Goal: Entertainment & Leisure: Consume media (video, audio)

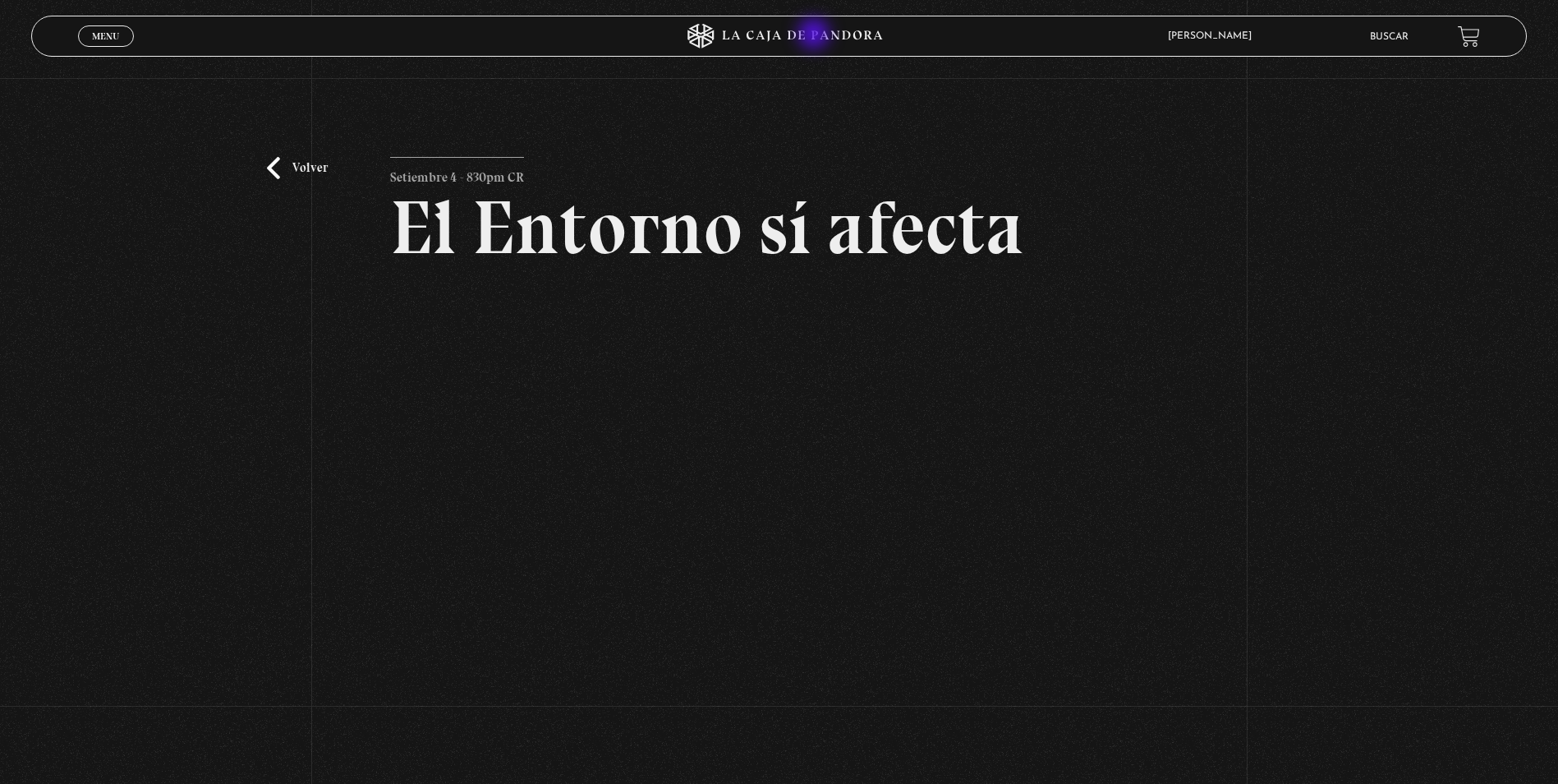
click at [816, 35] on icon at bounding box center [779, 36] width 468 height 25
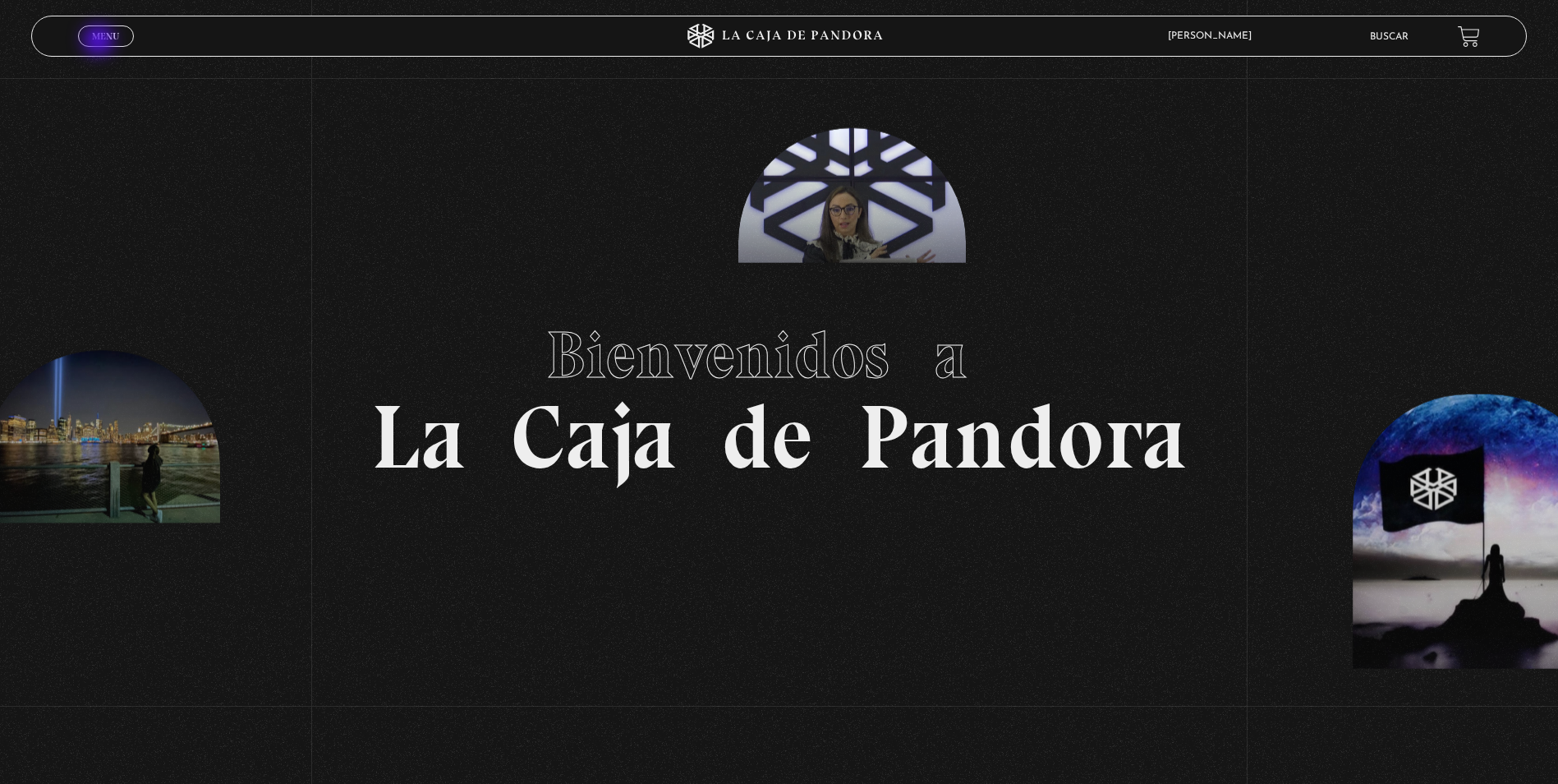
click at [100, 41] on span "Menu" at bounding box center [106, 37] width 27 height 10
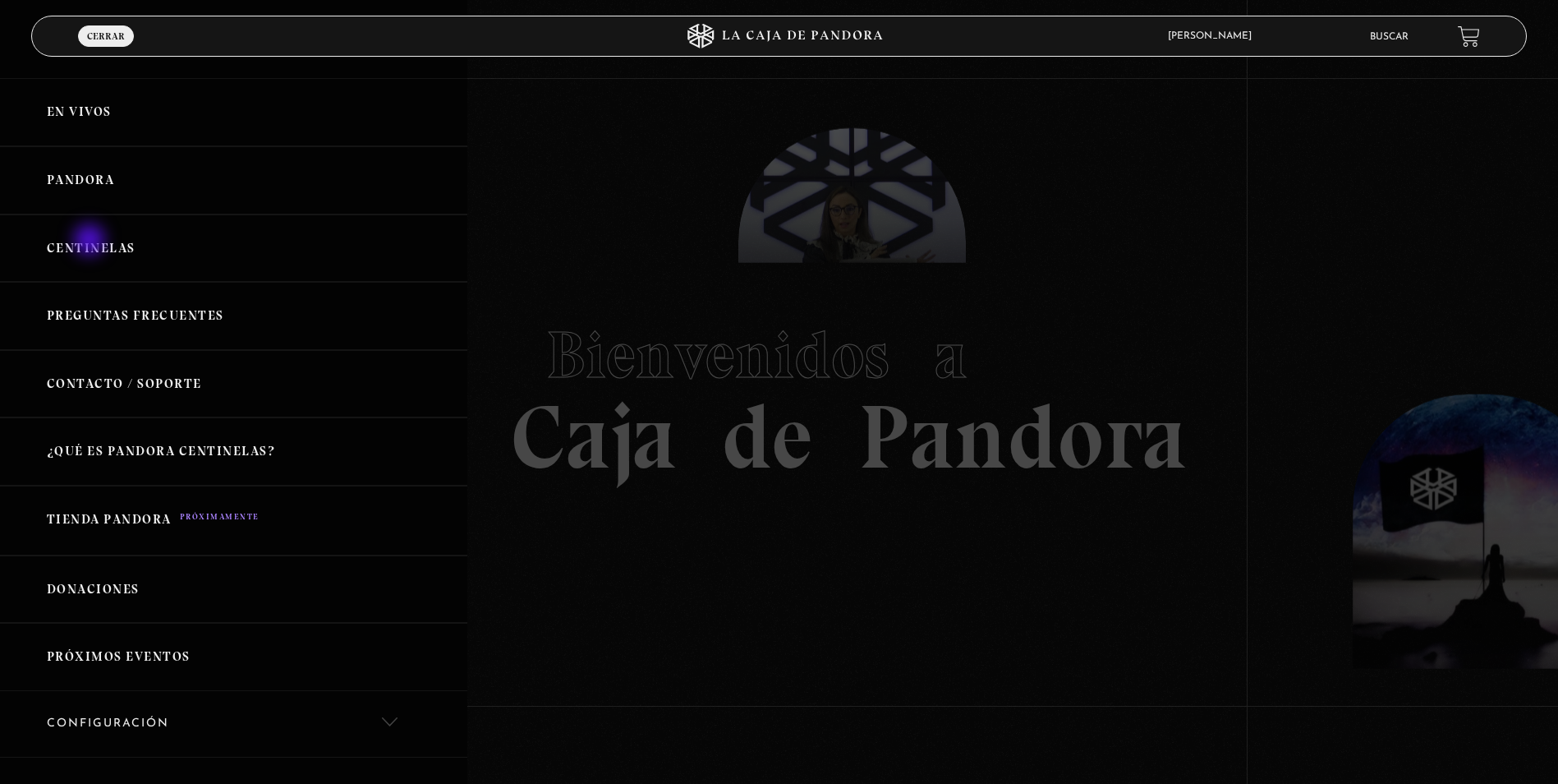
click at [91, 241] on link "Centinelas" at bounding box center [233, 249] width 468 height 68
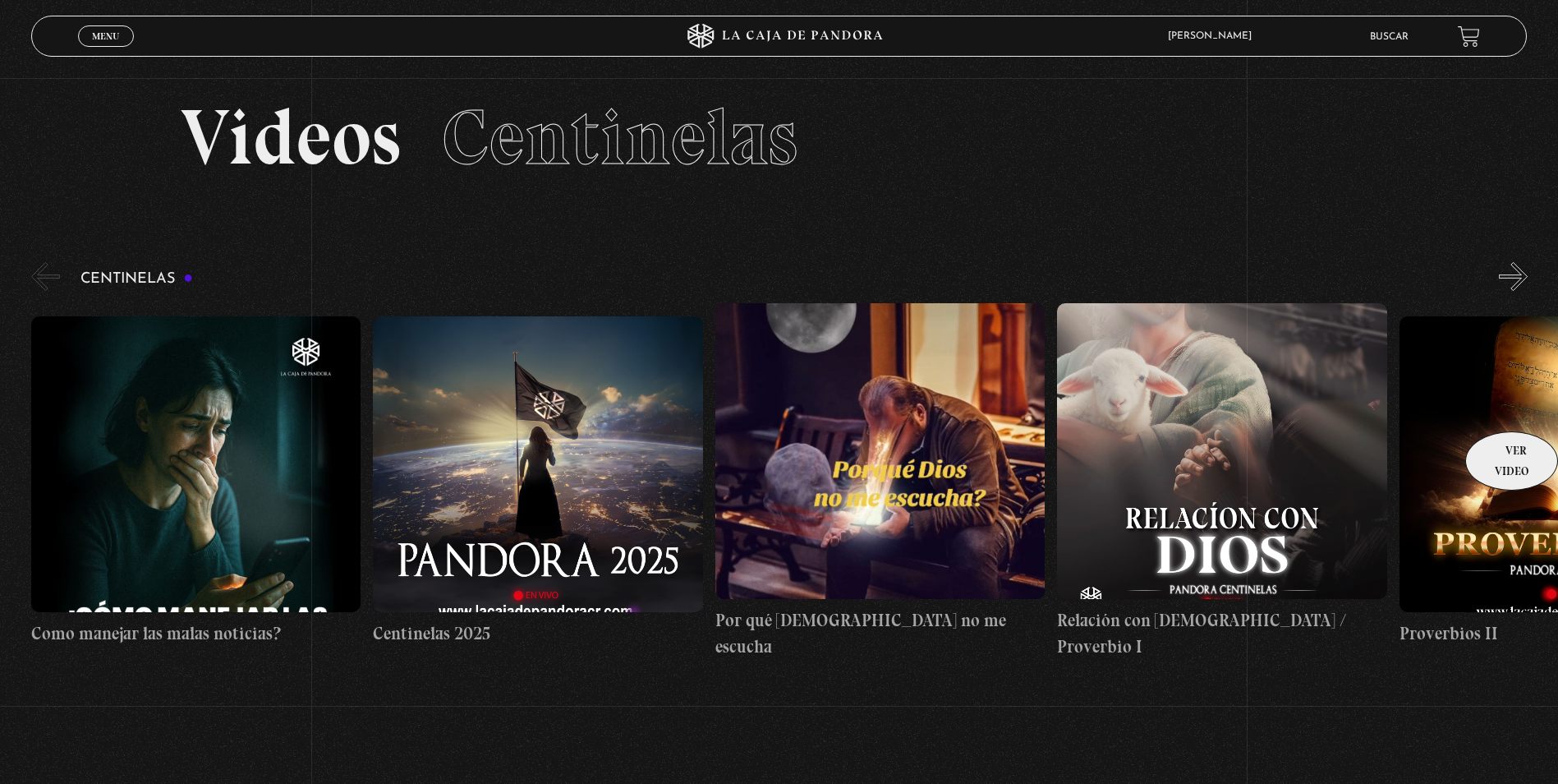
scroll to position [19, 0]
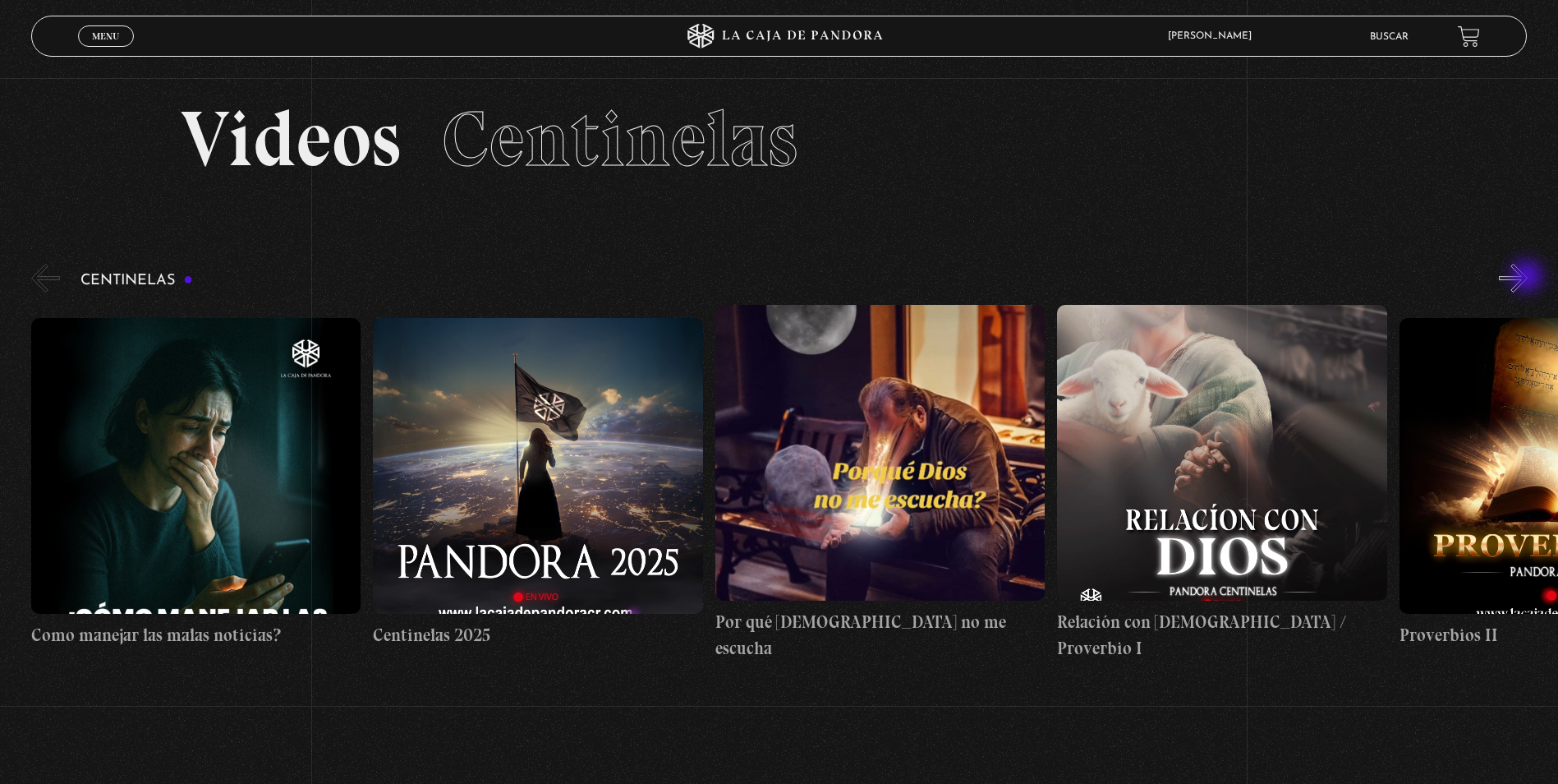
click at [1528, 278] on button "»" at bounding box center [1514, 278] width 29 height 29
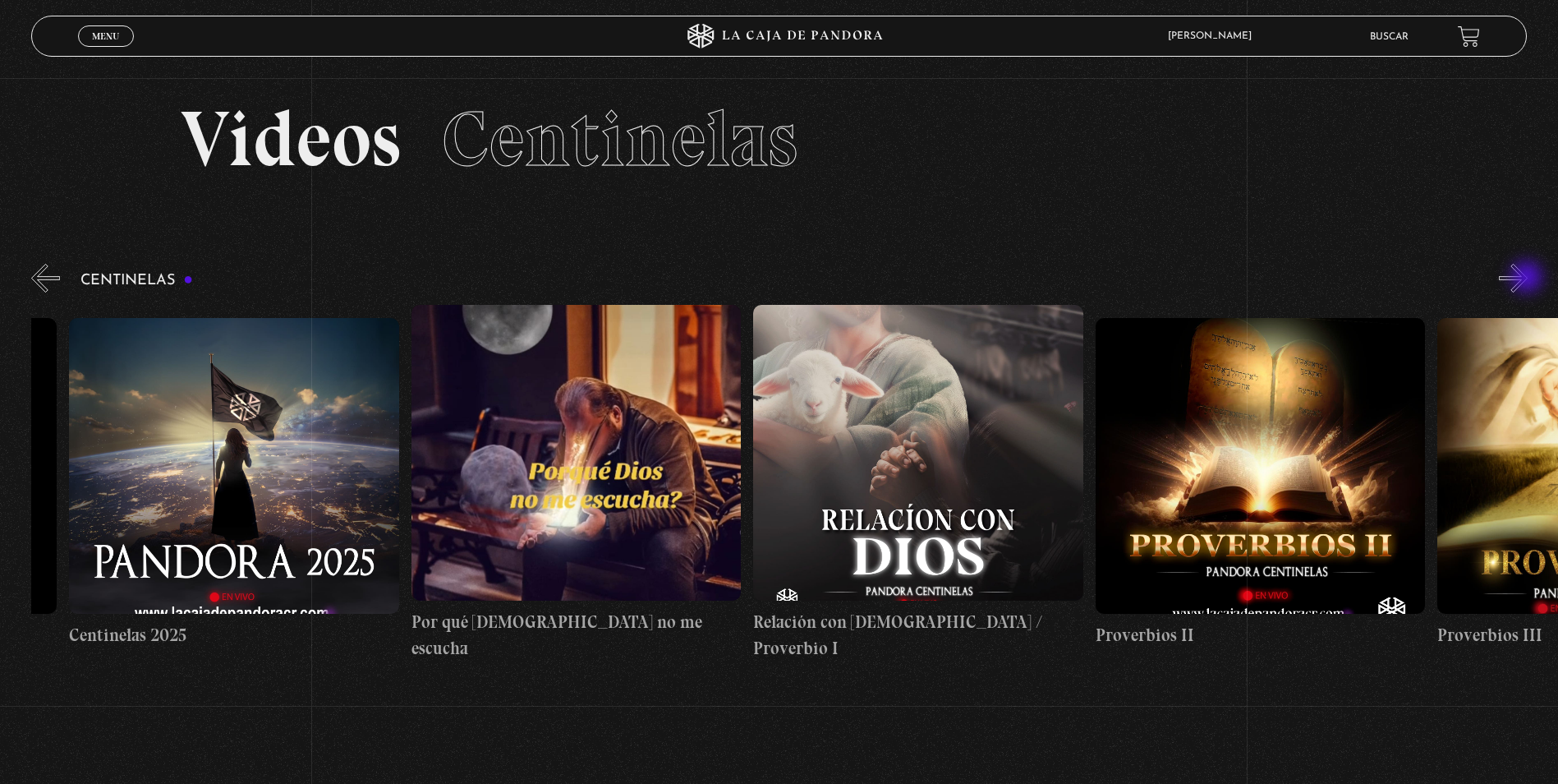
click at [1528, 279] on button "»" at bounding box center [1514, 278] width 29 height 29
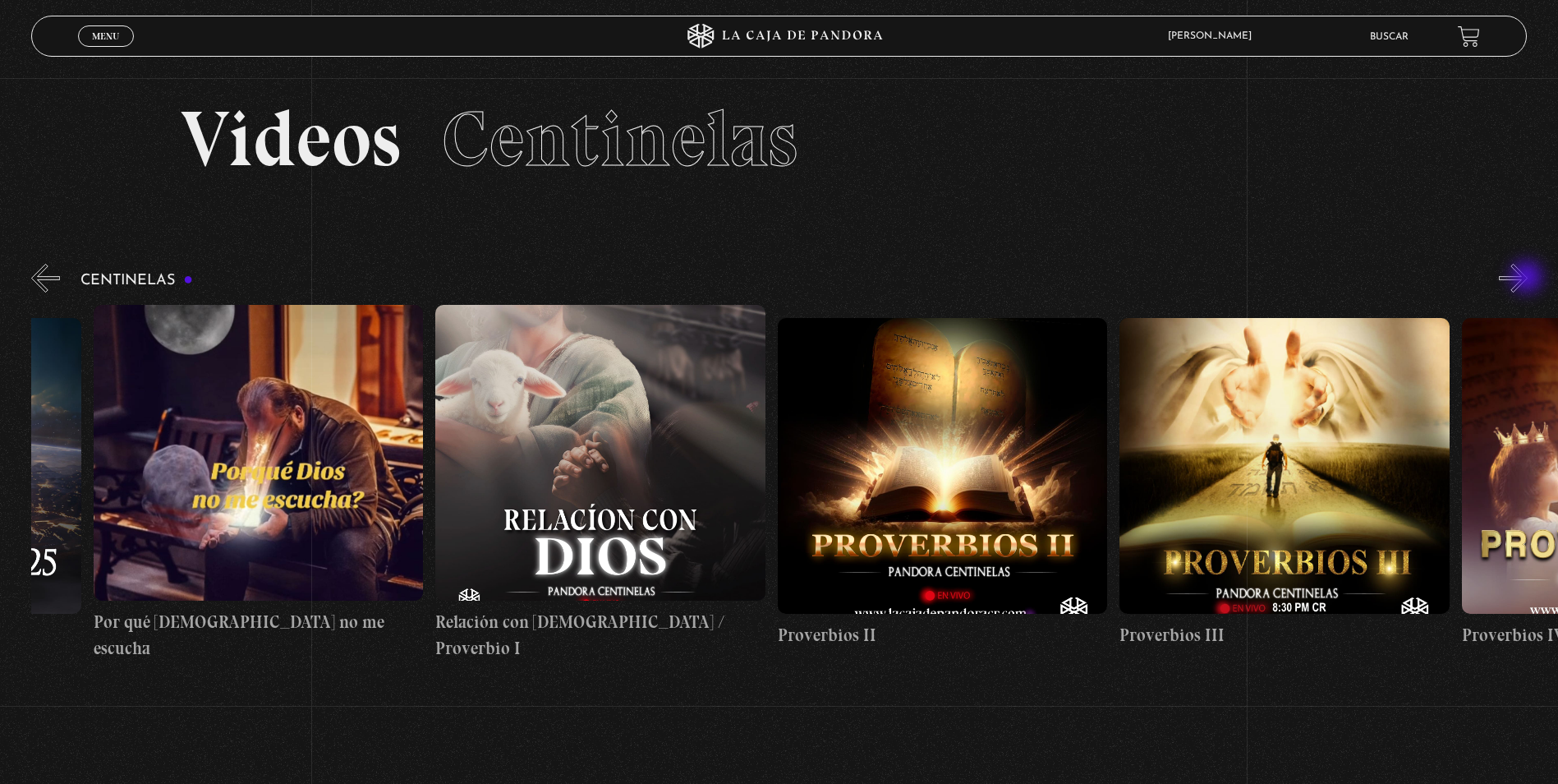
click at [1528, 279] on button "»" at bounding box center [1514, 278] width 29 height 29
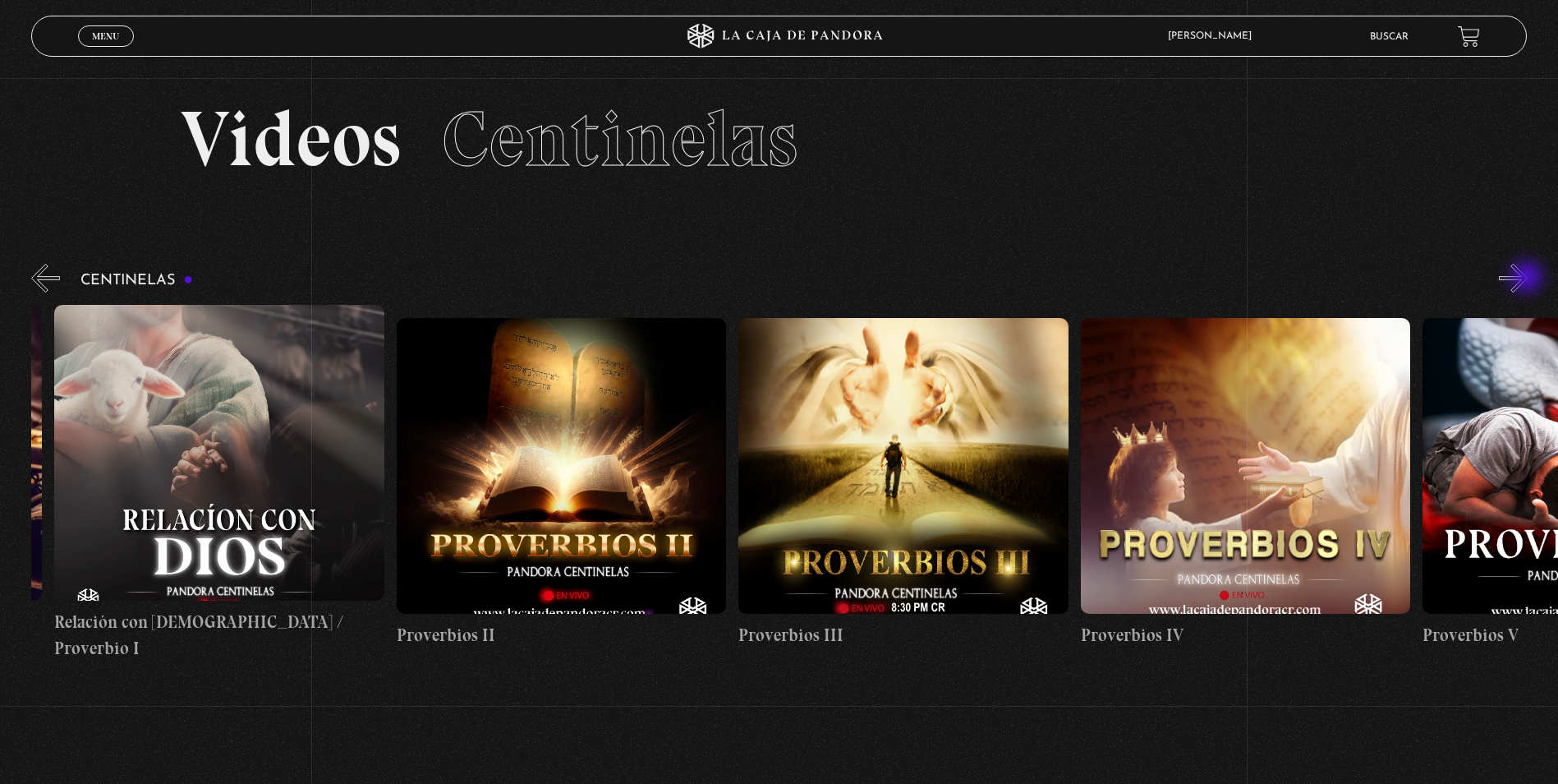
click at [1528, 279] on button "»" at bounding box center [1514, 278] width 29 height 29
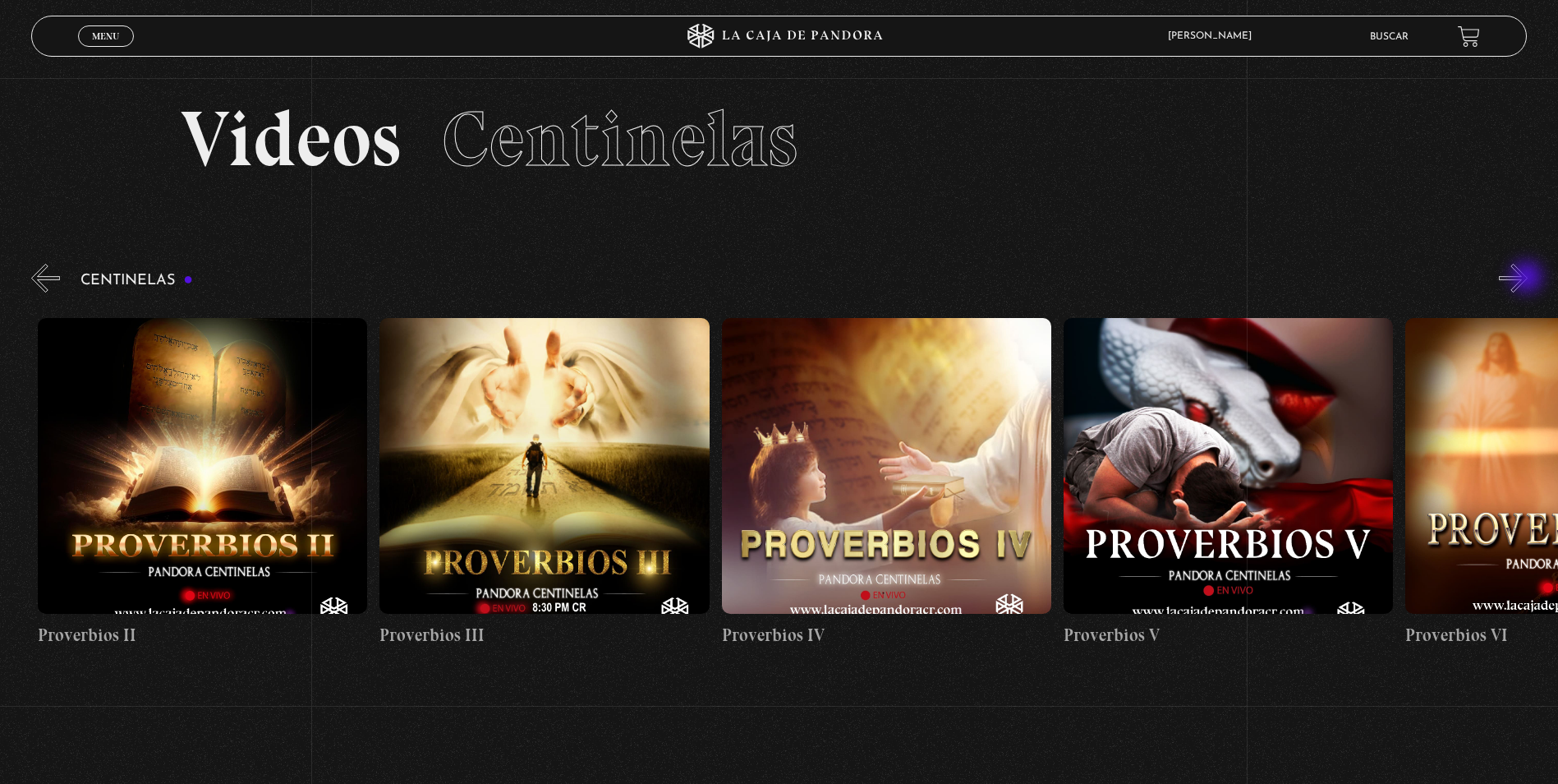
click at [1528, 279] on button "»" at bounding box center [1514, 278] width 29 height 29
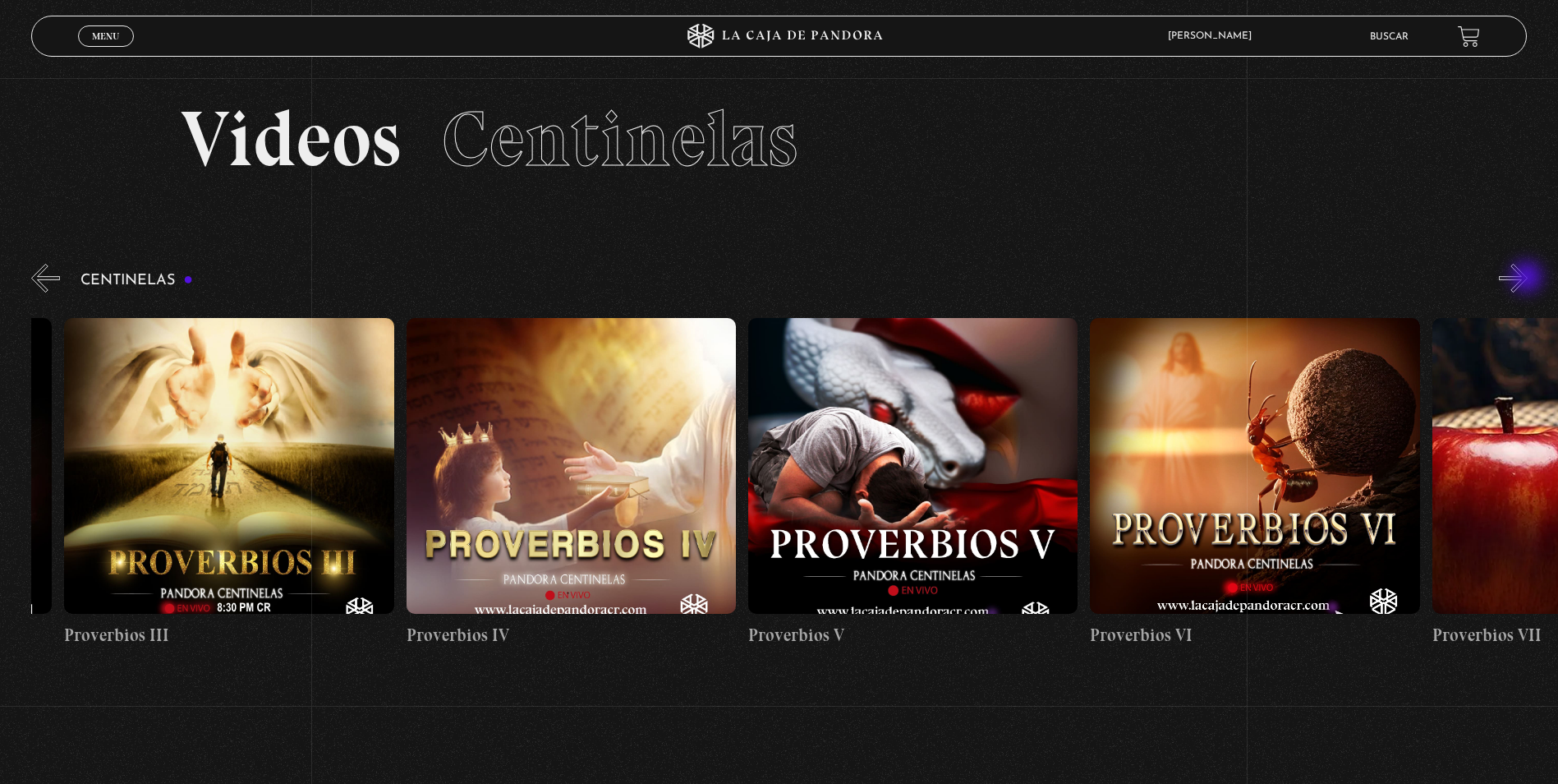
click at [1528, 279] on button "»" at bounding box center [1514, 278] width 29 height 29
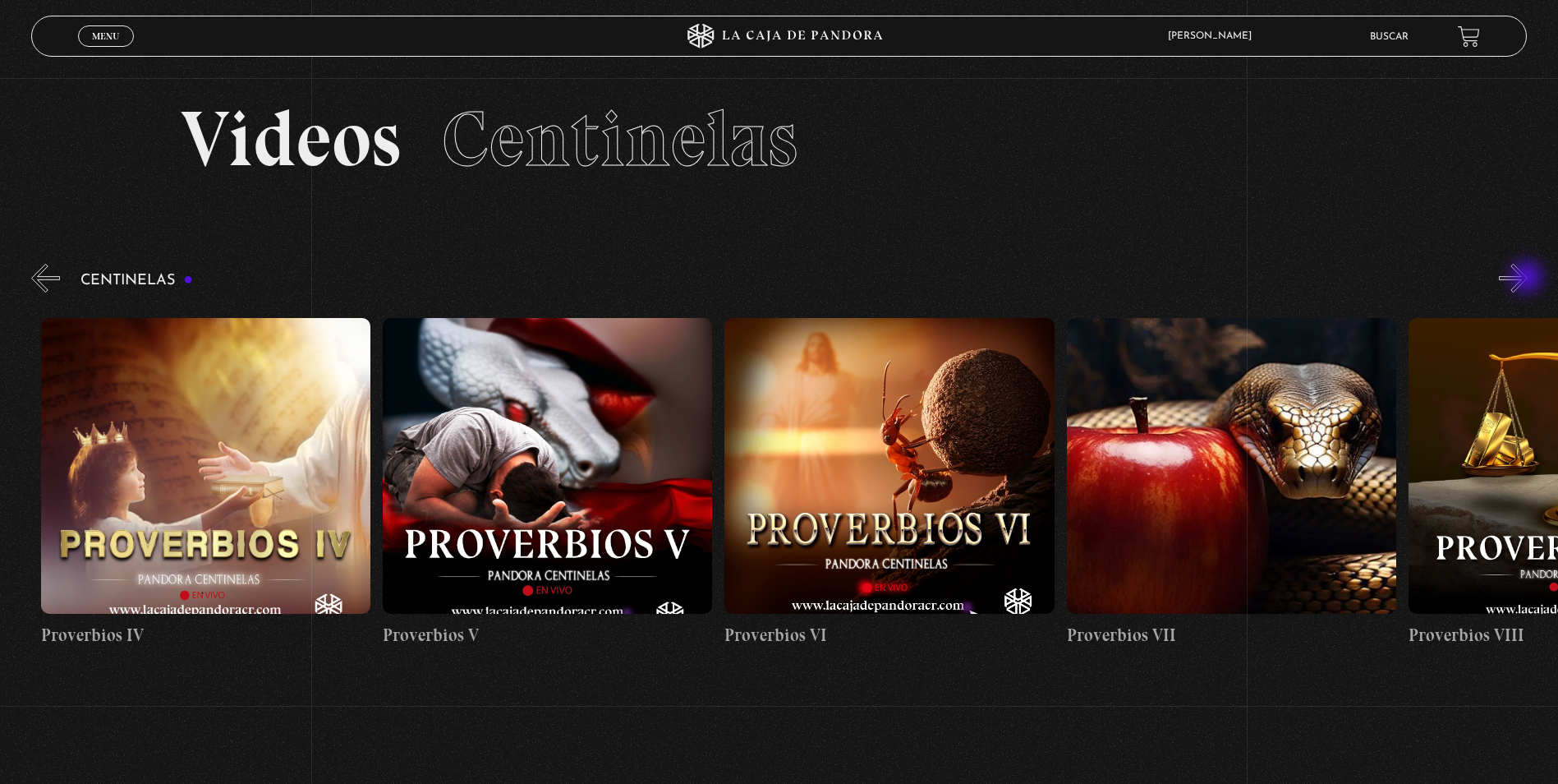
click at [1528, 279] on button "»" at bounding box center [1514, 278] width 29 height 29
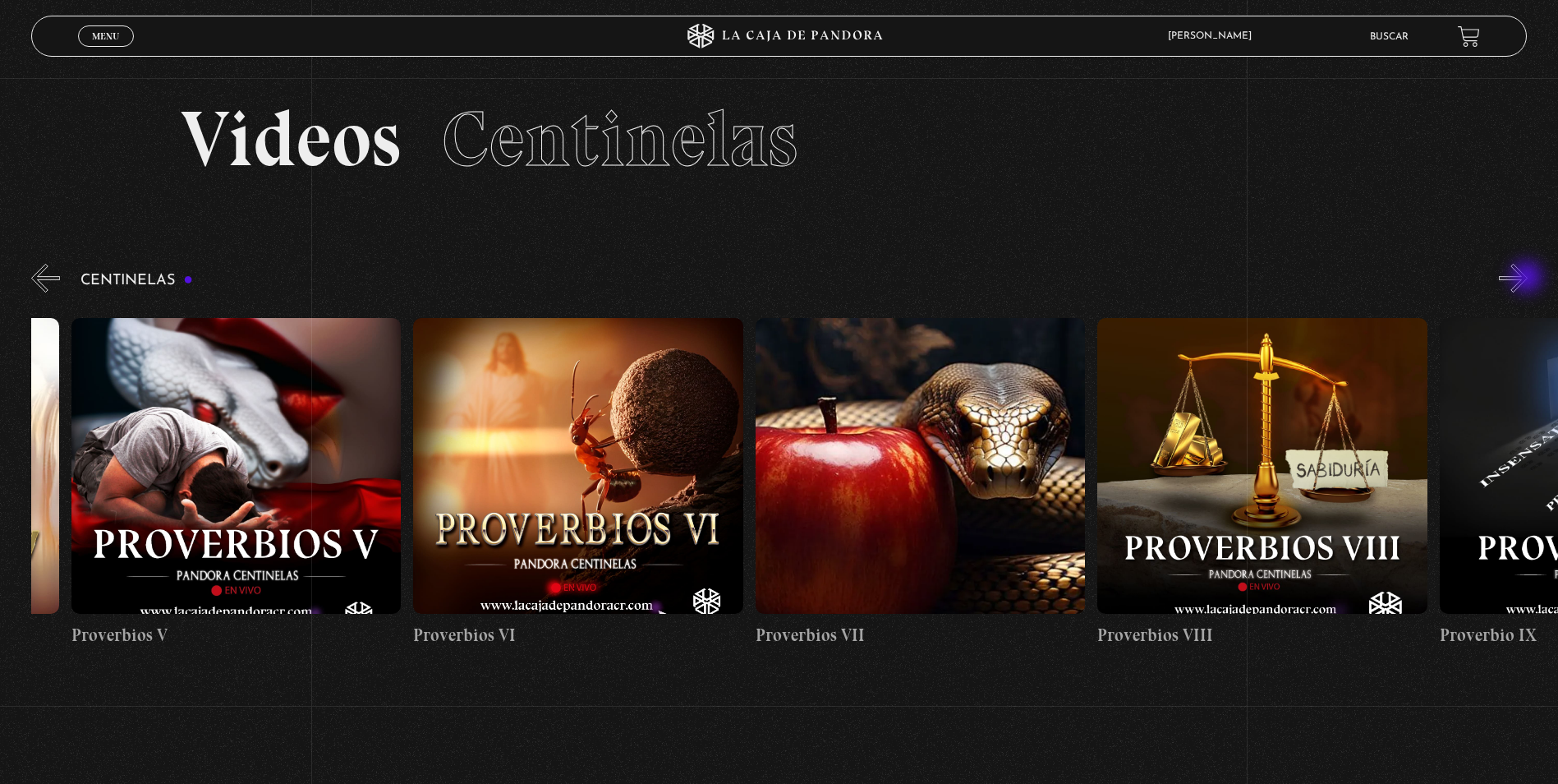
click at [1528, 279] on button "»" at bounding box center [1514, 278] width 29 height 29
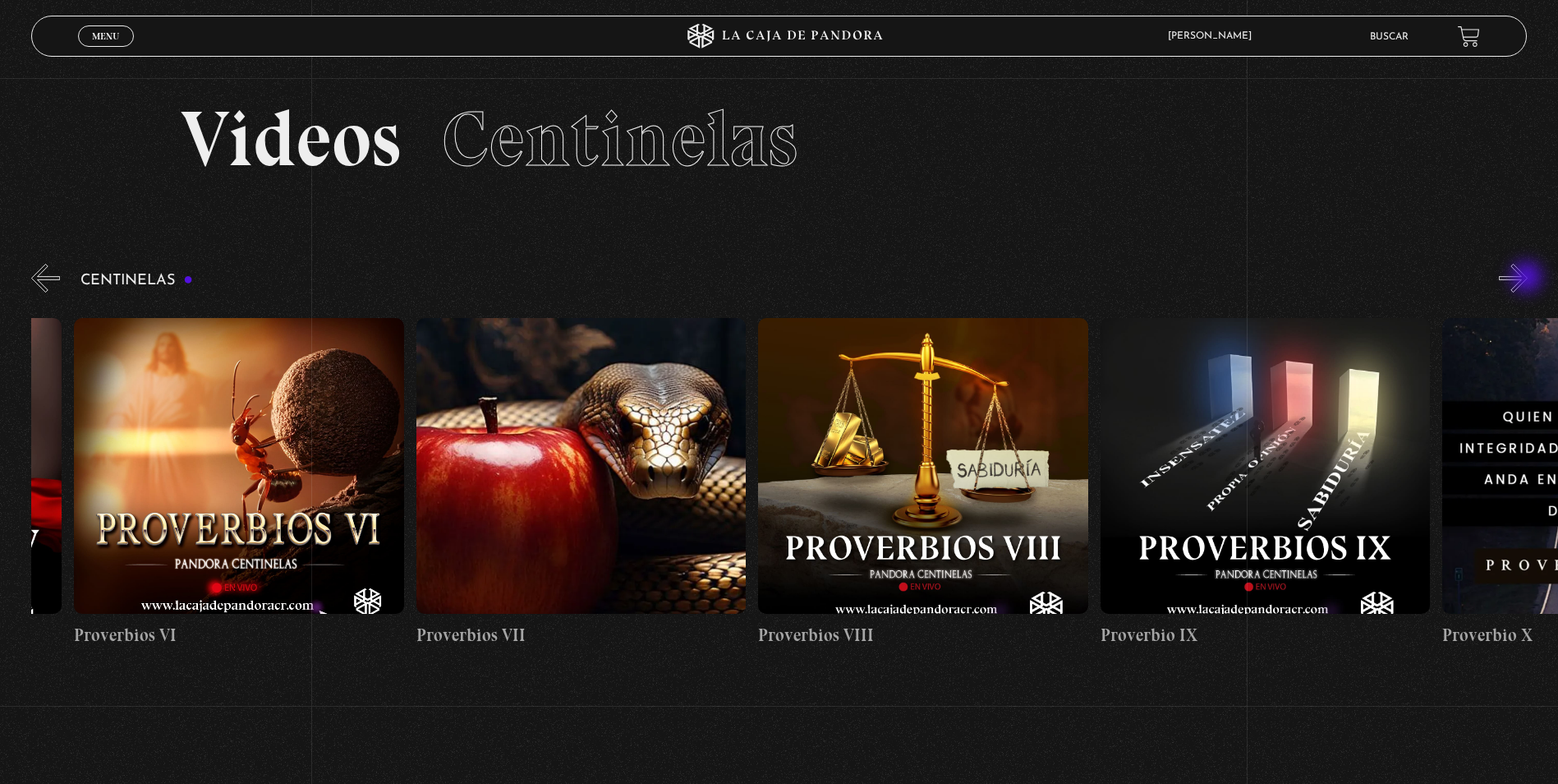
click at [1528, 279] on button "»" at bounding box center [1514, 278] width 29 height 29
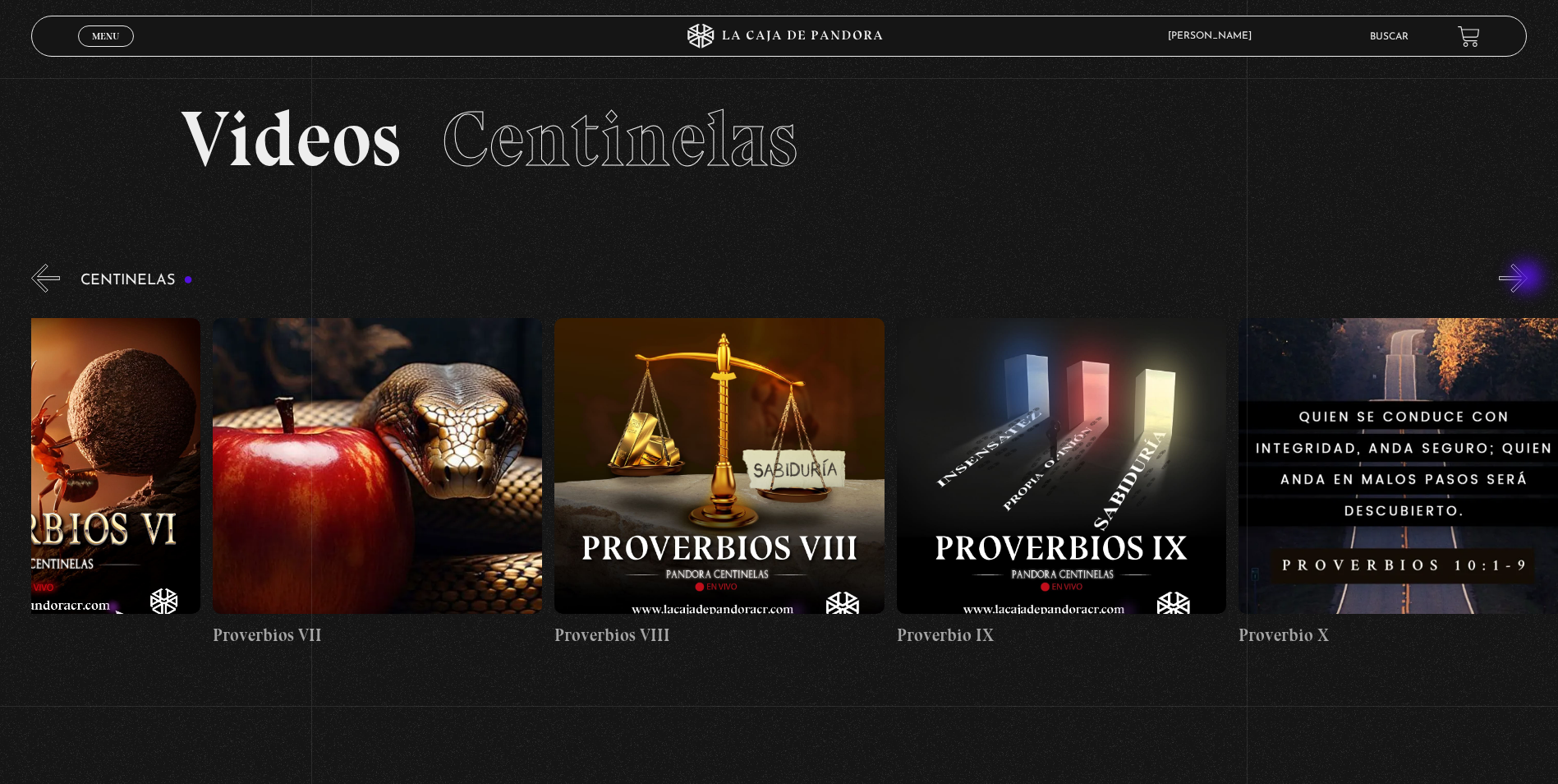
click at [1528, 279] on button "»" at bounding box center [1514, 278] width 29 height 29
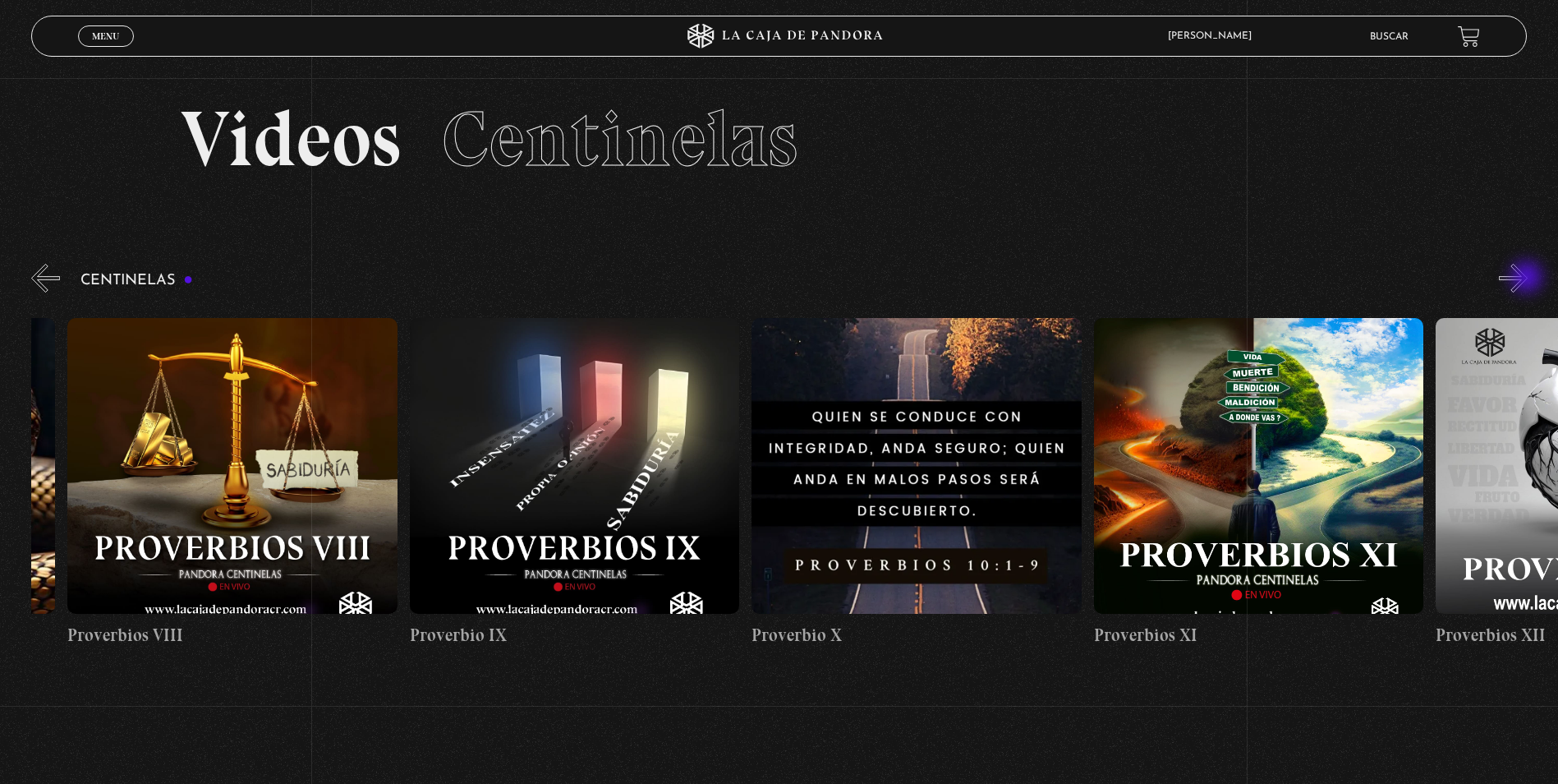
click at [1528, 279] on button "»" at bounding box center [1514, 278] width 29 height 29
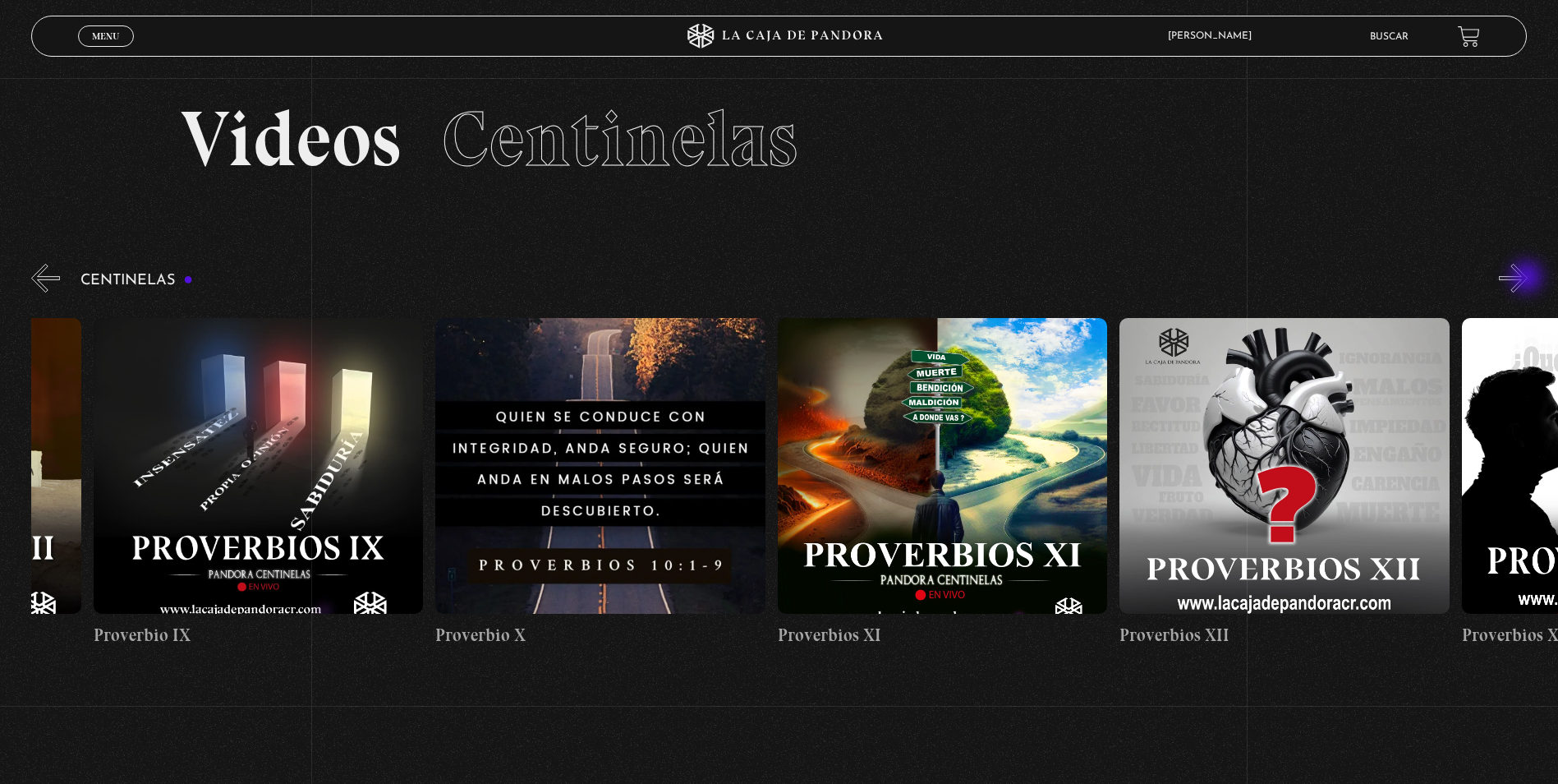
click at [1528, 279] on button "»" at bounding box center [1514, 278] width 29 height 29
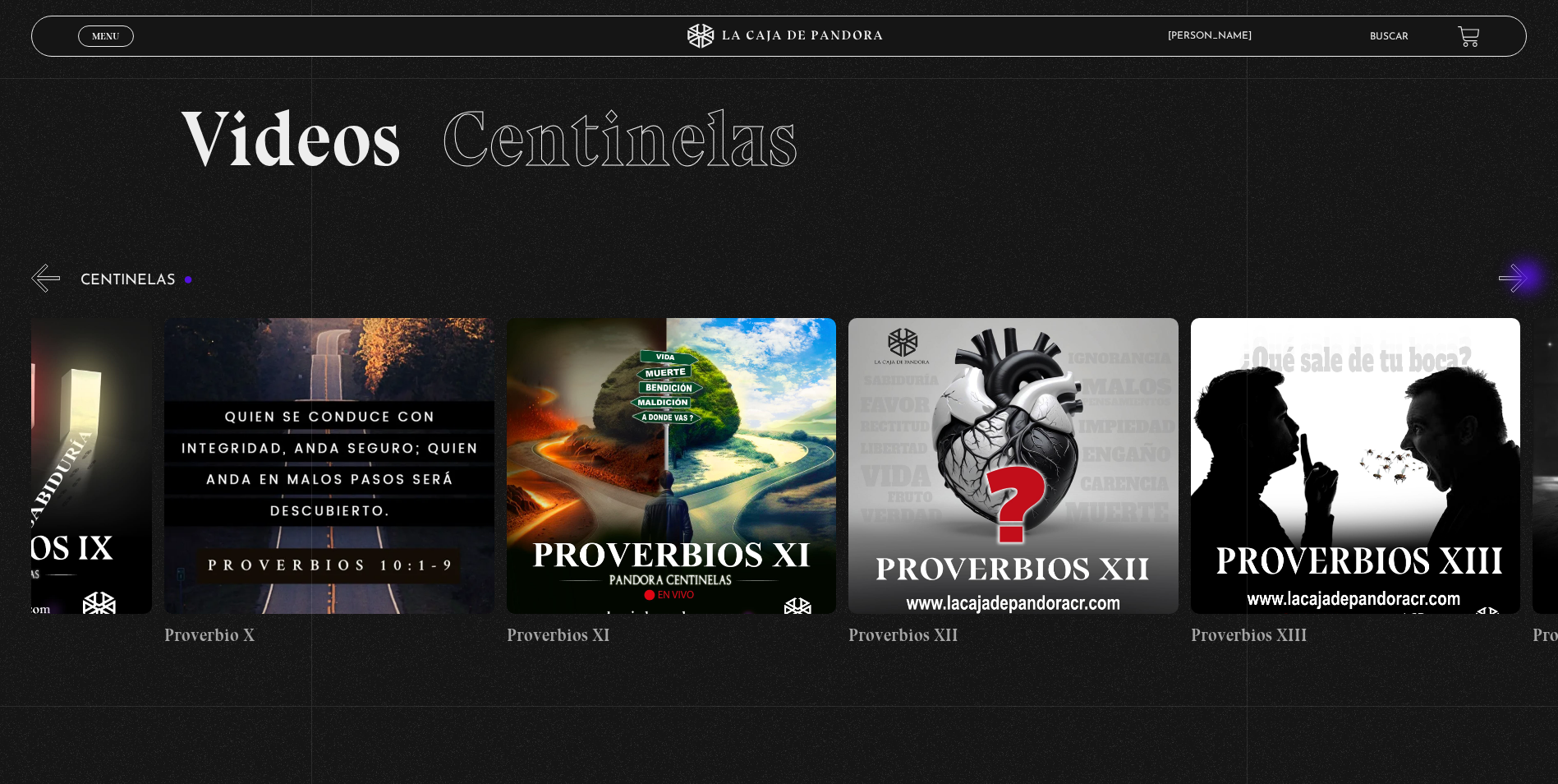
click at [1528, 279] on button "»" at bounding box center [1514, 278] width 29 height 29
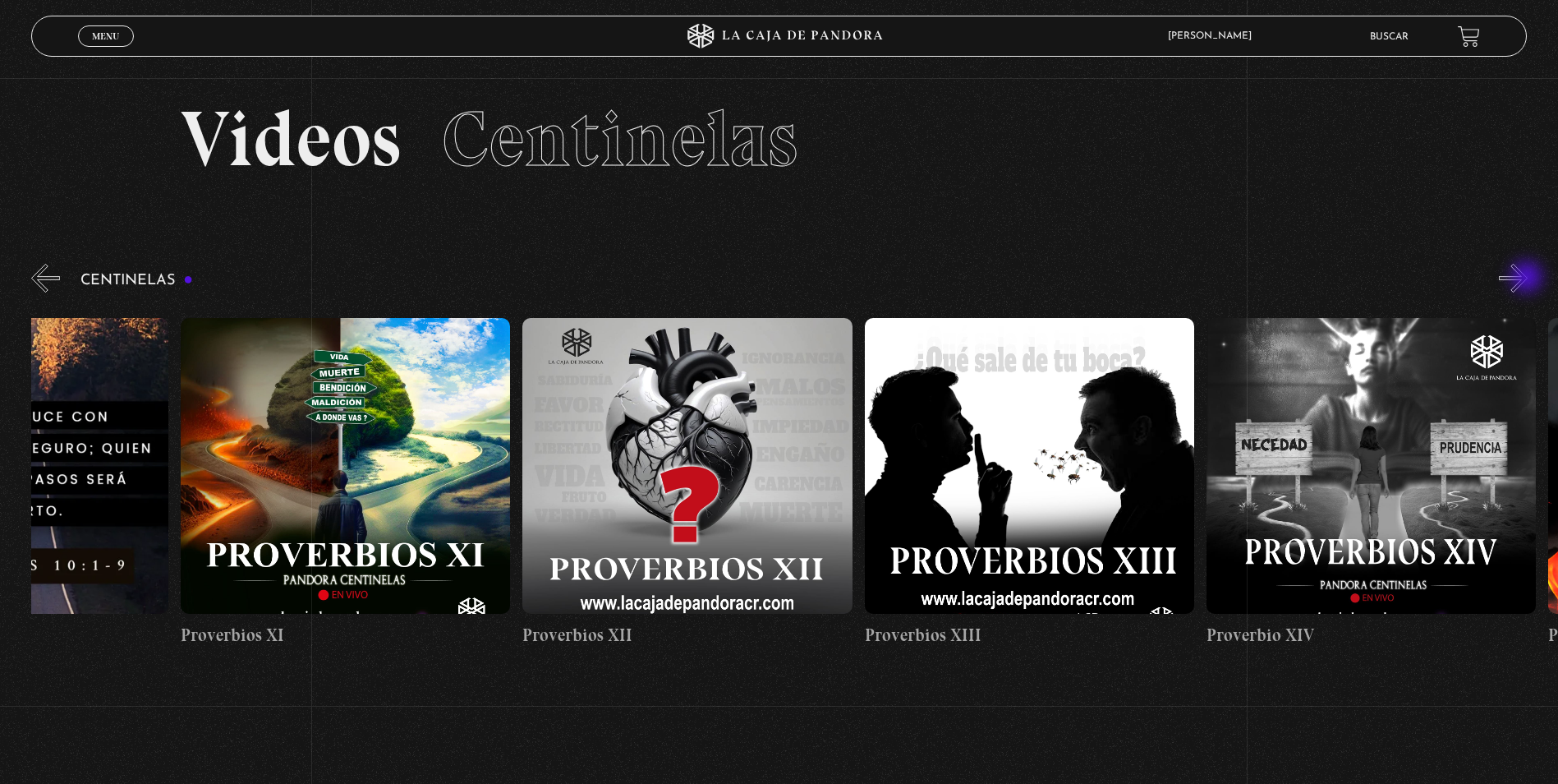
click at [1528, 279] on button "»" at bounding box center [1514, 278] width 29 height 29
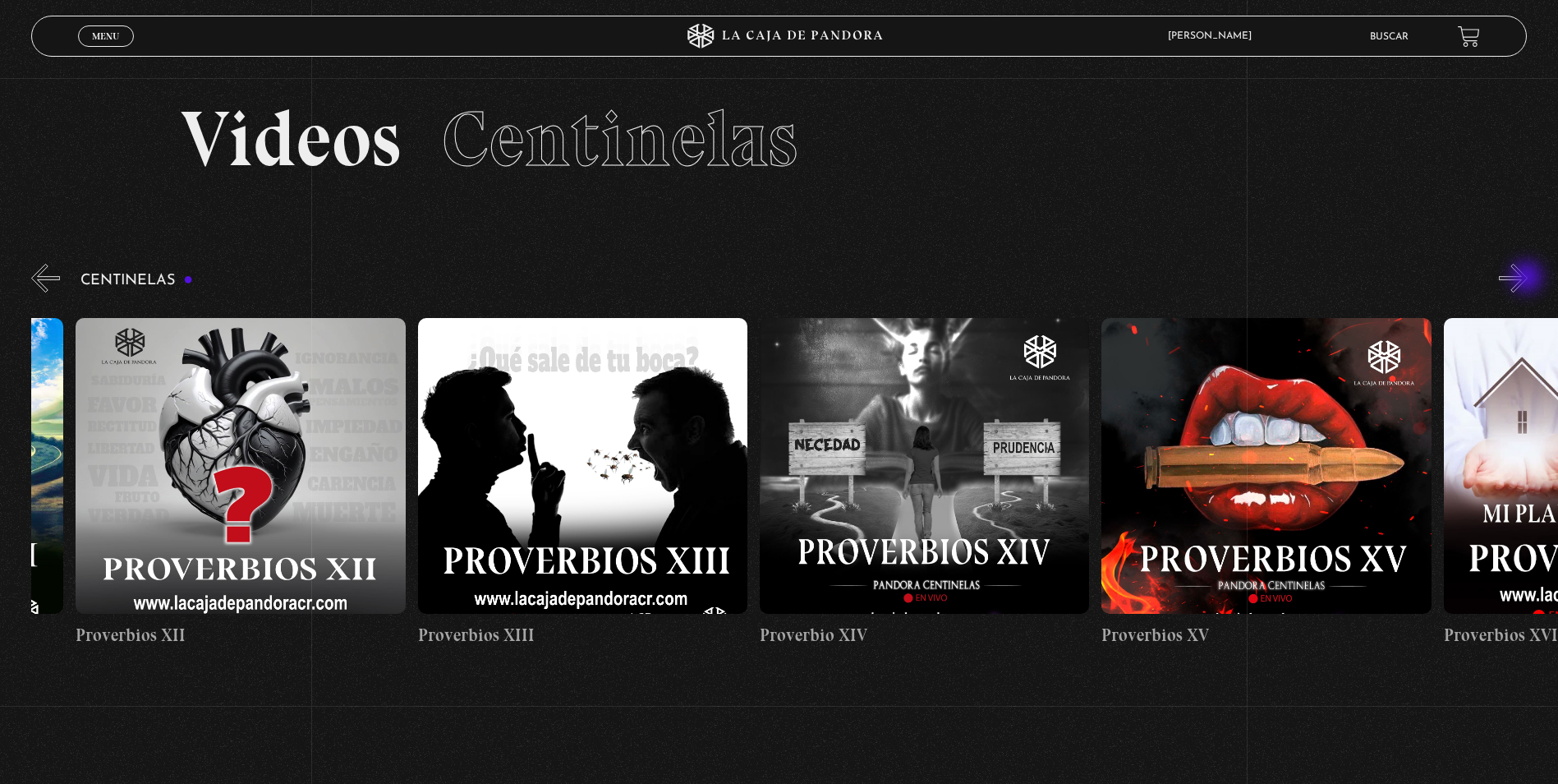
click at [1528, 279] on button "»" at bounding box center [1514, 278] width 29 height 29
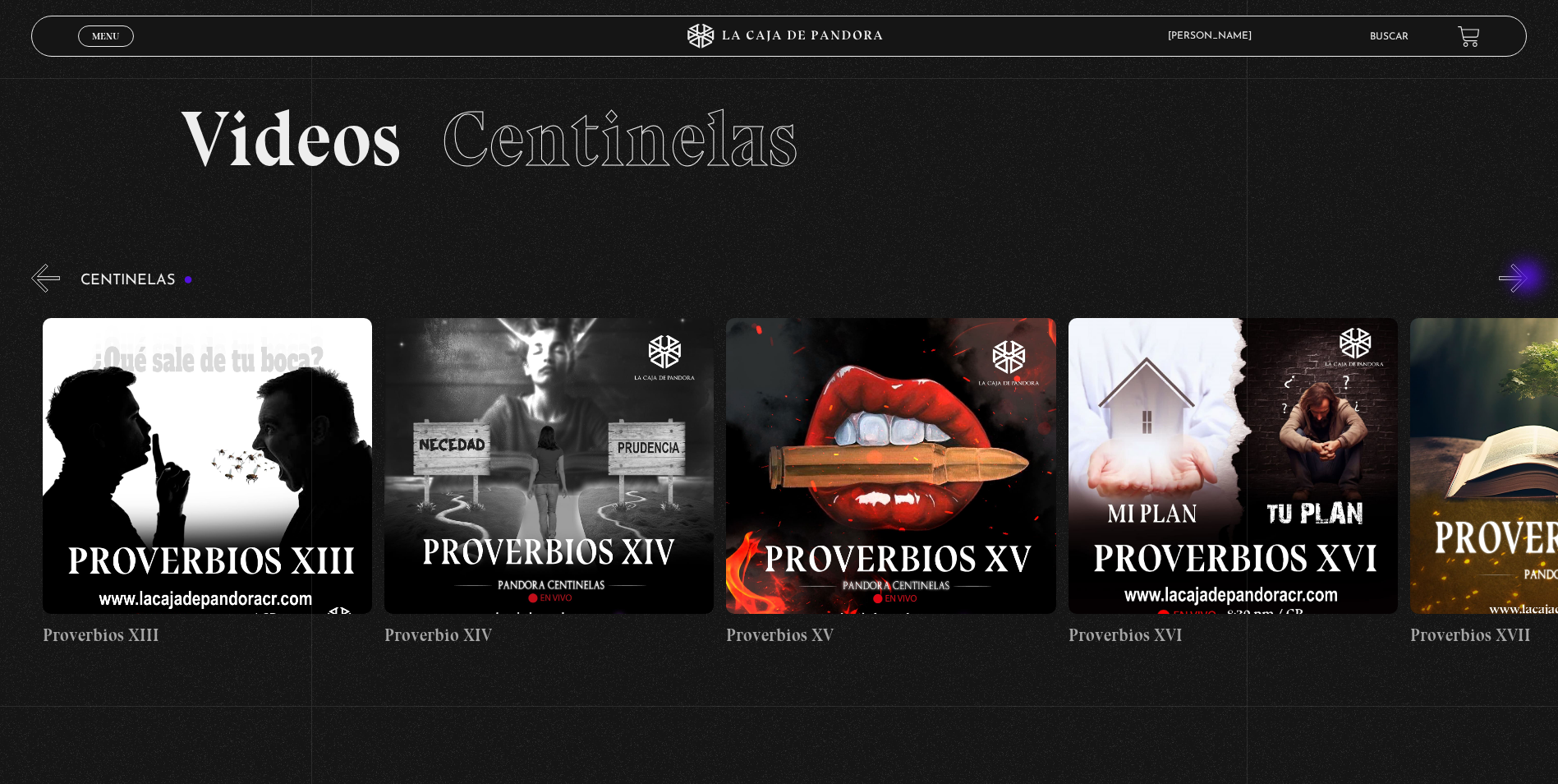
click at [1528, 279] on button "»" at bounding box center [1514, 278] width 29 height 29
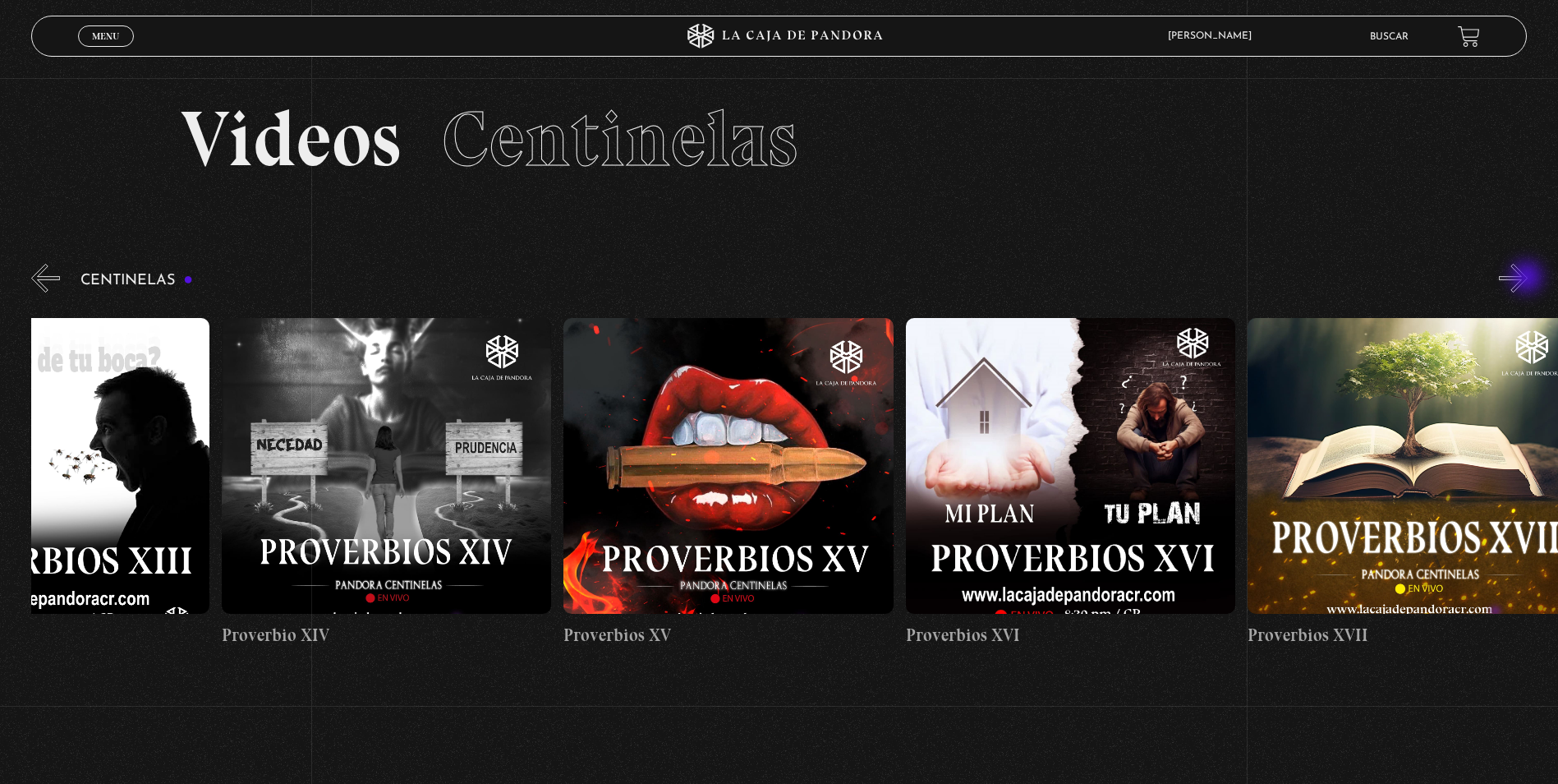
click at [1528, 279] on button "»" at bounding box center [1514, 278] width 29 height 29
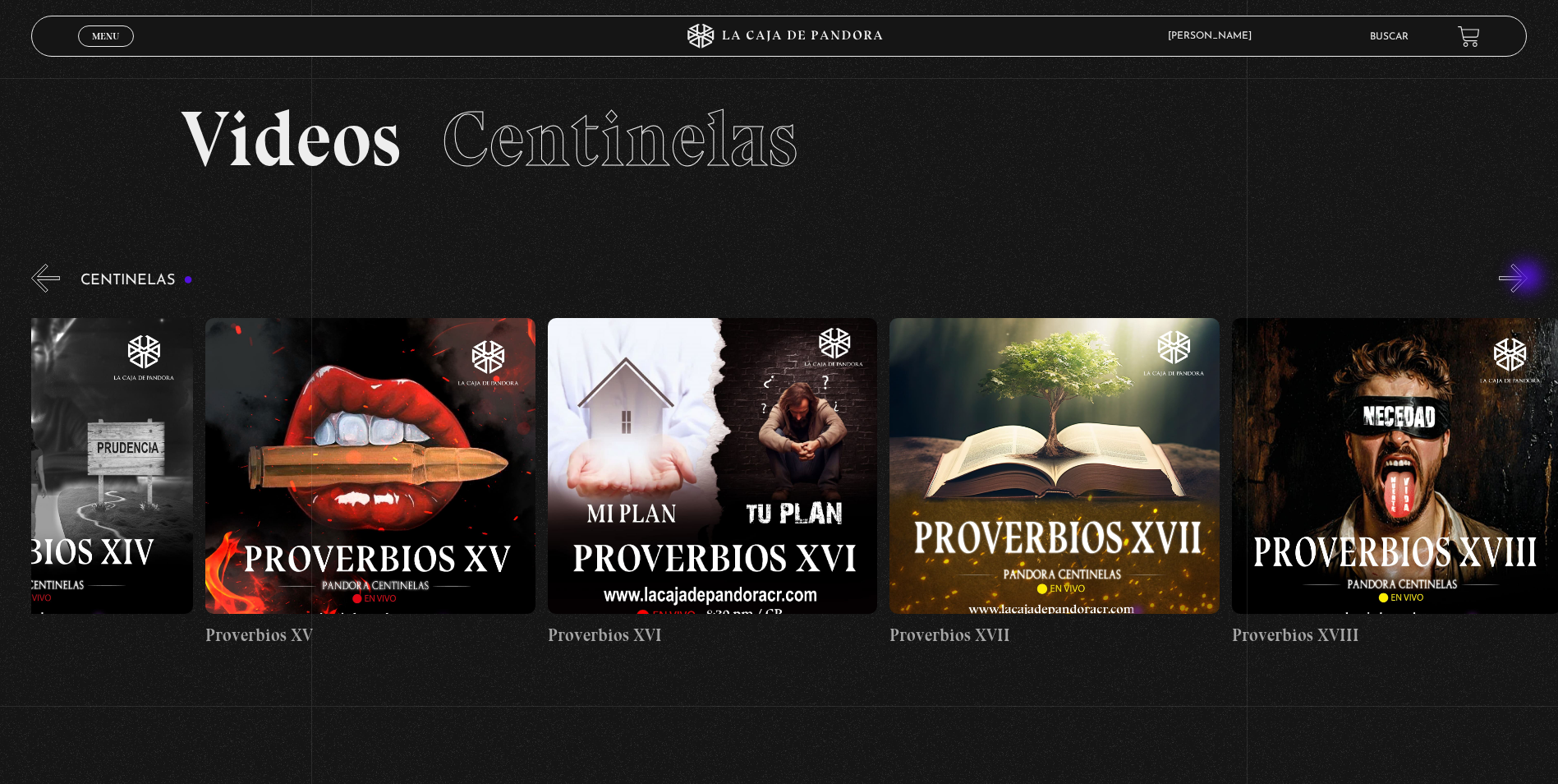
click at [1528, 279] on button "»" at bounding box center [1514, 278] width 29 height 29
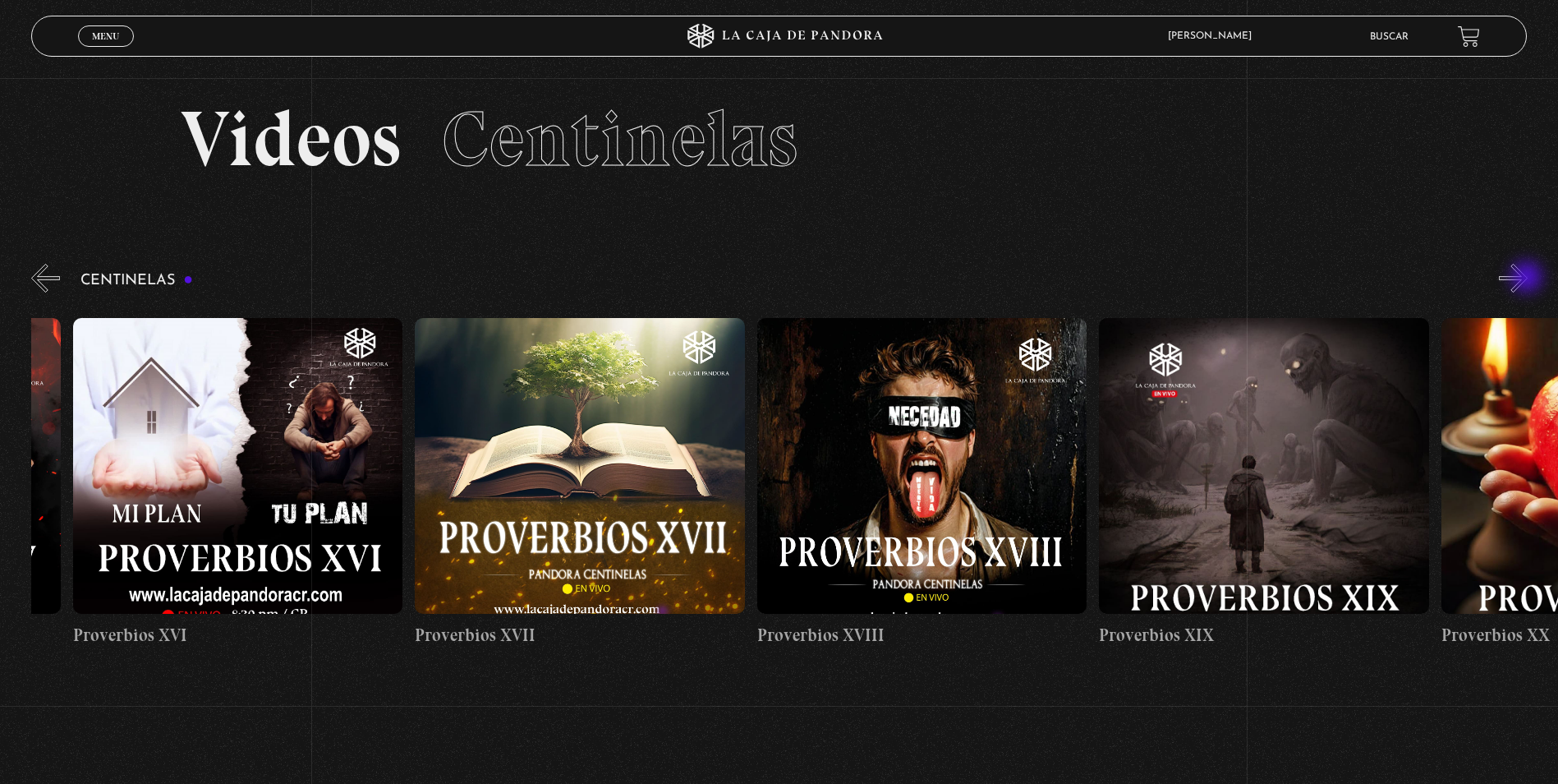
click at [1528, 279] on button "»" at bounding box center [1514, 278] width 29 height 29
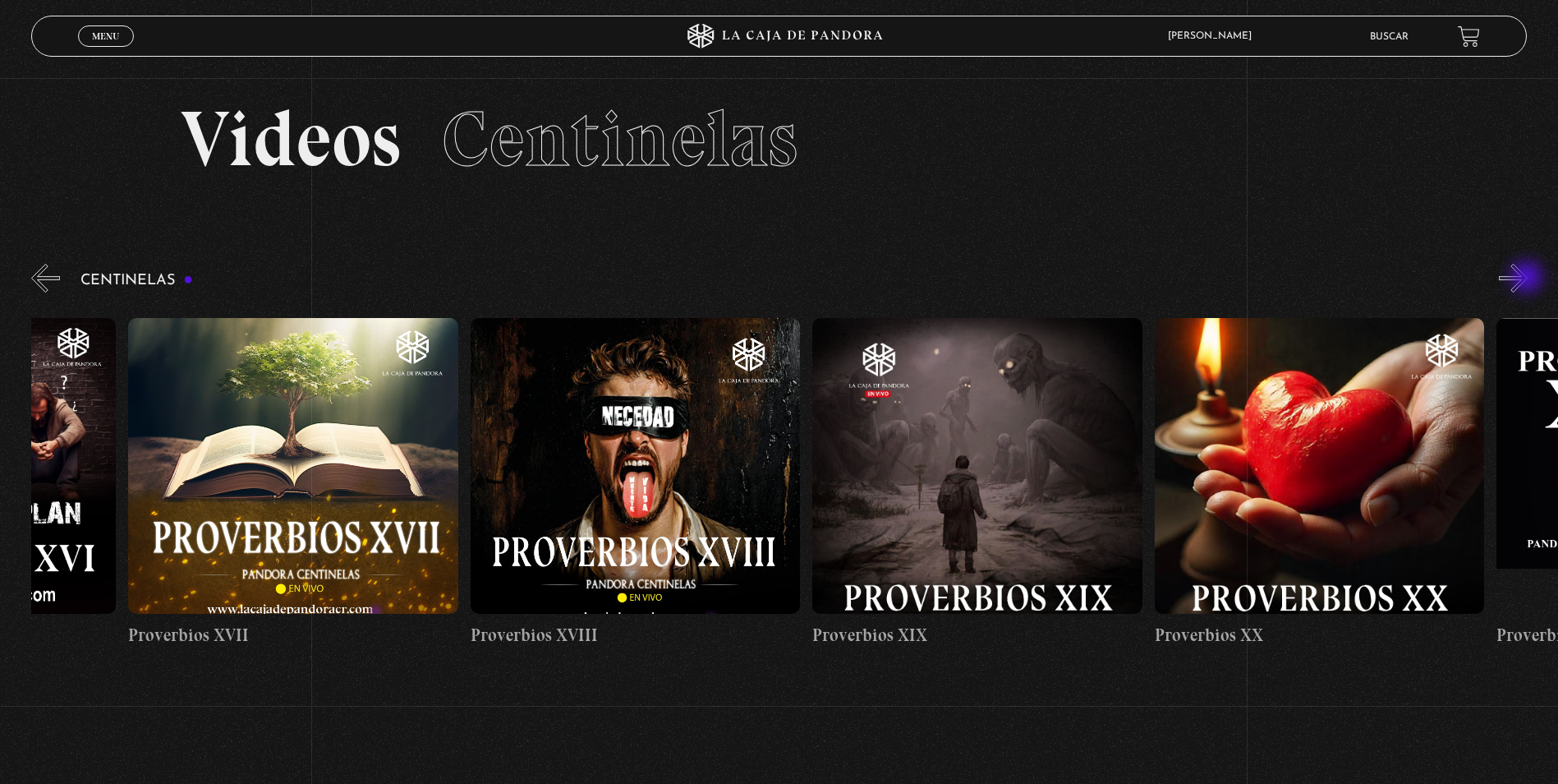
click at [1528, 279] on button "»" at bounding box center [1514, 278] width 29 height 29
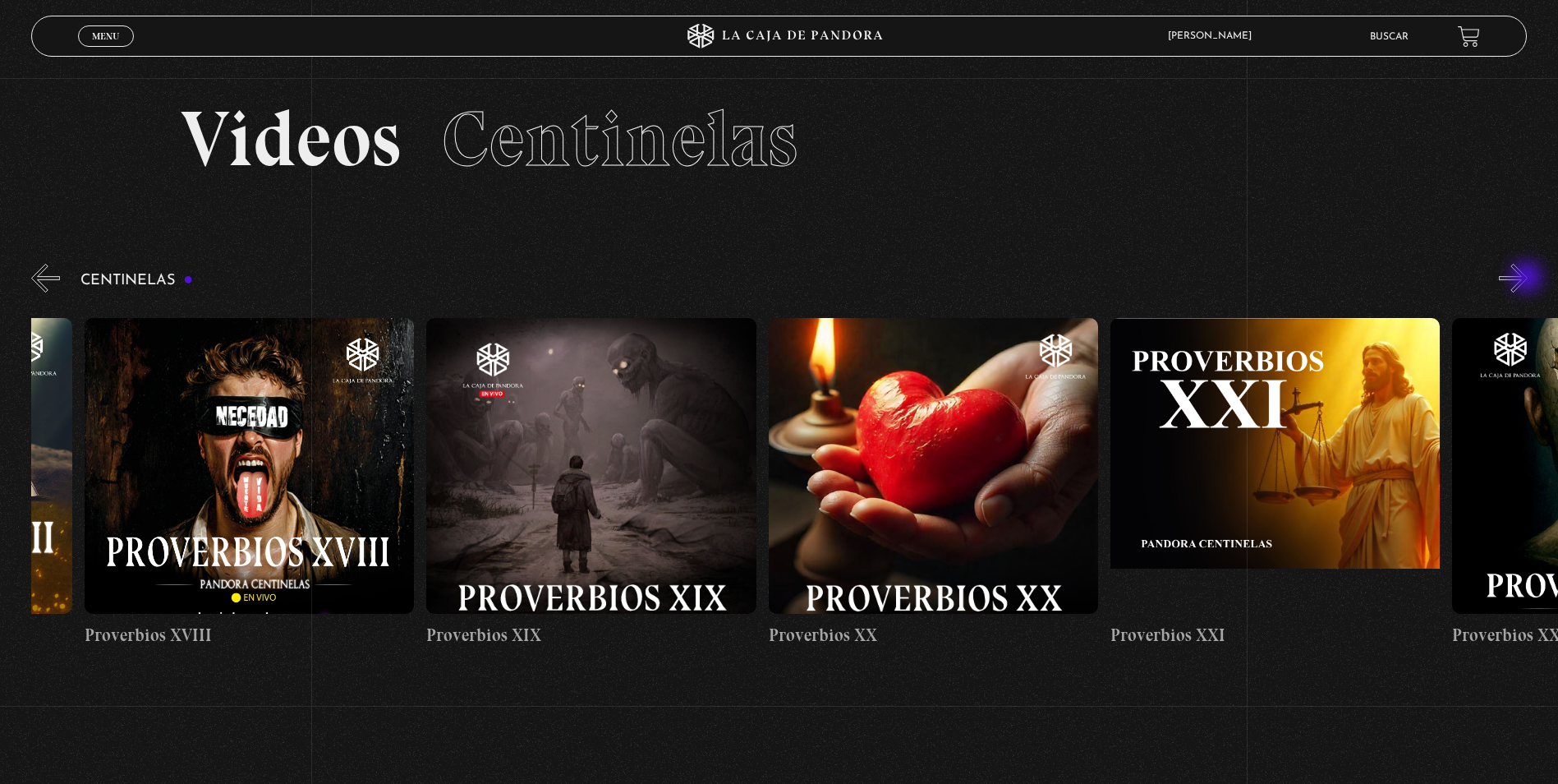
click at [1528, 279] on button "»" at bounding box center [1514, 278] width 29 height 29
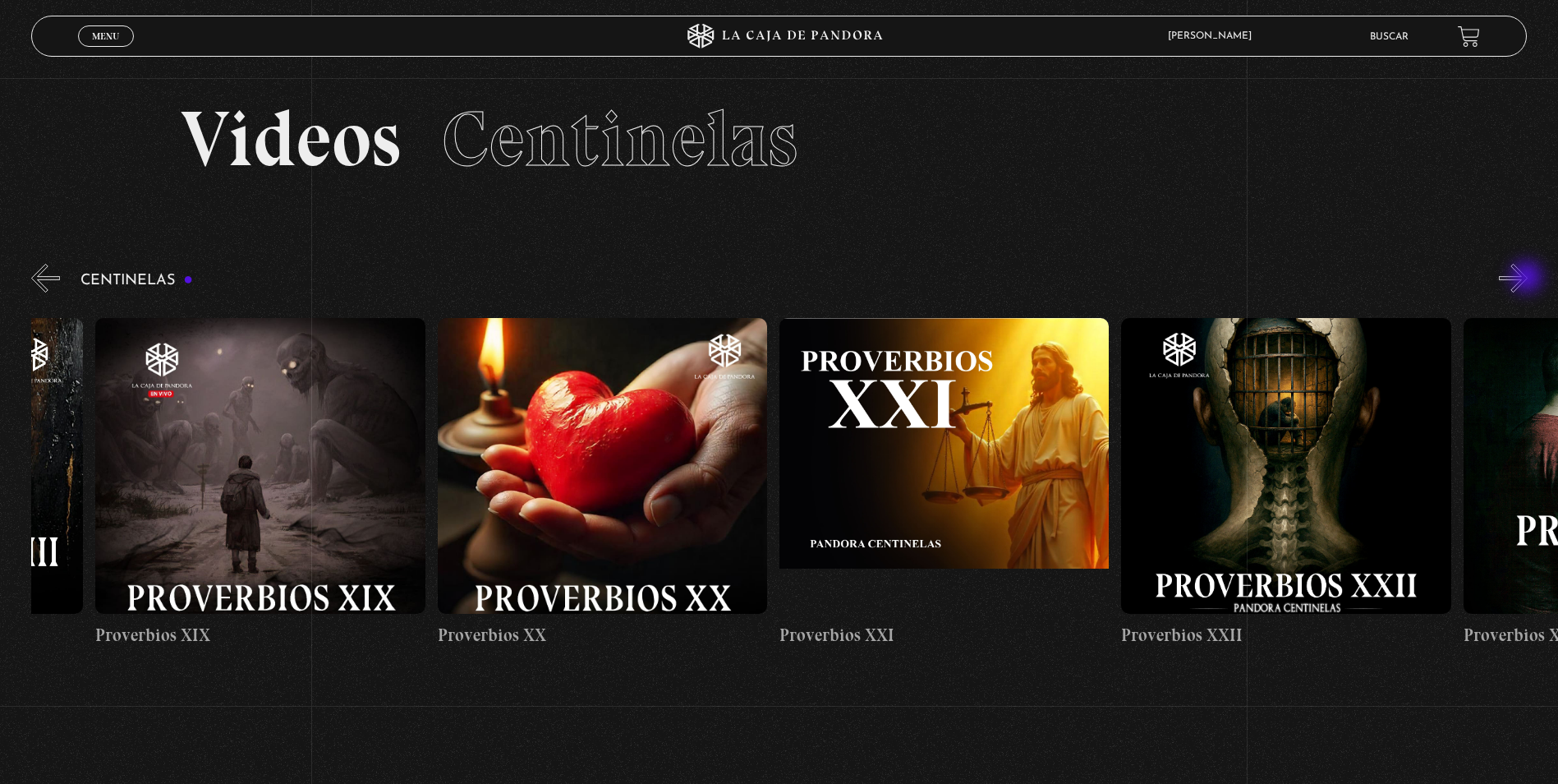
click at [1528, 279] on button "»" at bounding box center [1514, 278] width 29 height 29
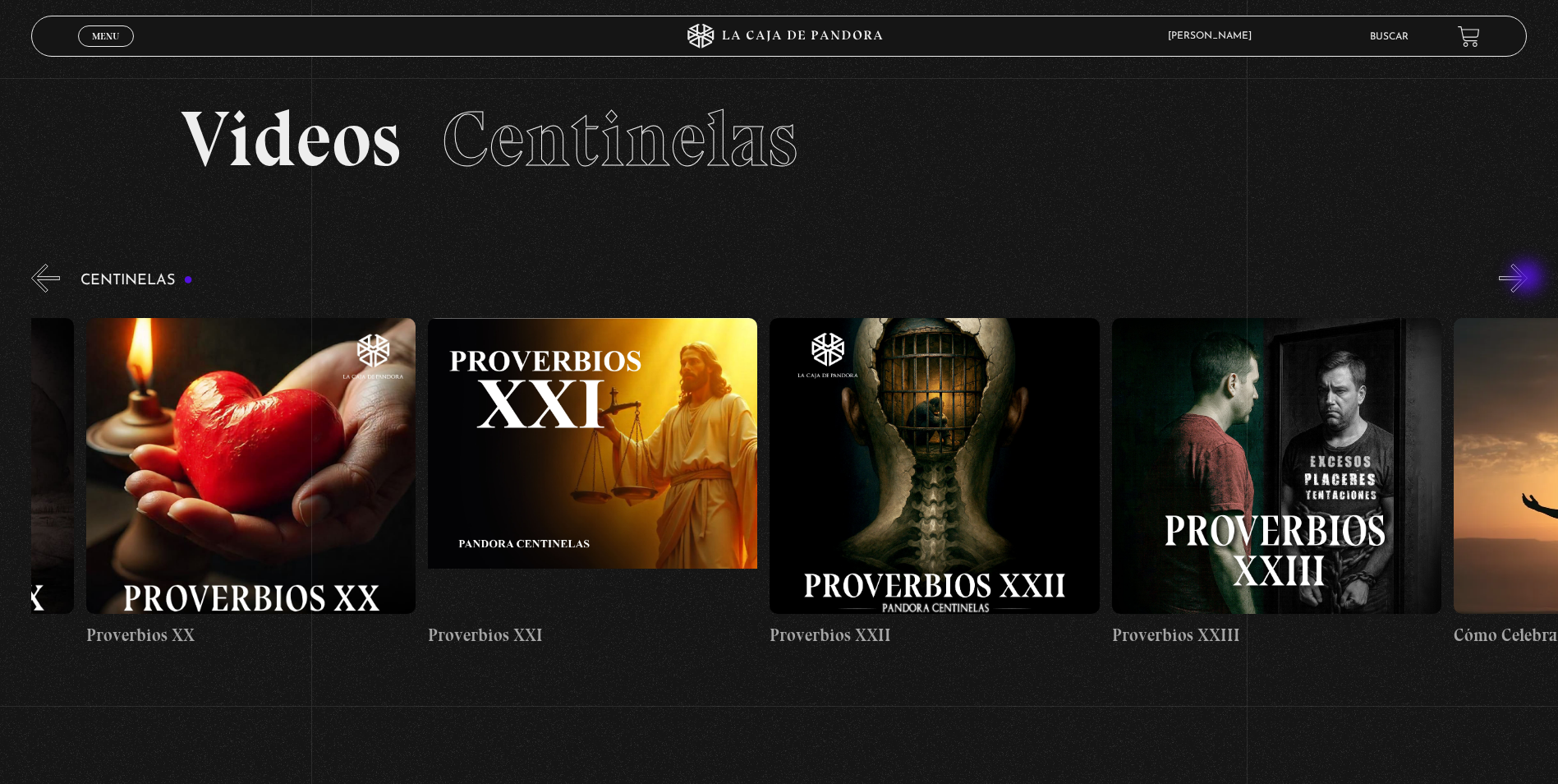
click at [1528, 279] on button "»" at bounding box center [1514, 278] width 29 height 29
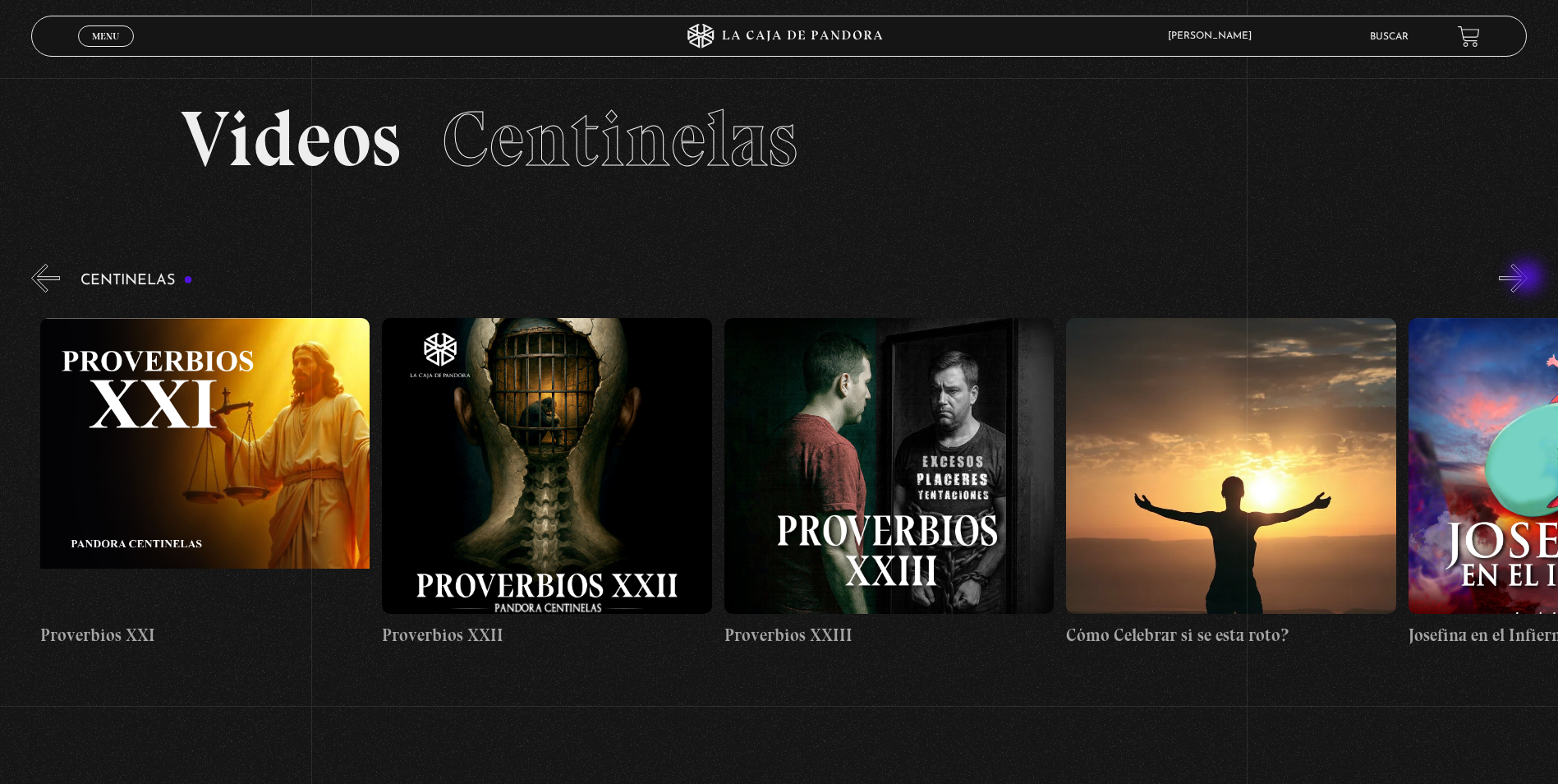
click at [1528, 279] on button "»" at bounding box center [1514, 278] width 29 height 29
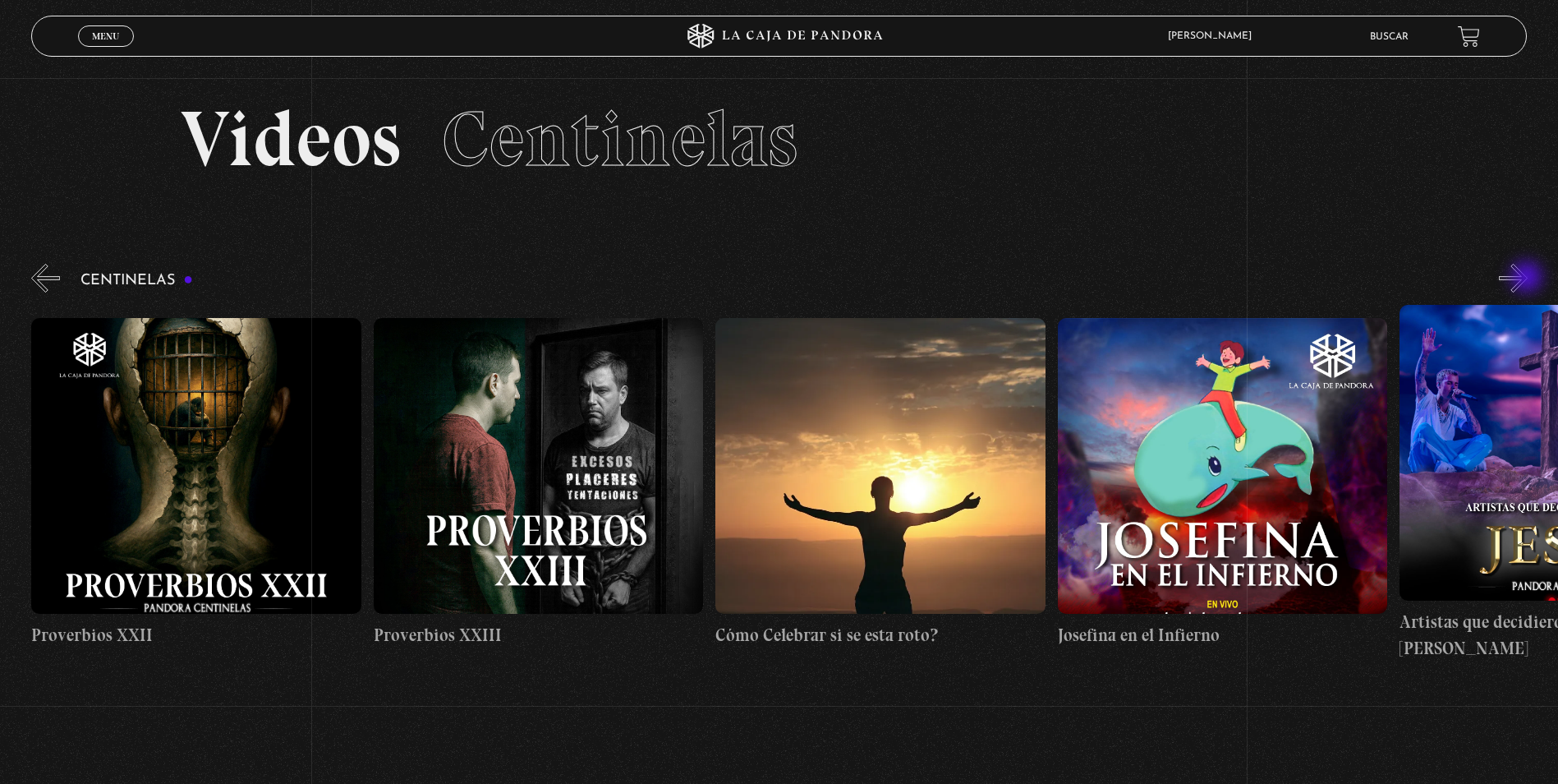
scroll to position [0, 8211]
click at [1522, 282] on button "»" at bounding box center [1514, 278] width 29 height 29
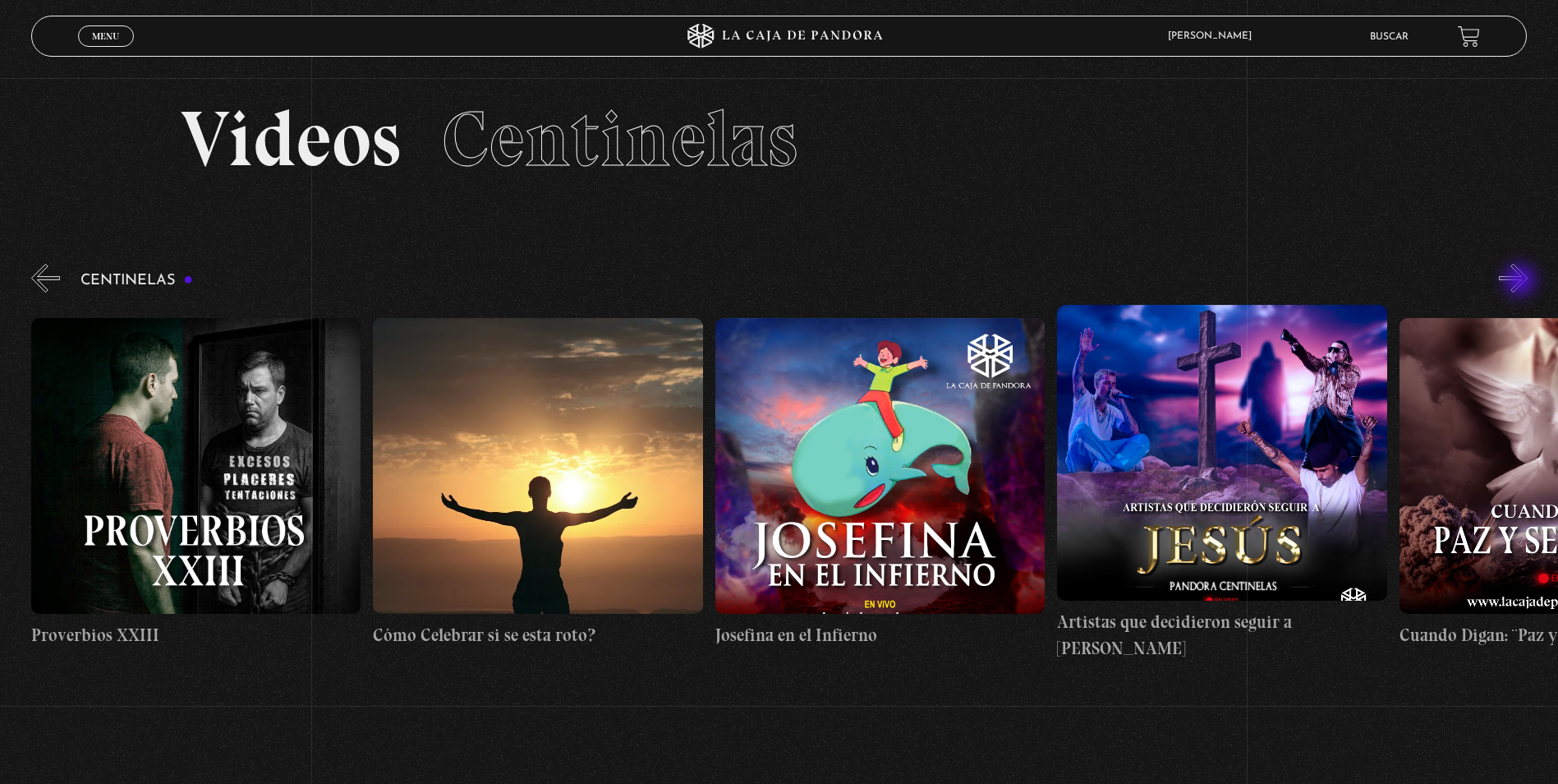
click at [1522, 282] on button "»" at bounding box center [1514, 278] width 29 height 29
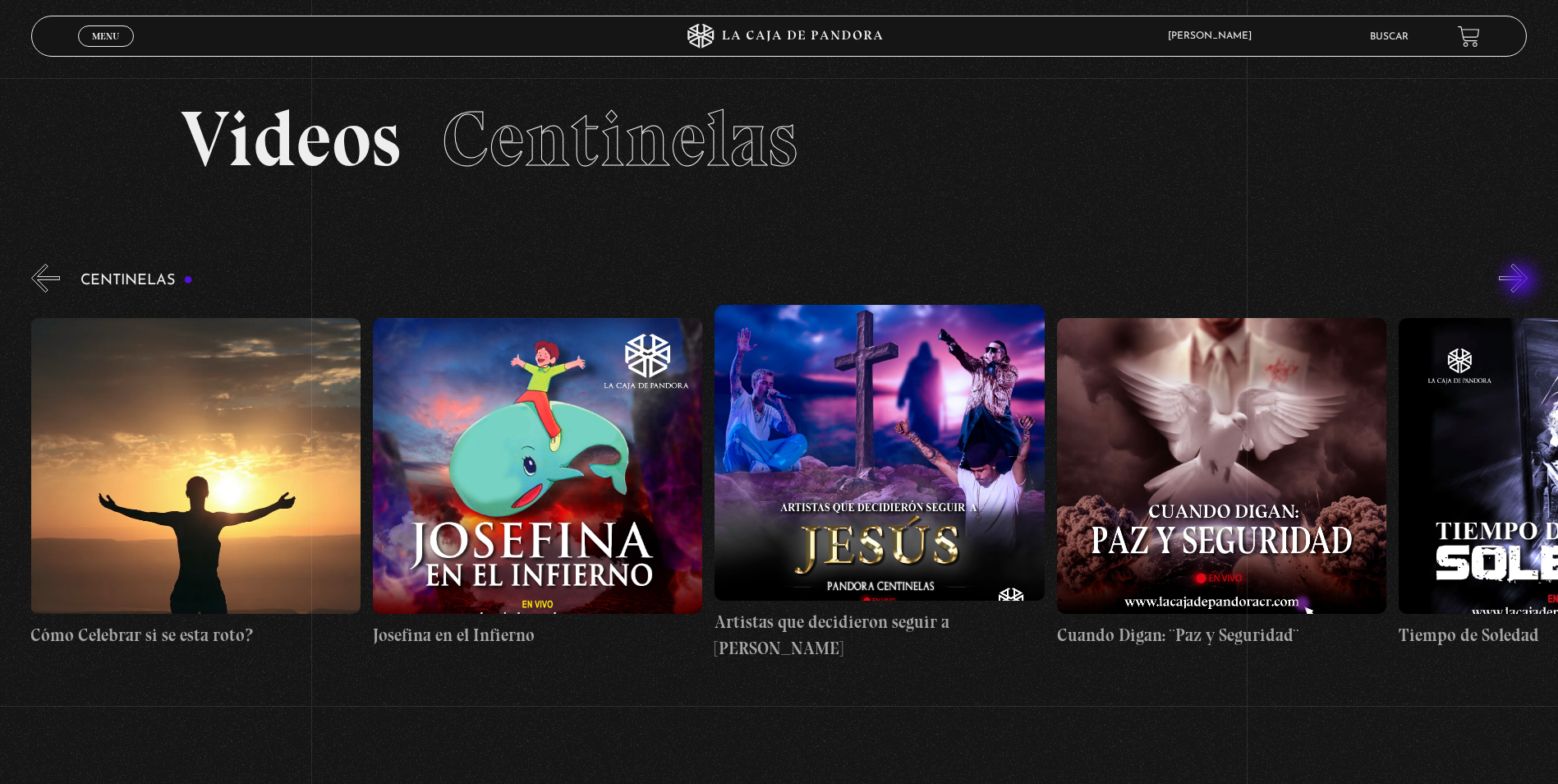
click at [1522, 282] on button "»" at bounding box center [1514, 278] width 29 height 29
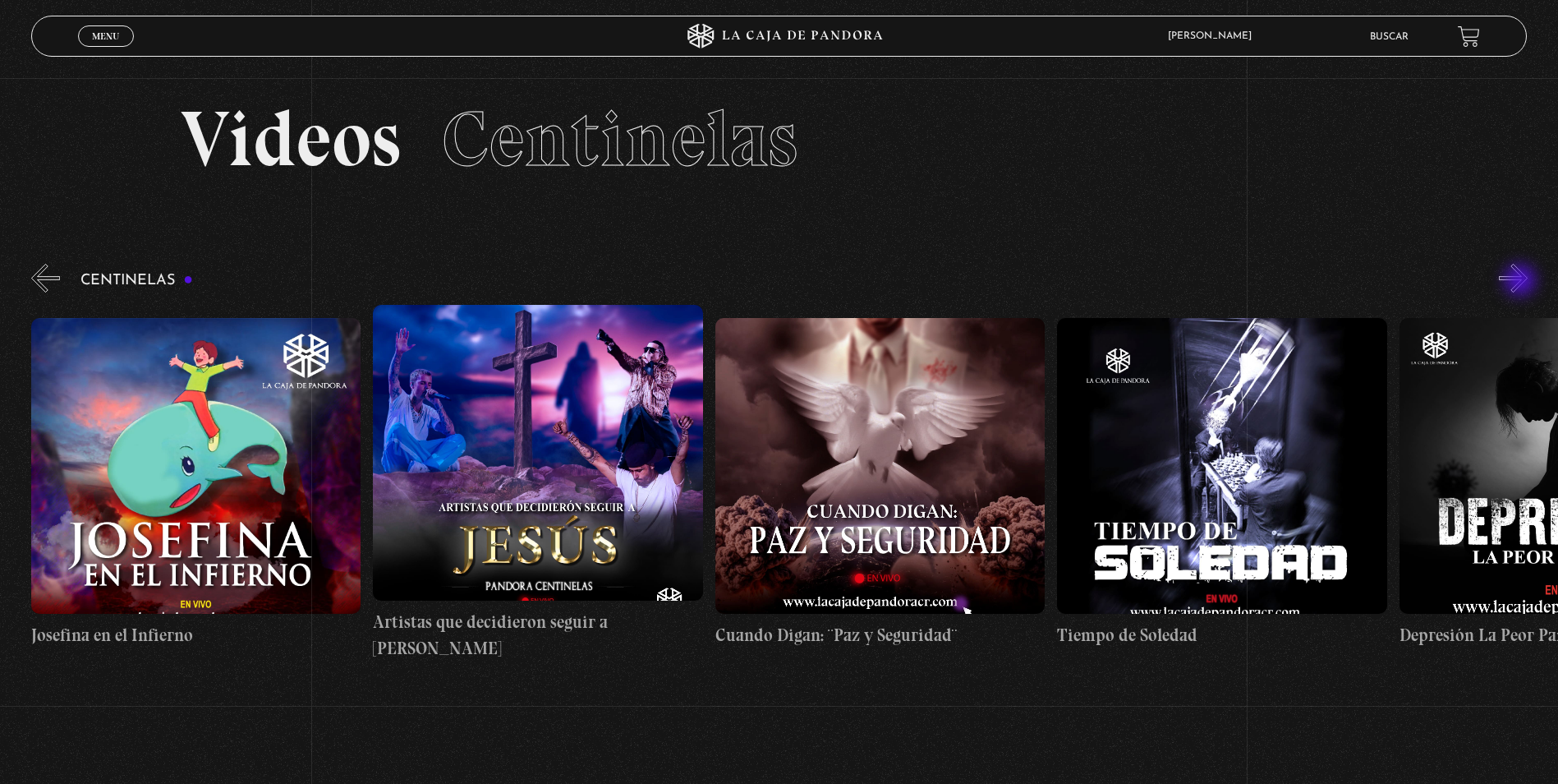
click at [1522, 282] on button "»" at bounding box center [1514, 278] width 29 height 29
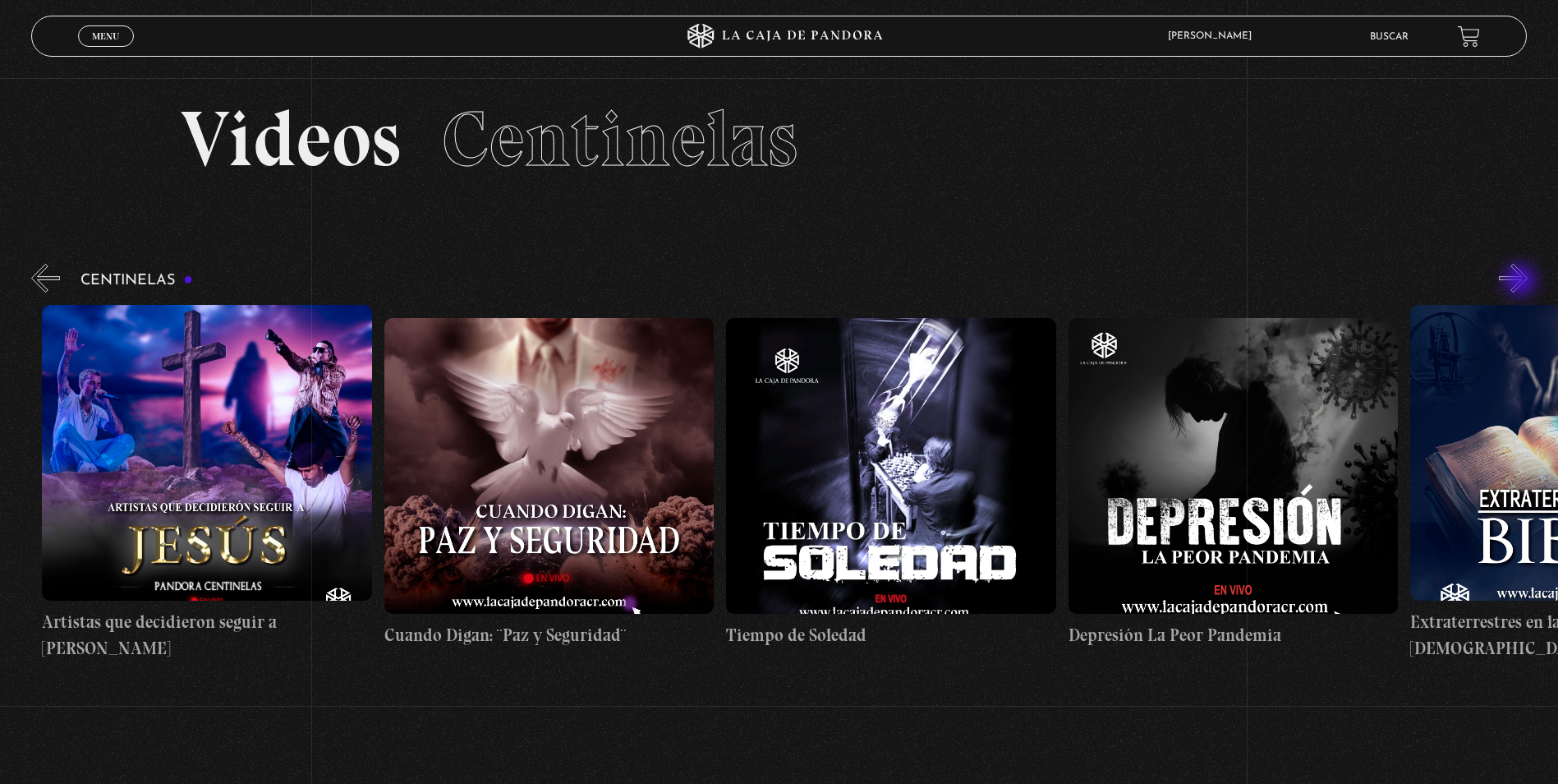
scroll to position [0, 9579]
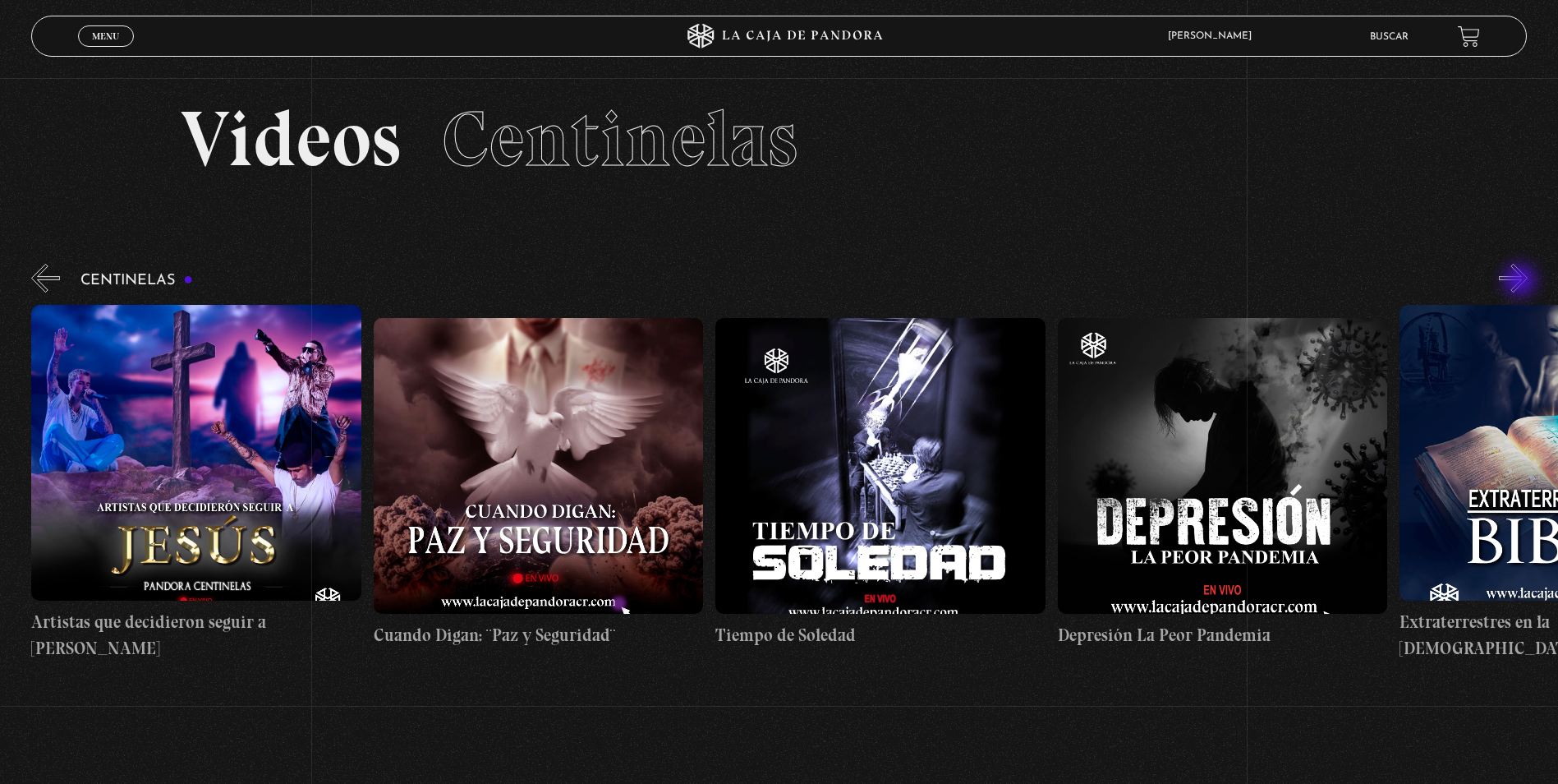
click at [1522, 282] on button "»" at bounding box center [1514, 278] width 29 height 29
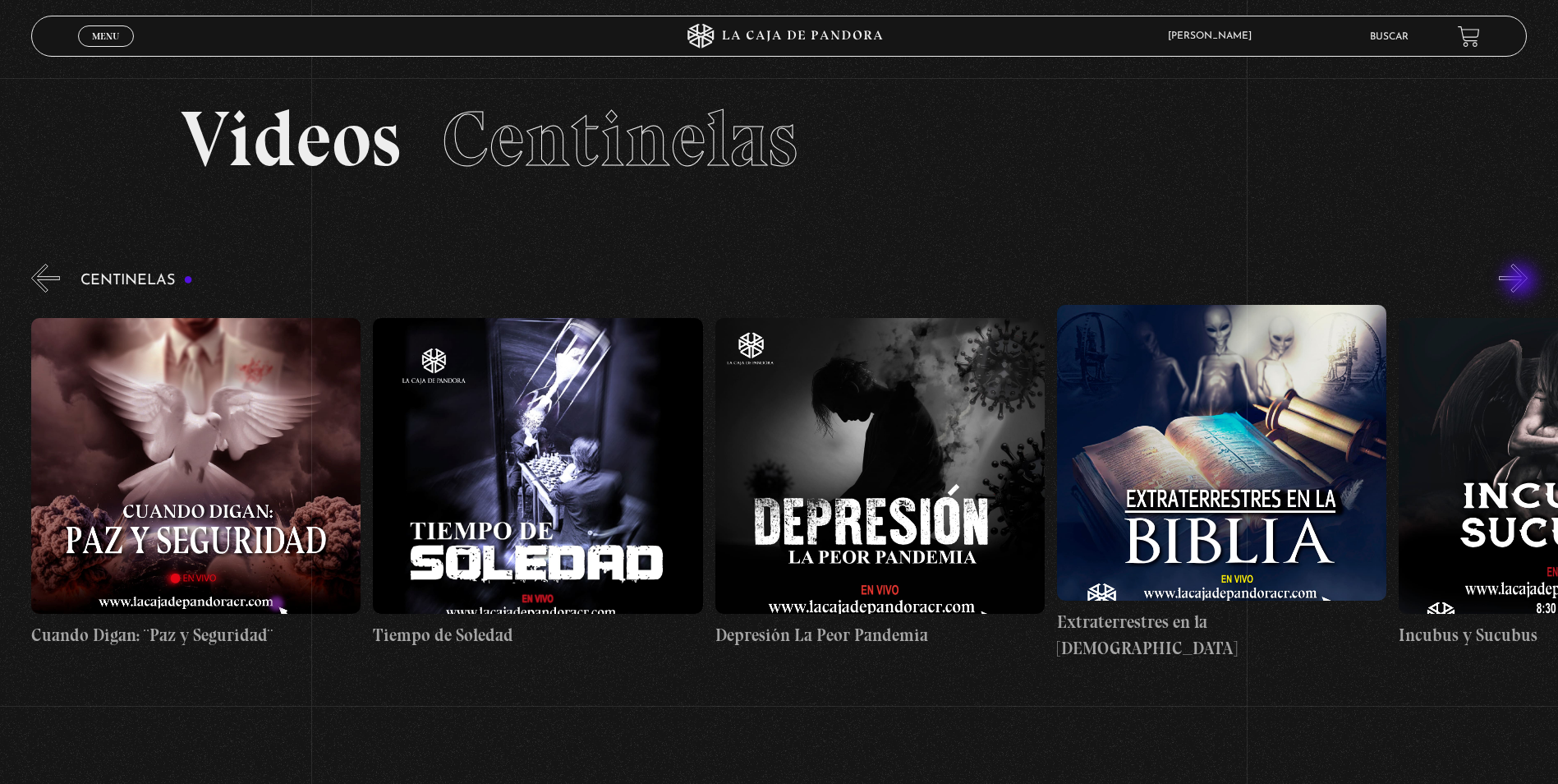
click at [1522, 282] on button "»" at bounding box center [1514, 278] width 29 height 29
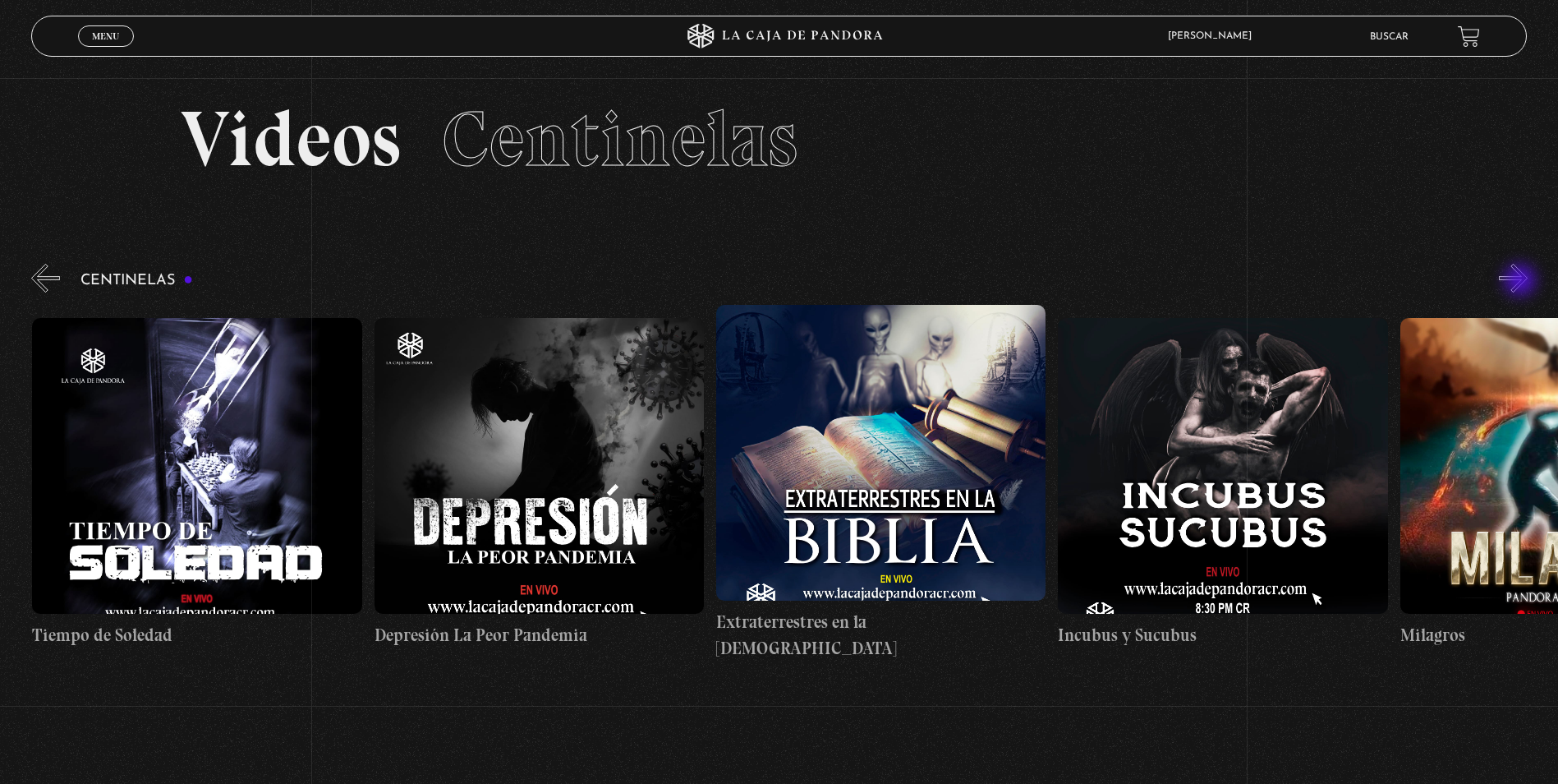
click at [1522, 282] on button "»" at bounding box center [1514, 278] width 29 height 29
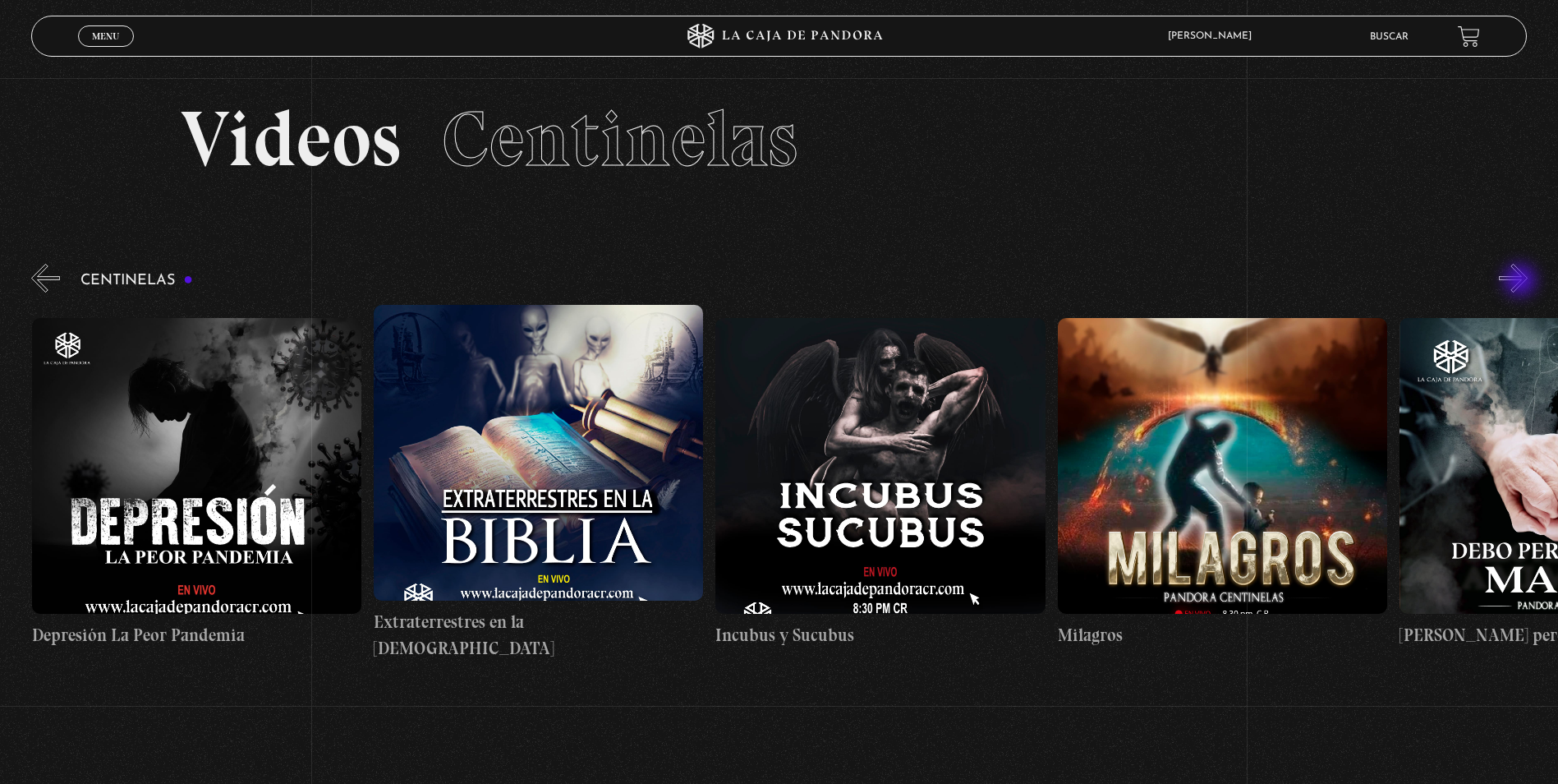
scroll to position [0, 10606]
click at [1522, 282] on button "»" at bounding box center [1514, 278] width 29 height 29
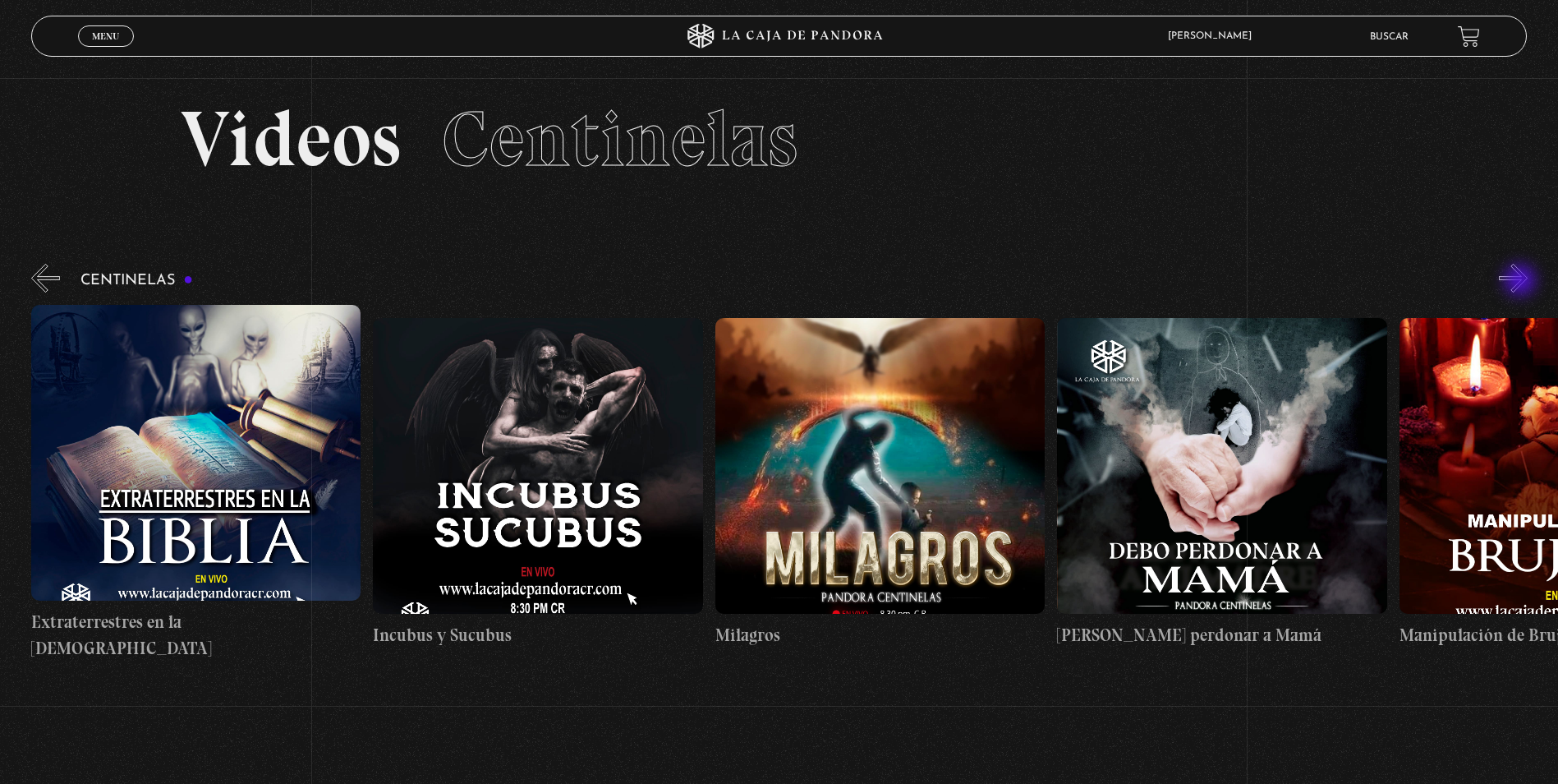
click at [1522, 282] on button "»" at bounding box center [1514, 278] width 29 height 29
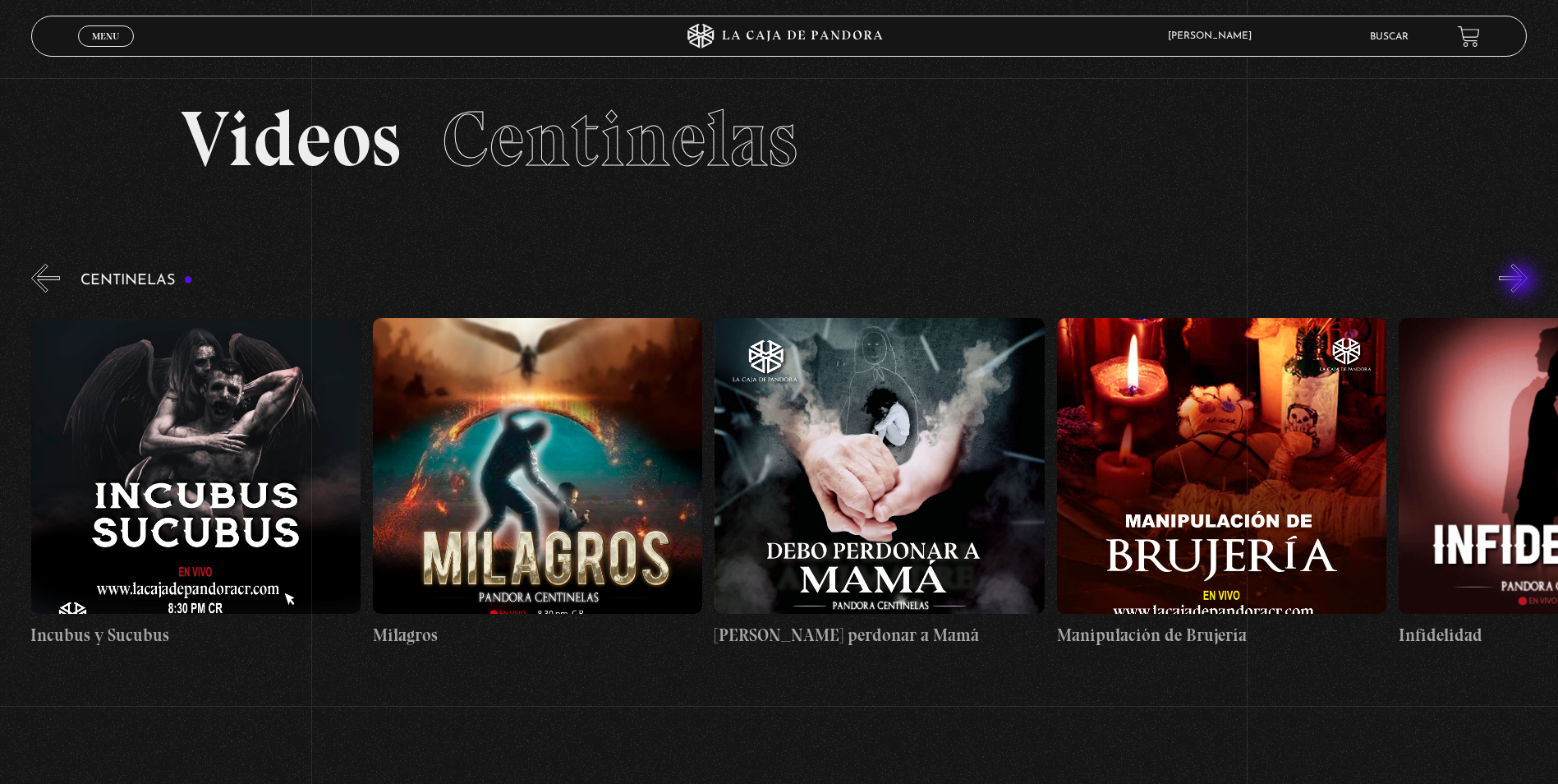
click at [1522, 282] on button "»" at bounding box center [1514, 278] width 29 height 29
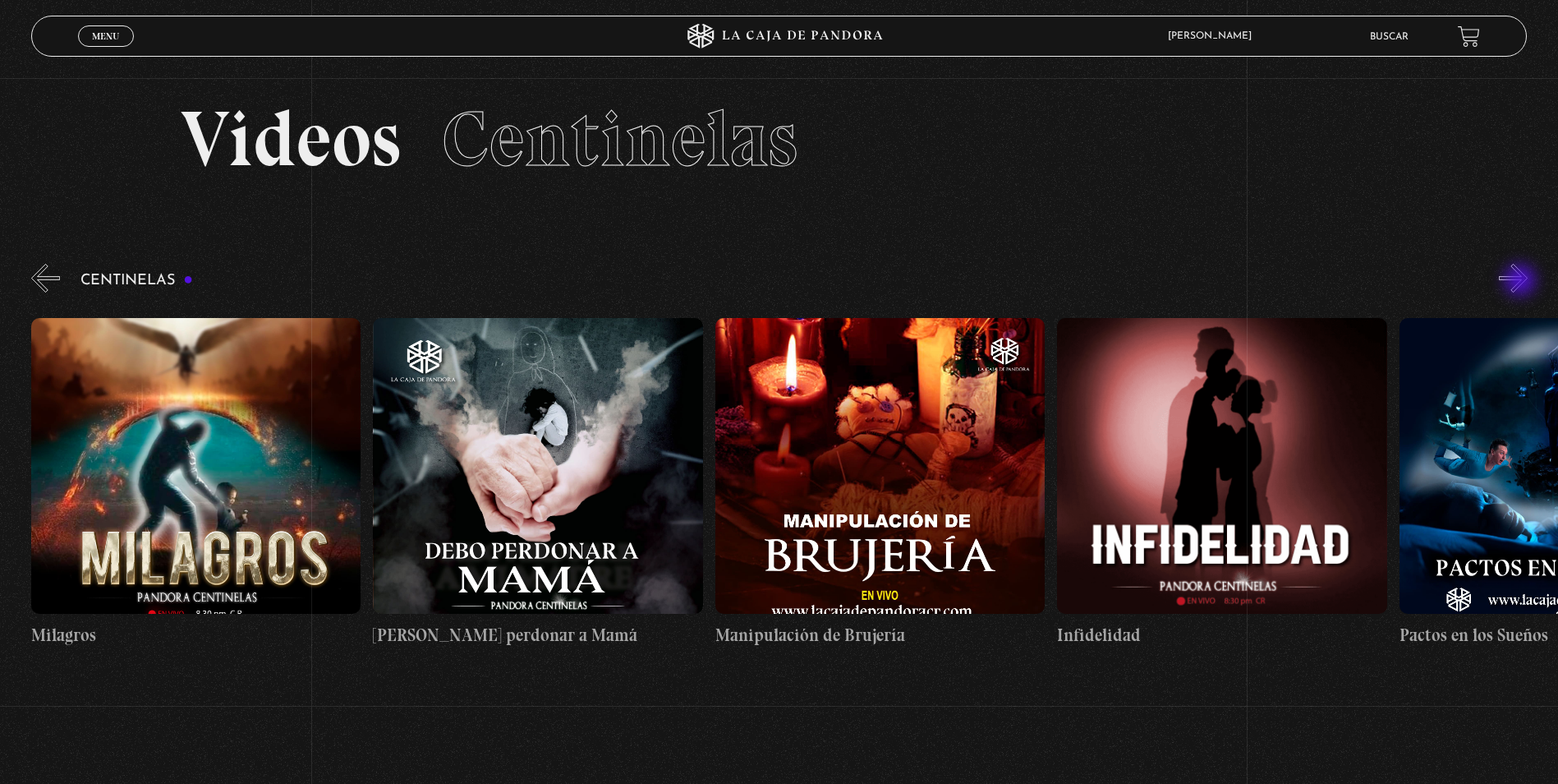
click at [1522, 282] on button "»" at bounding box center [1514, 278] width 29 height 29
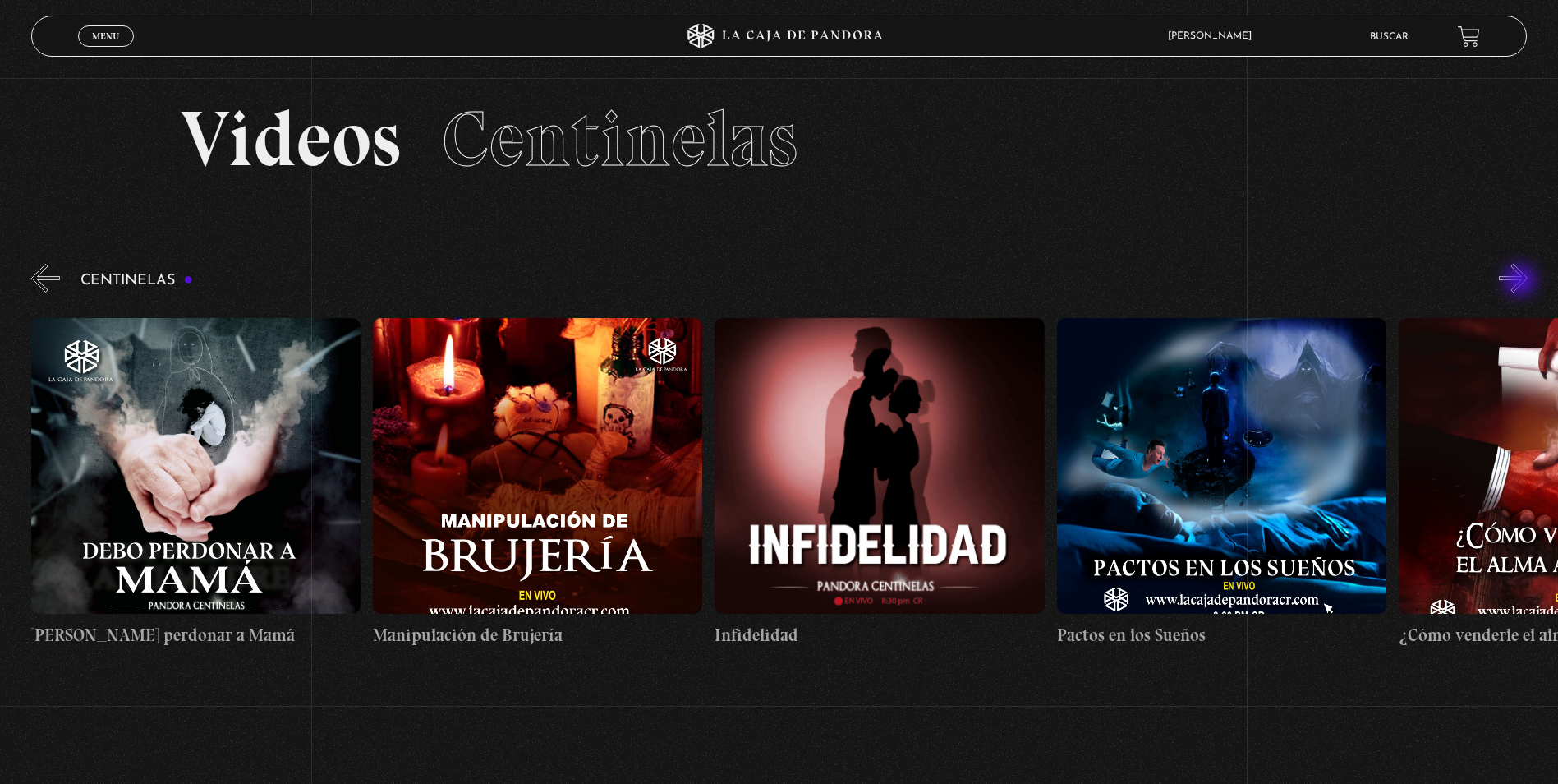
click at [1522, 282] on button "»" at bounding box center [1514, 278] width 29 height 29
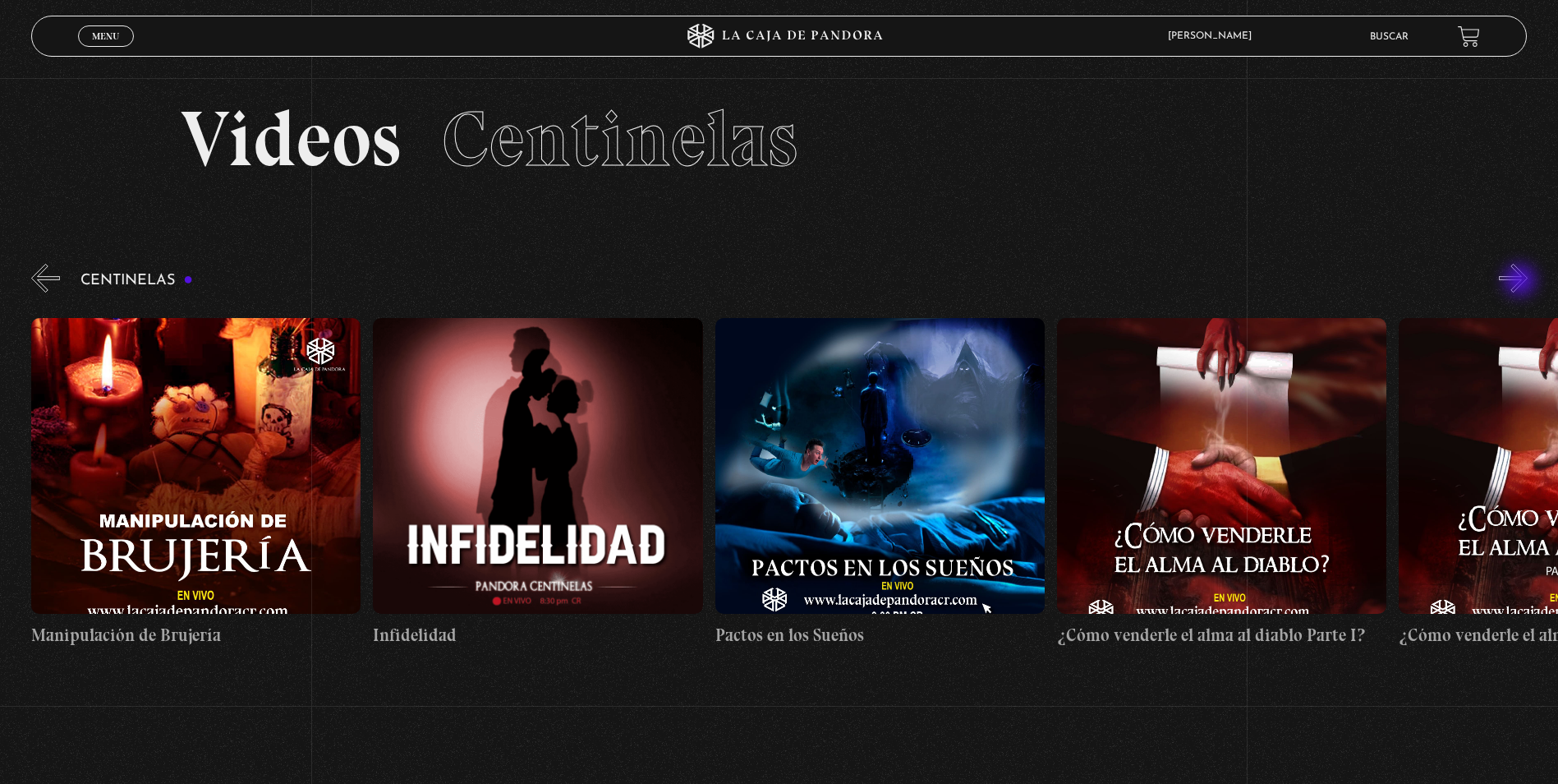
click at [1522, 282] on button "»" at bounding box center [1514, 278] width 29 height 29
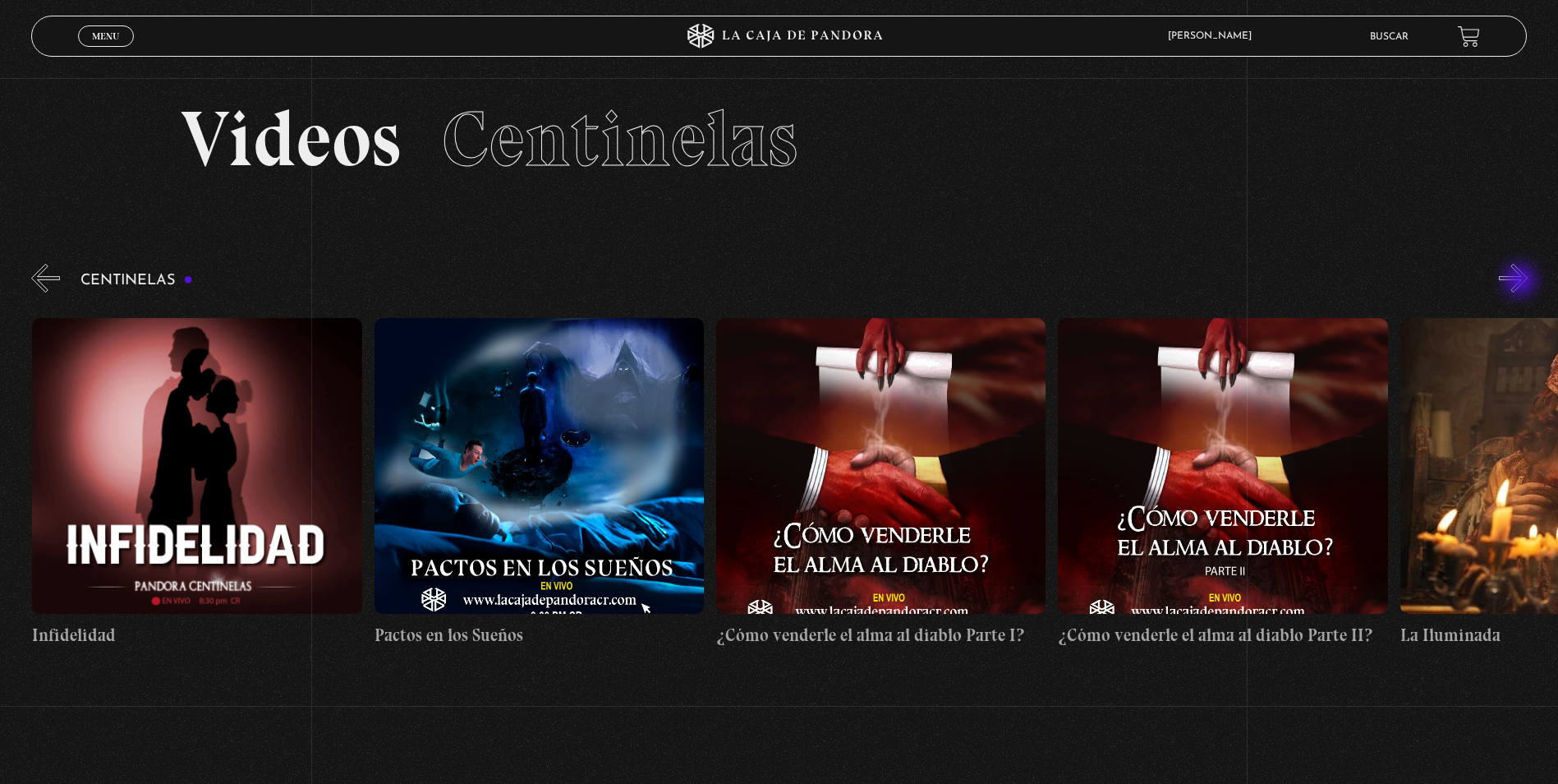
click at [1522, 282] on button "»" at bounding box center [1514, 278] width 29 height 29
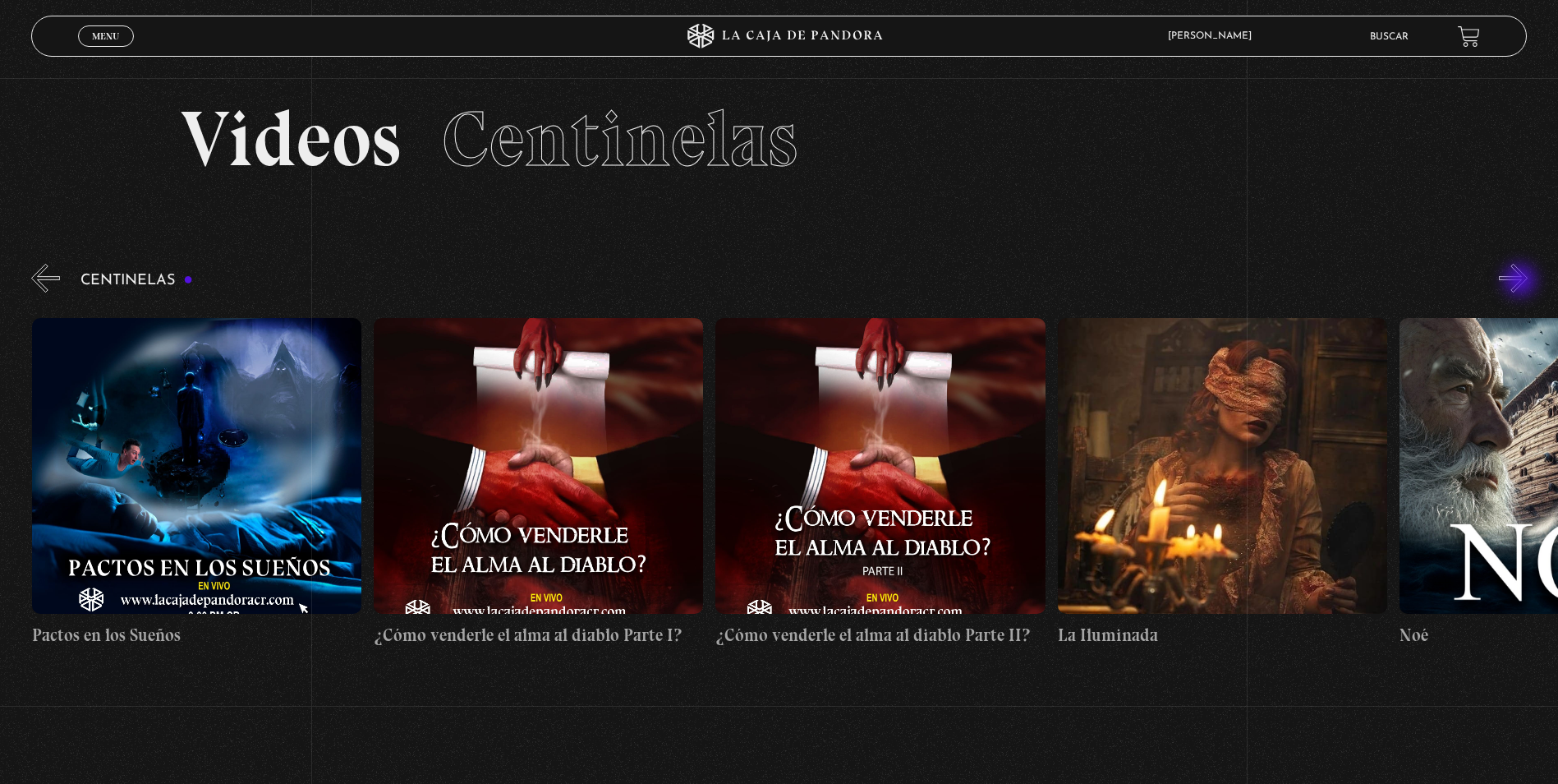
scroll to position [0, 13000]
click at [1525, 282] on button "»" at bounding box center [1514, 278] width 29 height 29
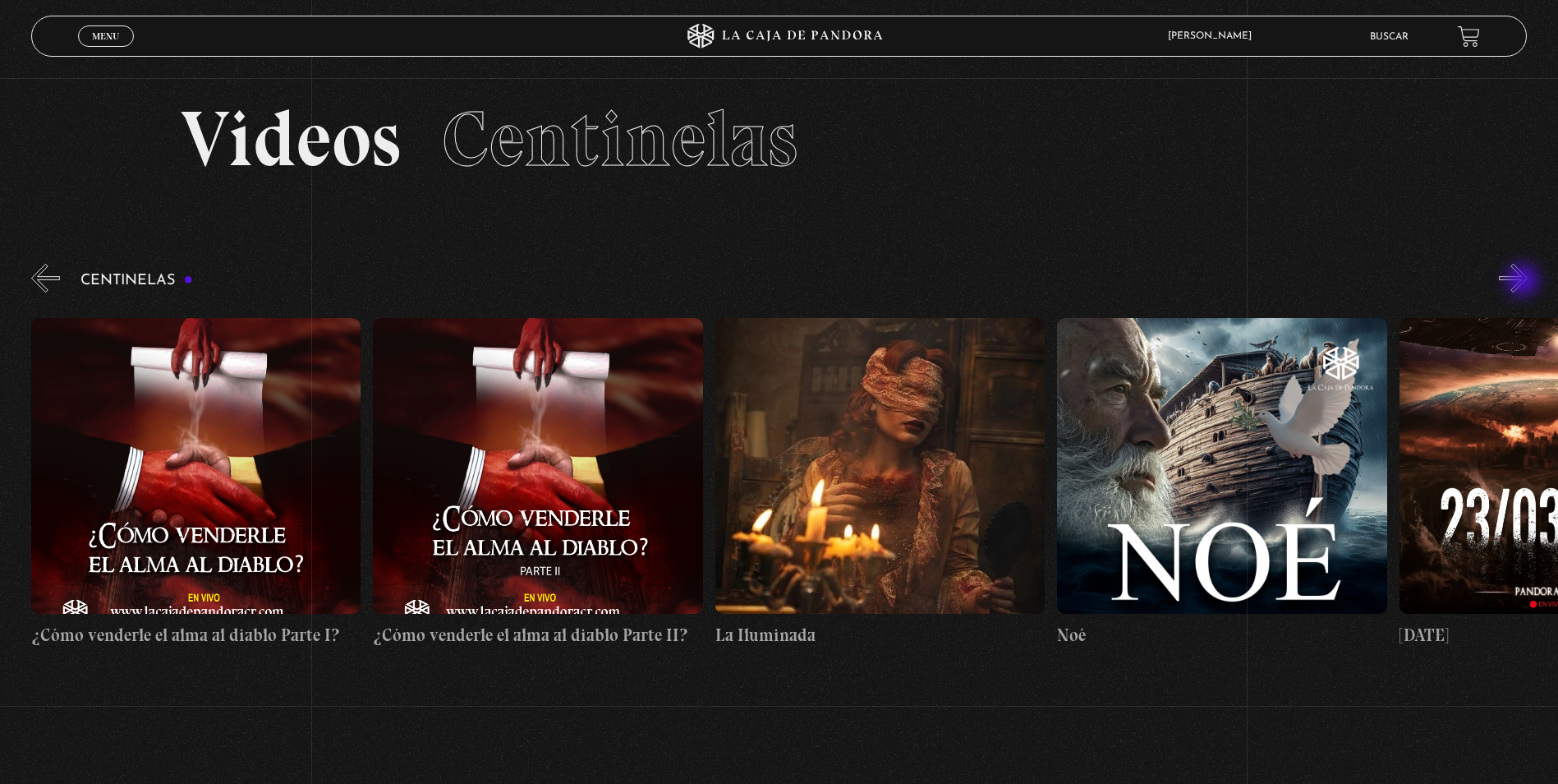
click at [1525, 282] on button "»" at bounding box center [1514, 278] width 29 height 29
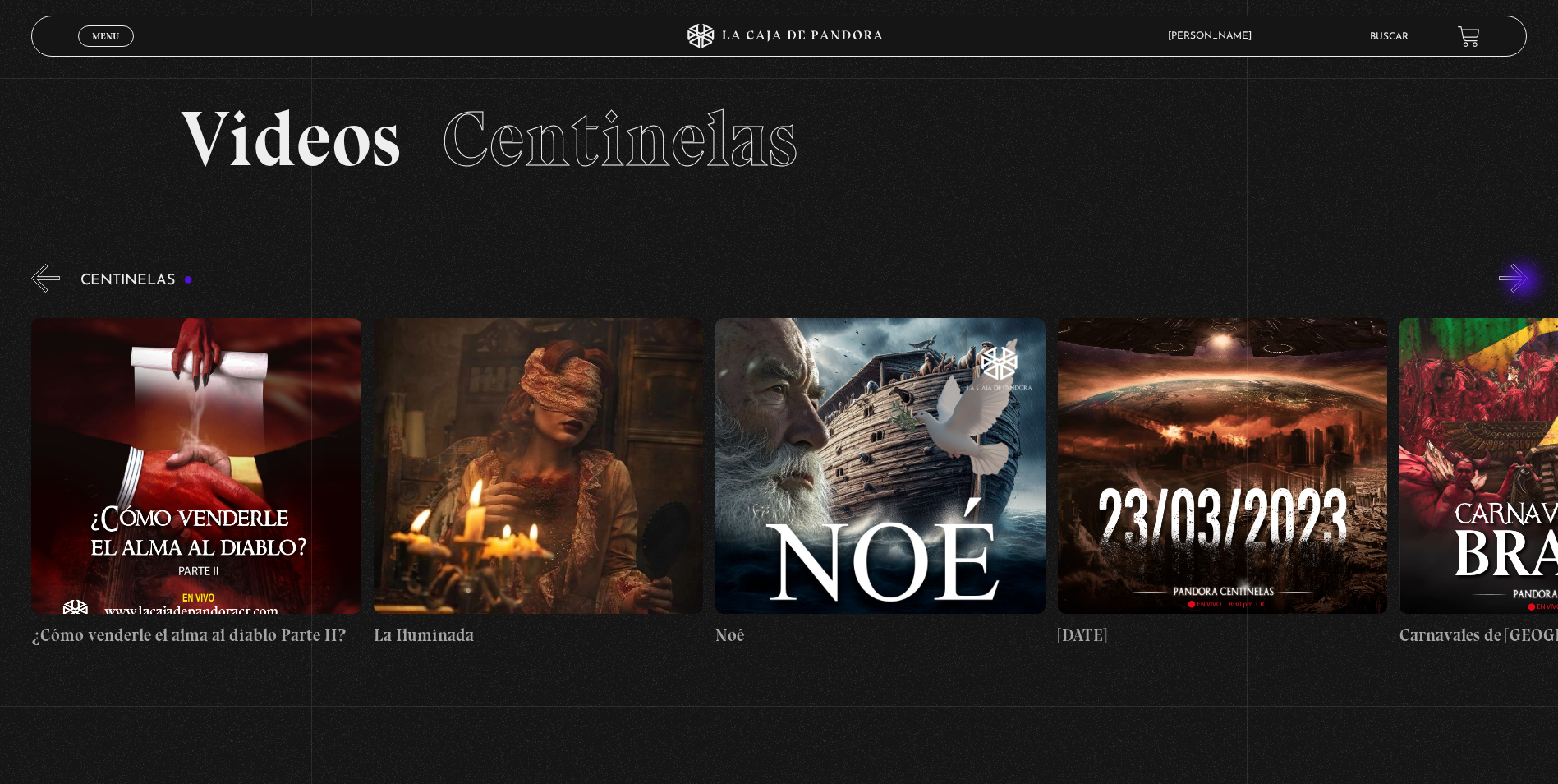
scroll to position [0, 13684]
click at [1525, 282] on button "»" at bounding box center [1514, 278] width 29 height 29
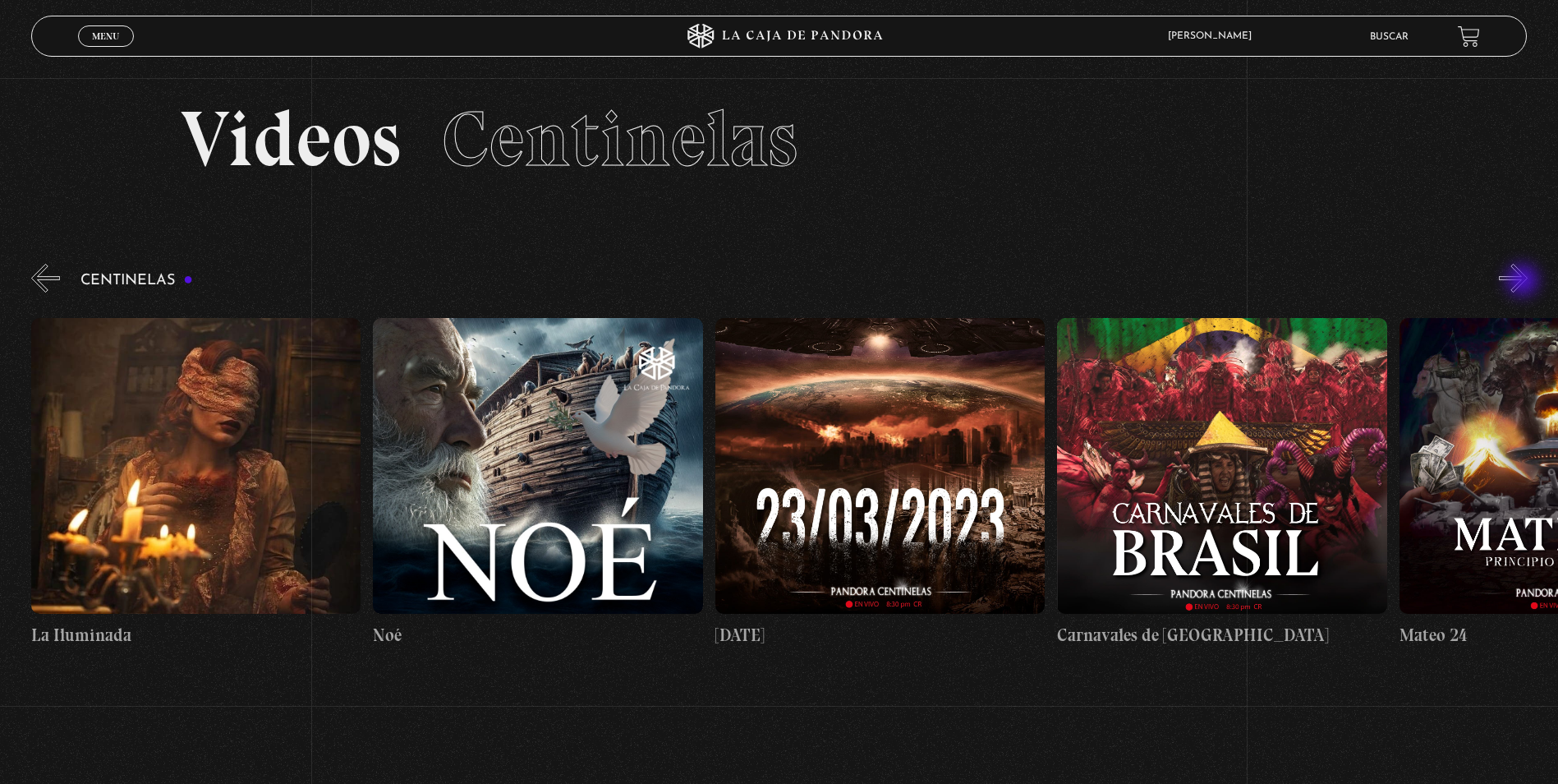
click at [1525, 282] on button "»" at bounding box center [1514, 278] width 29 height 29
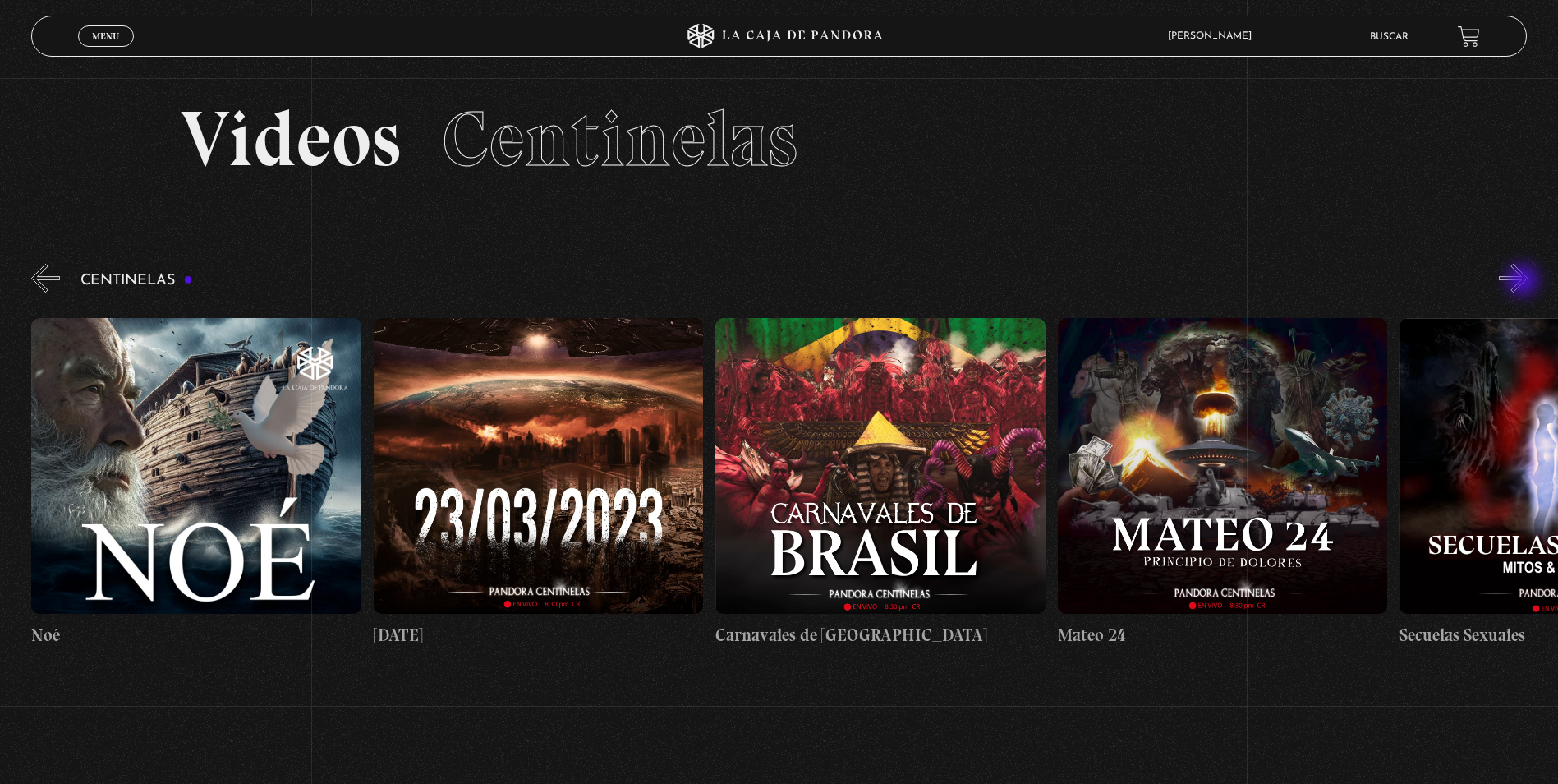
scroll to position [0, 14369]
click at [1525, 282] on button "»" at bounding box center [1514, 278] width 29 height 29
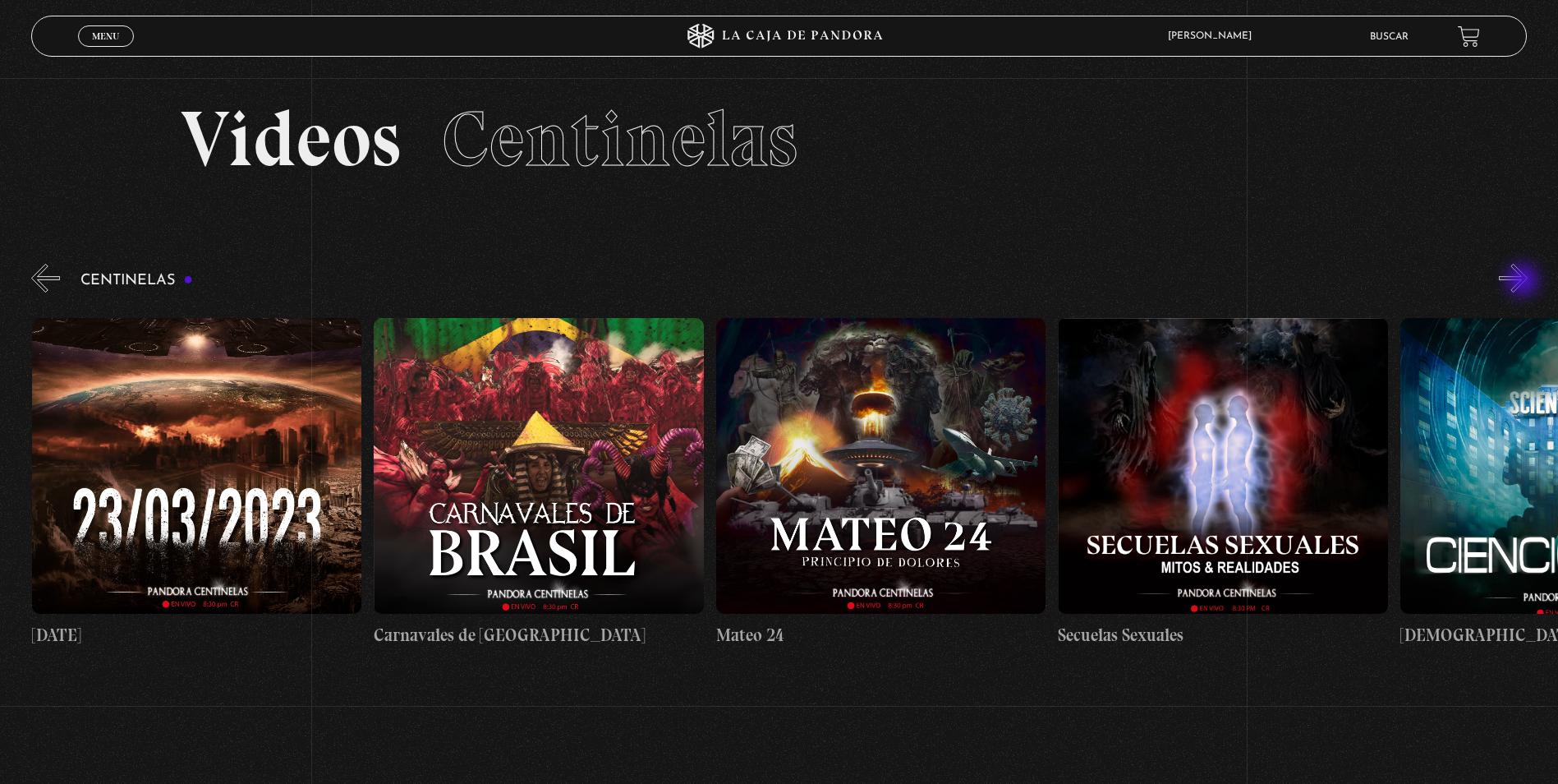
scroll to position [0, 14710]
click at [1525, 282] on button "»" at bounding box center [1514, 278] width 29 height 29
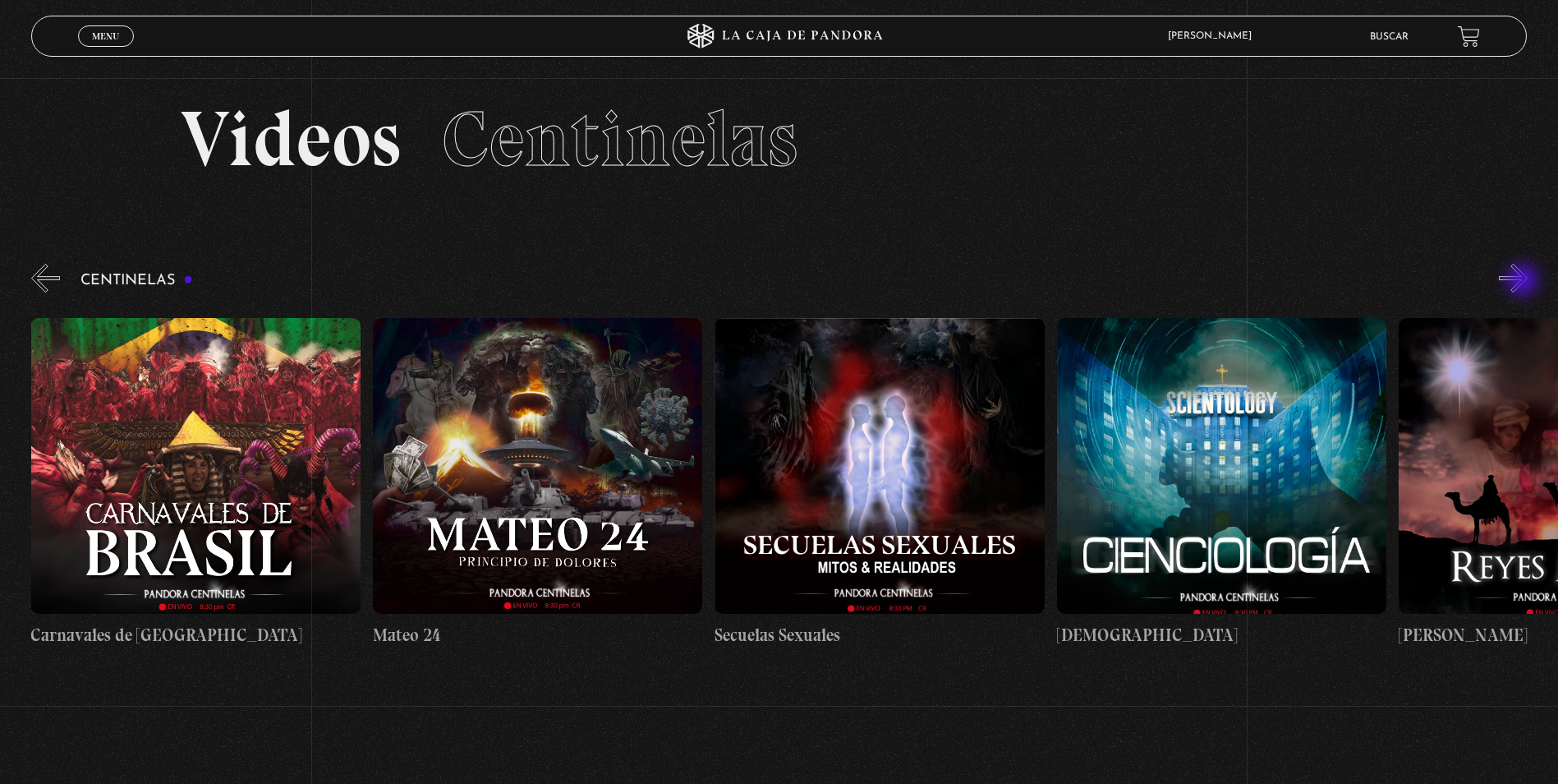
click at [1525, 282] on button "»" at bounding box center [1514, 278] width 29 height 29
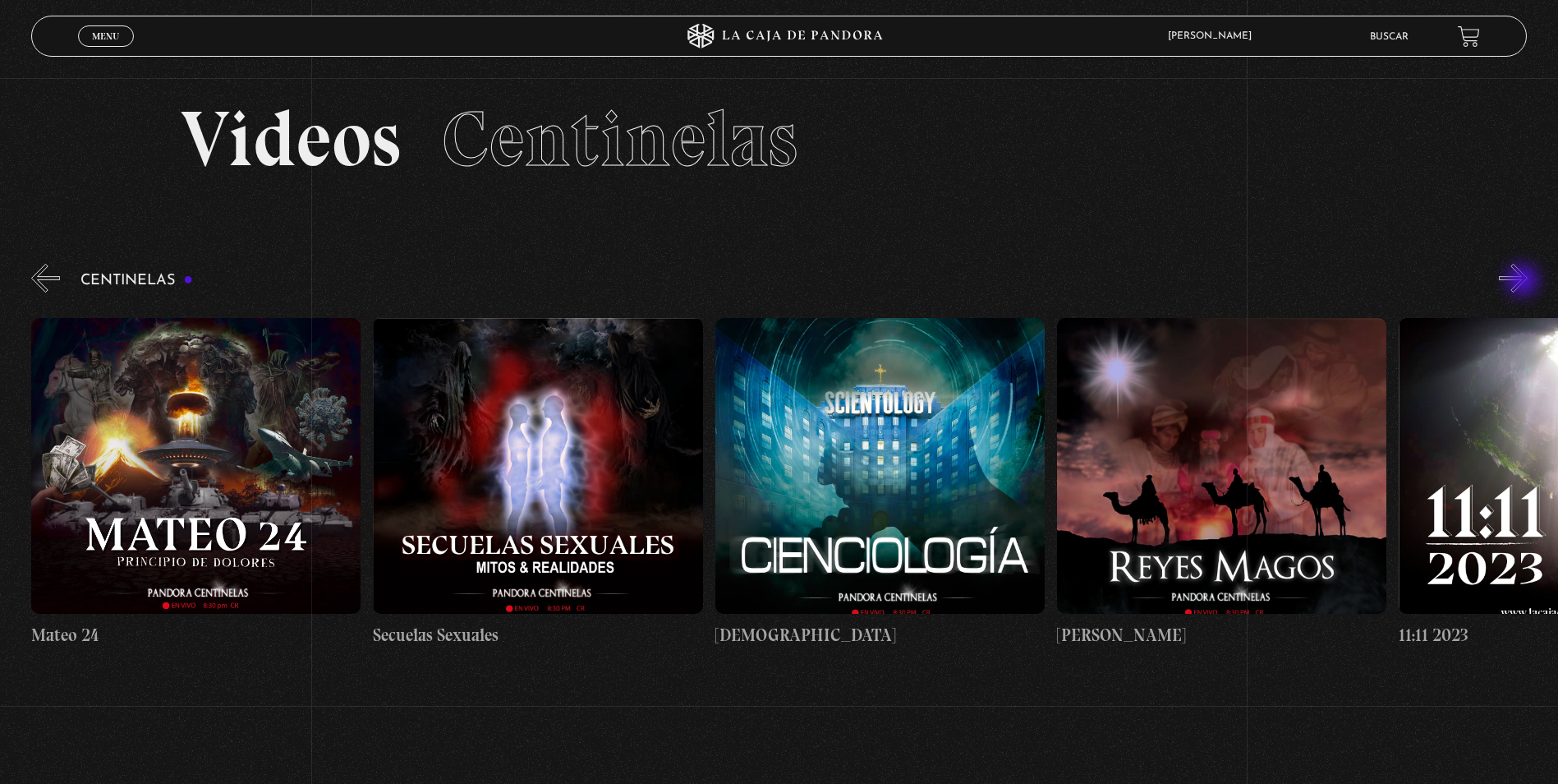
click at [1525, 282] on button "»" at bounding box center [1514, 278] width 29 height 29
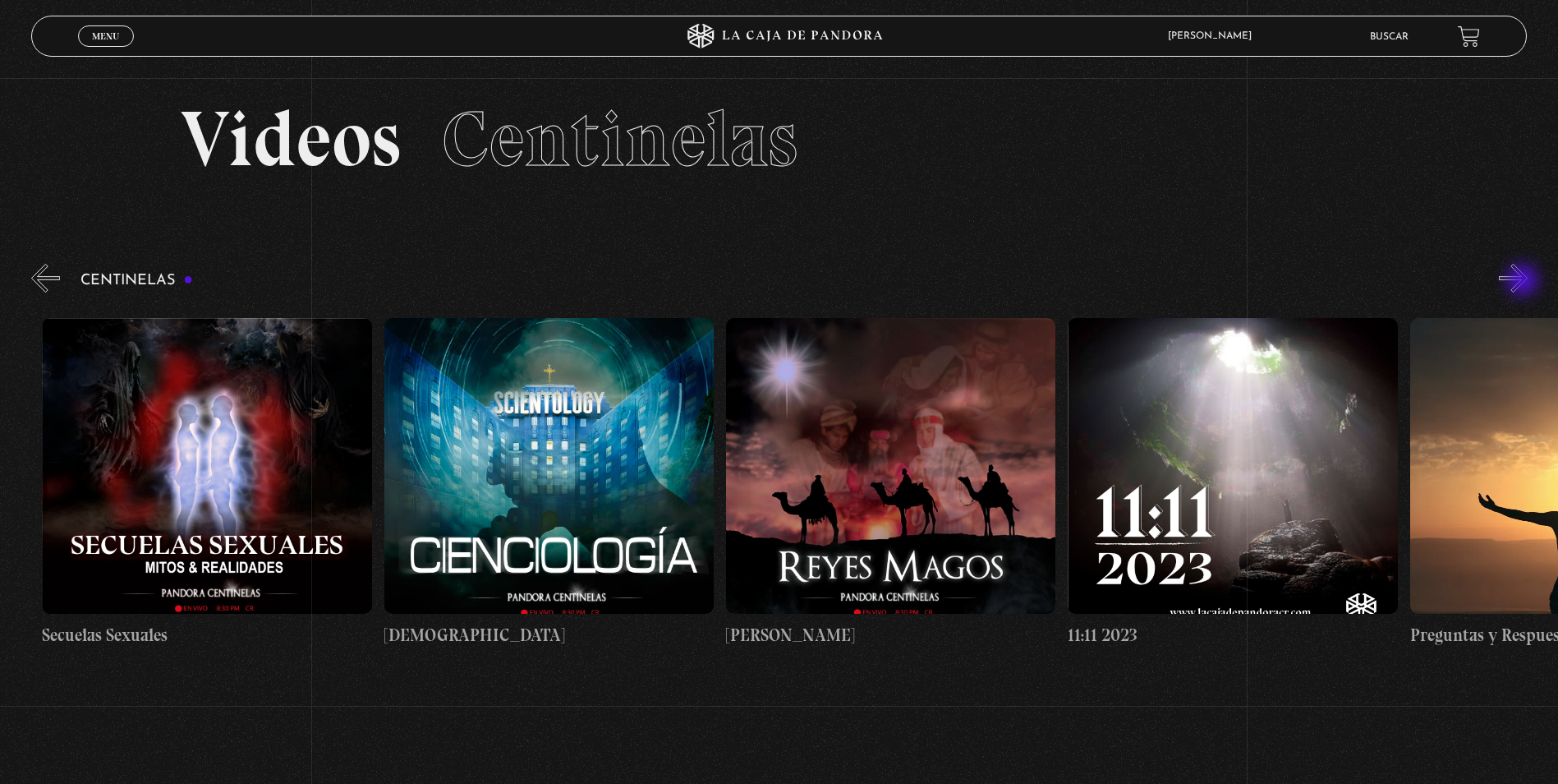
click at [1525, 282] on button "»" at bounding box center [1514, 278] width 29 height 29
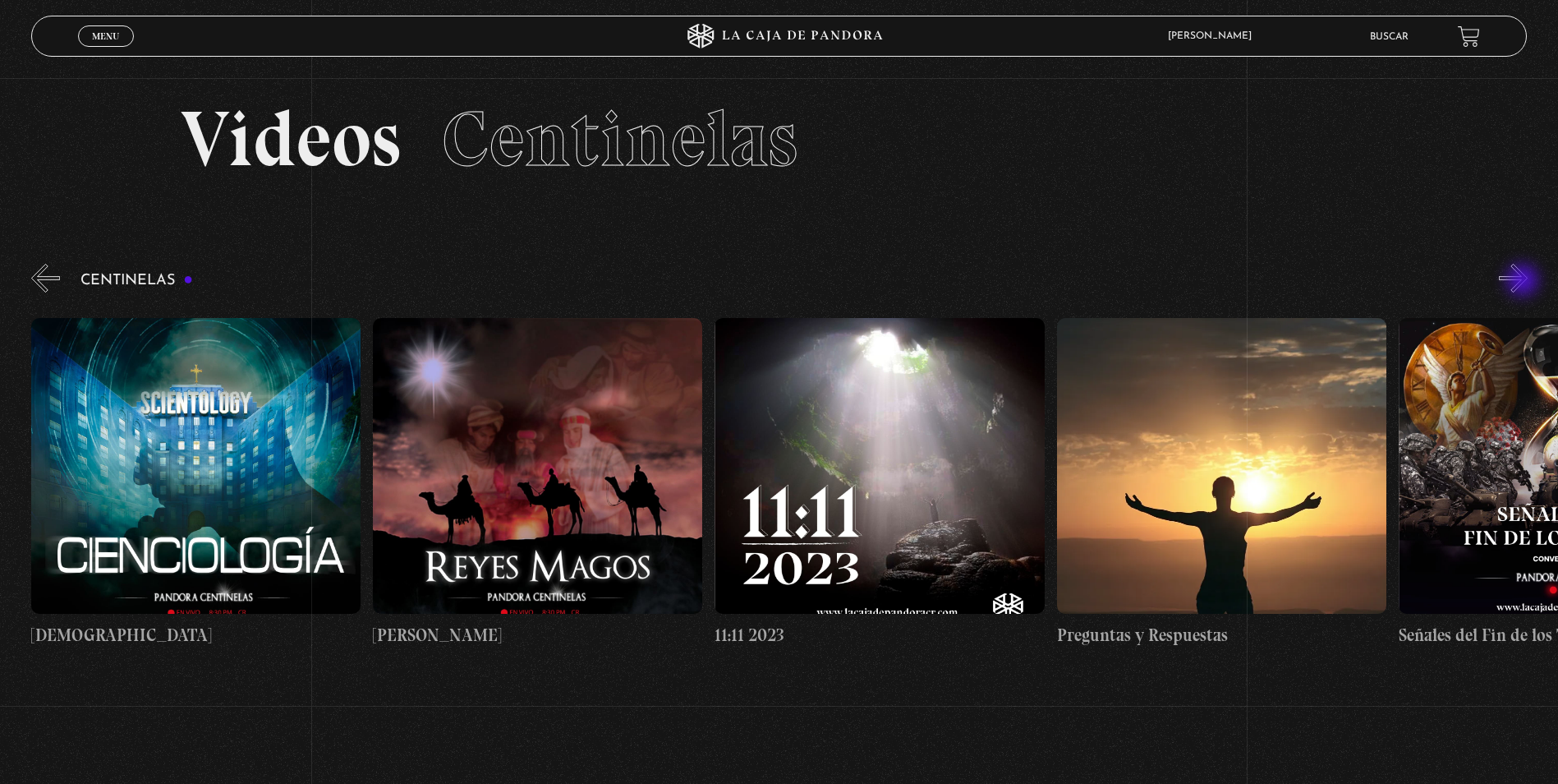
click at [1525, 282] on button "»" at bounding box center [1514, 278] width 29 height 29
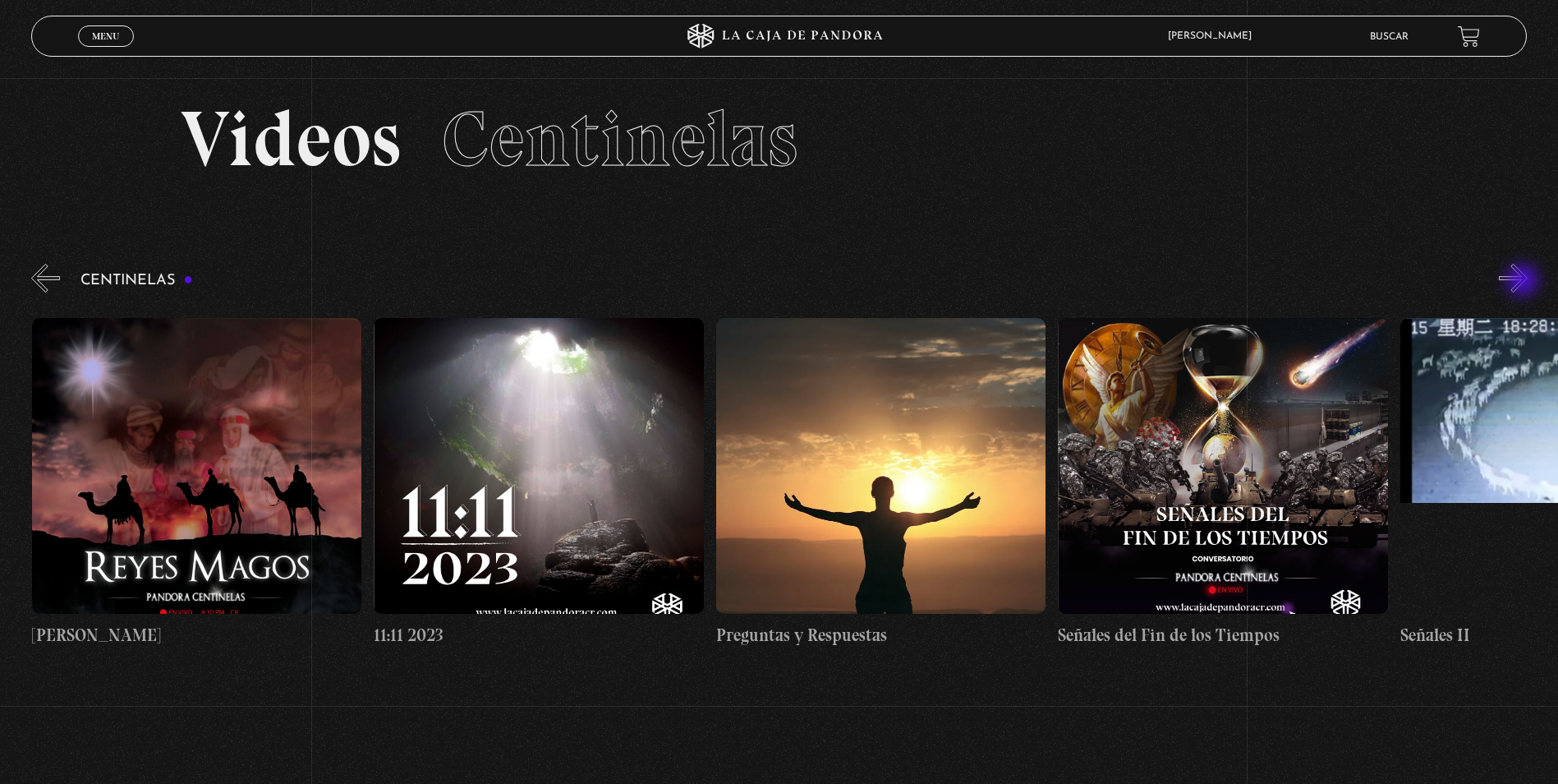
scroll to position [0, 16421]
click at [1525, 282] on button "»" at bounding box center [1514, 278] width 29 height 29
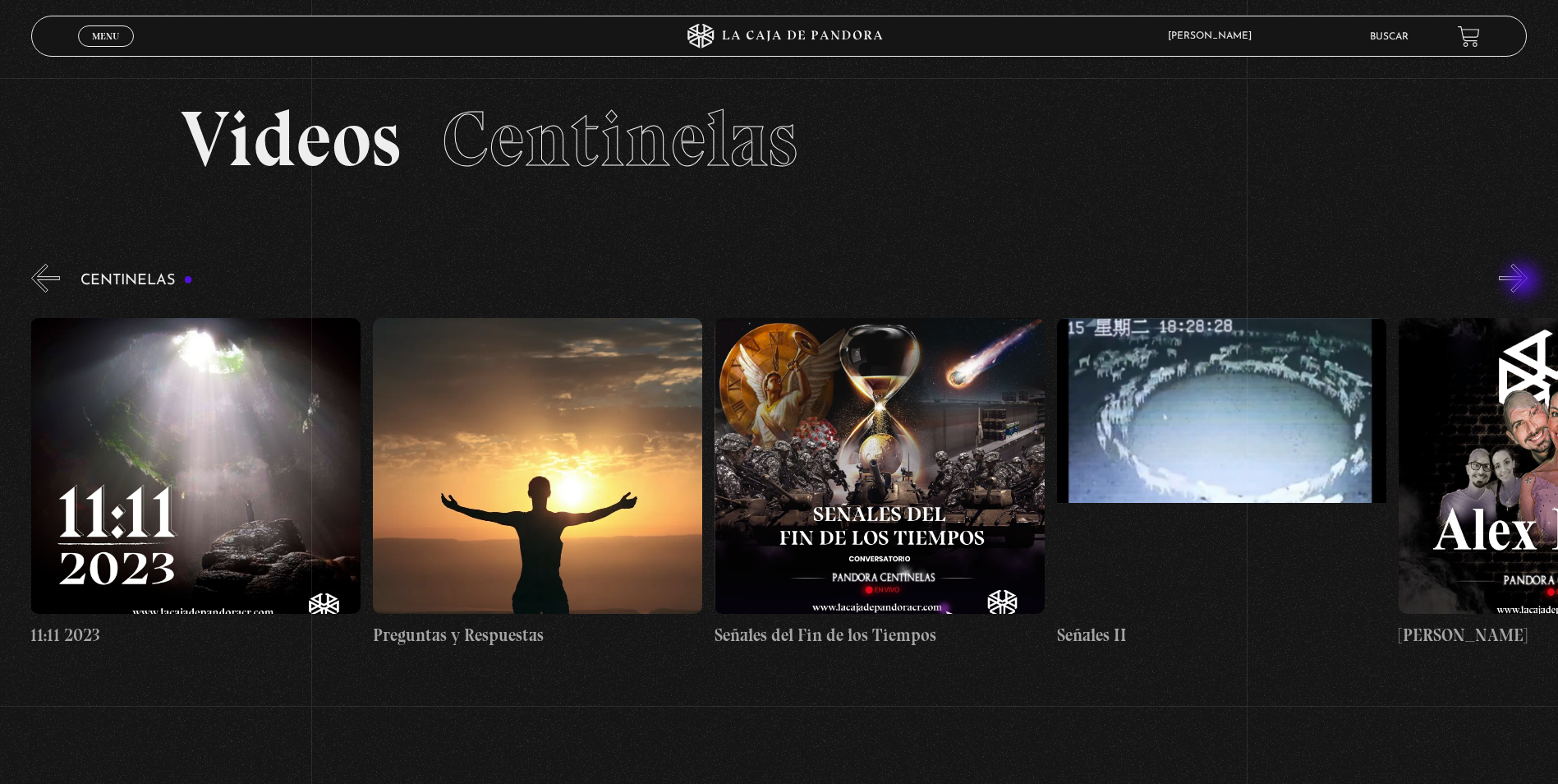
click at [1525, 282] on button "»" at bounding box center [1514, 278] width 29 height 29
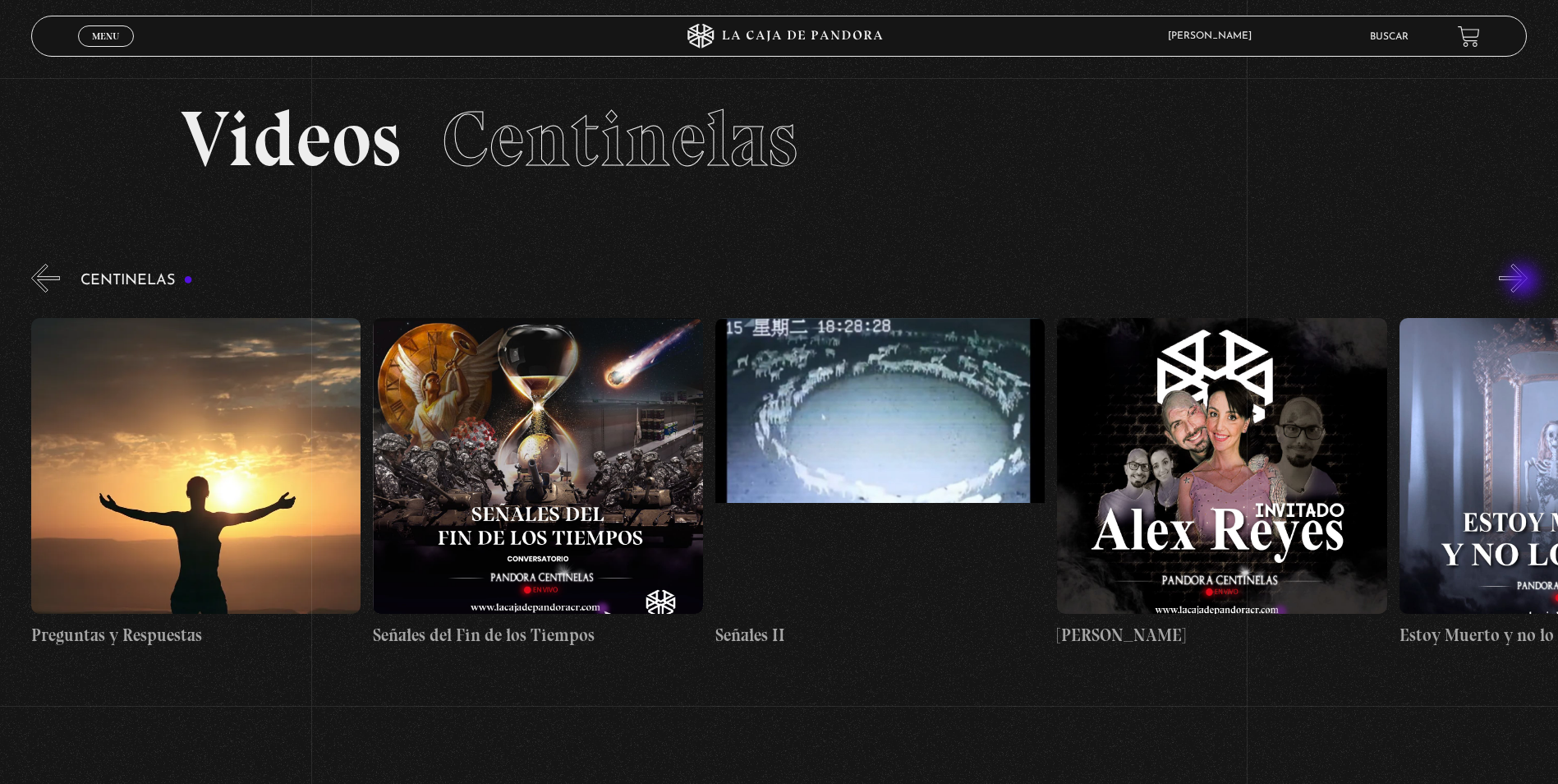
click at [1525, 282] on button "»" at bounding box center [1514, 278] width 29 height 29
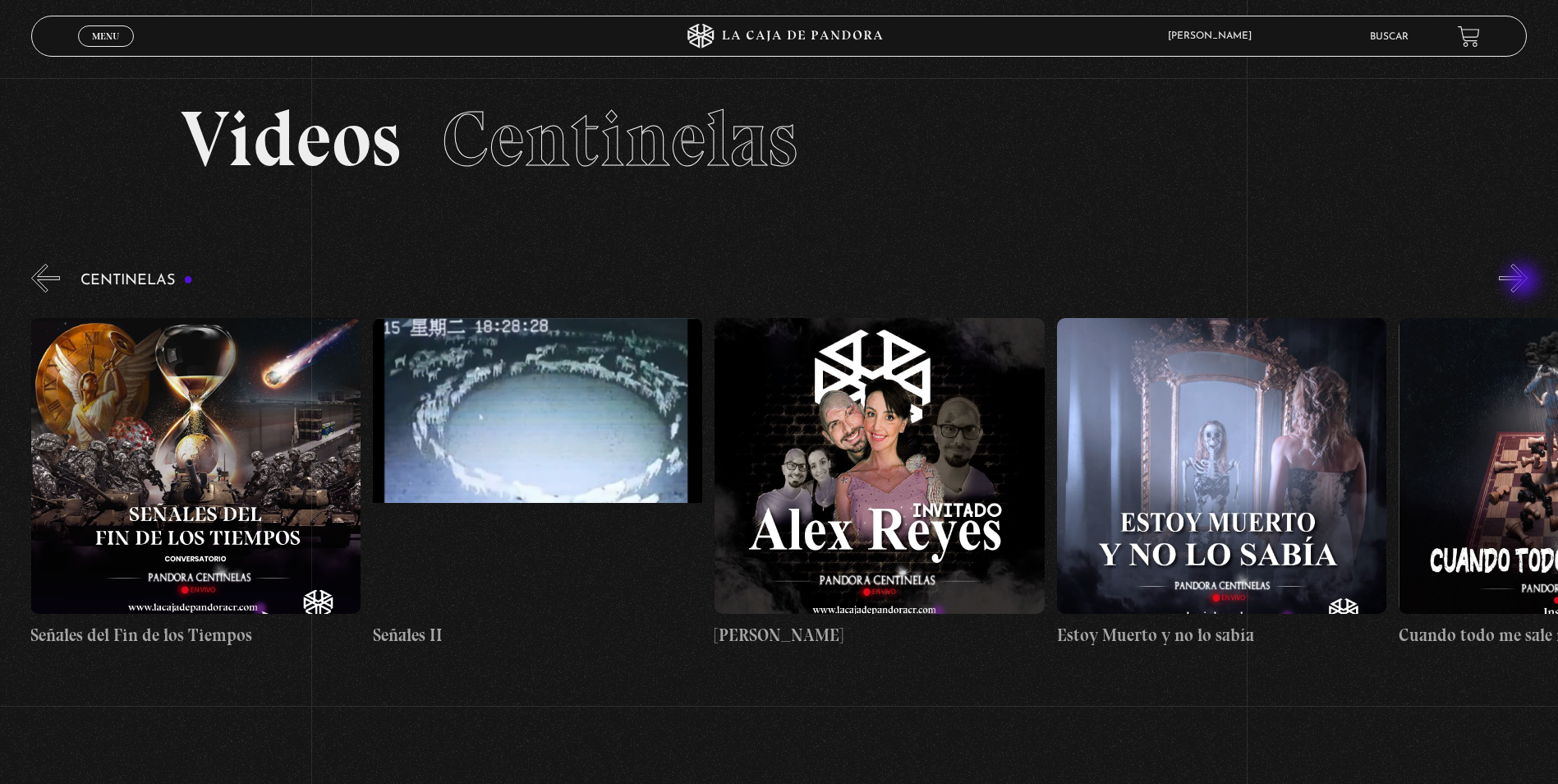
click at [1525, 282] on button "»" at bounding box center [1514, 278] width 29 height 29
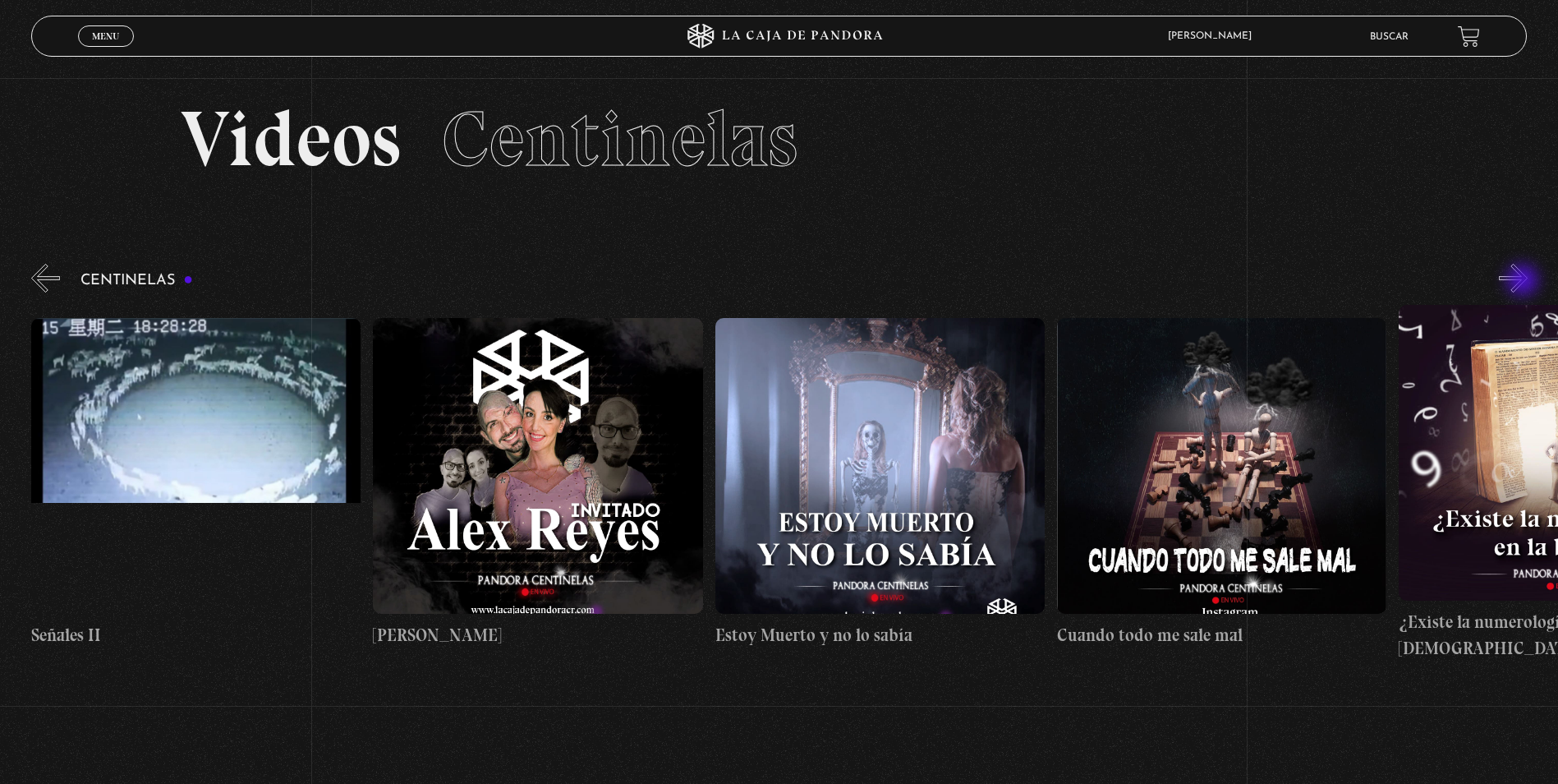
click at [1525, 282] on button "»" at bounding box center [1514, 278] width 29 height 29
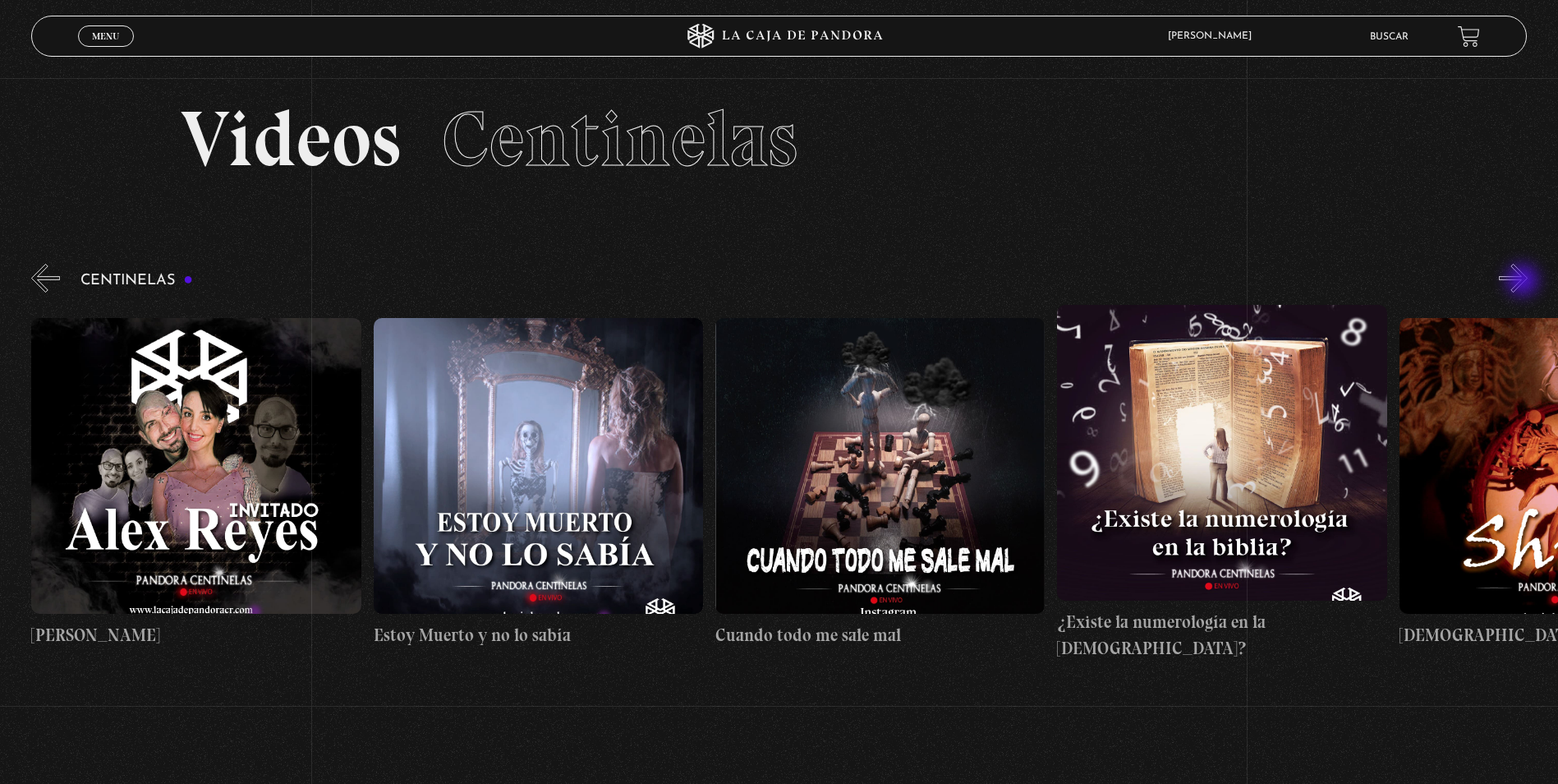
scroll to position [0, 18132]
click at [1525, 282] on button "»" at bounding box center [1514, 278] width 29 height 29
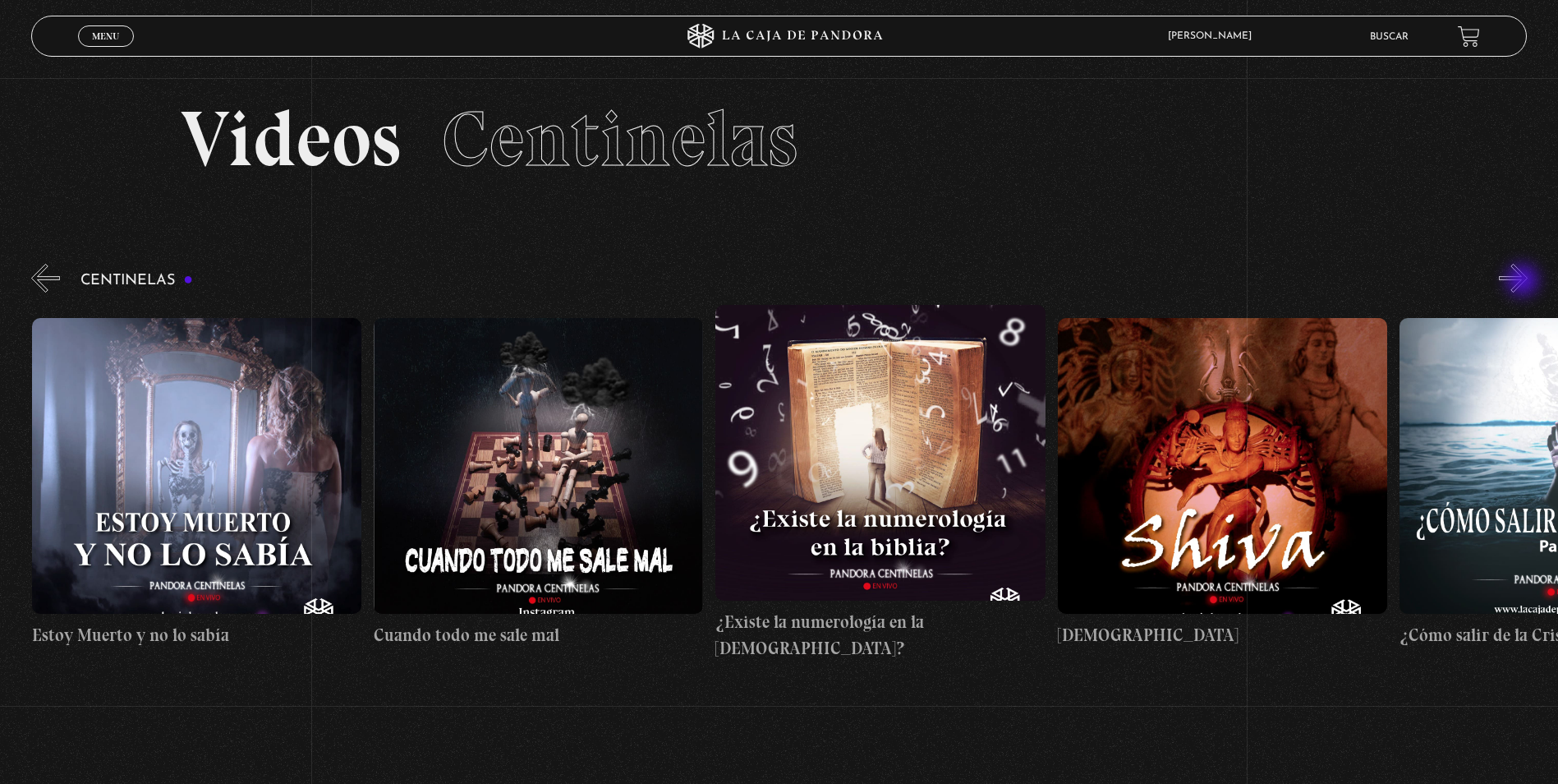
click at [1525, 282] on button "»" at bounding box center [1514, 278] width 29 height 29
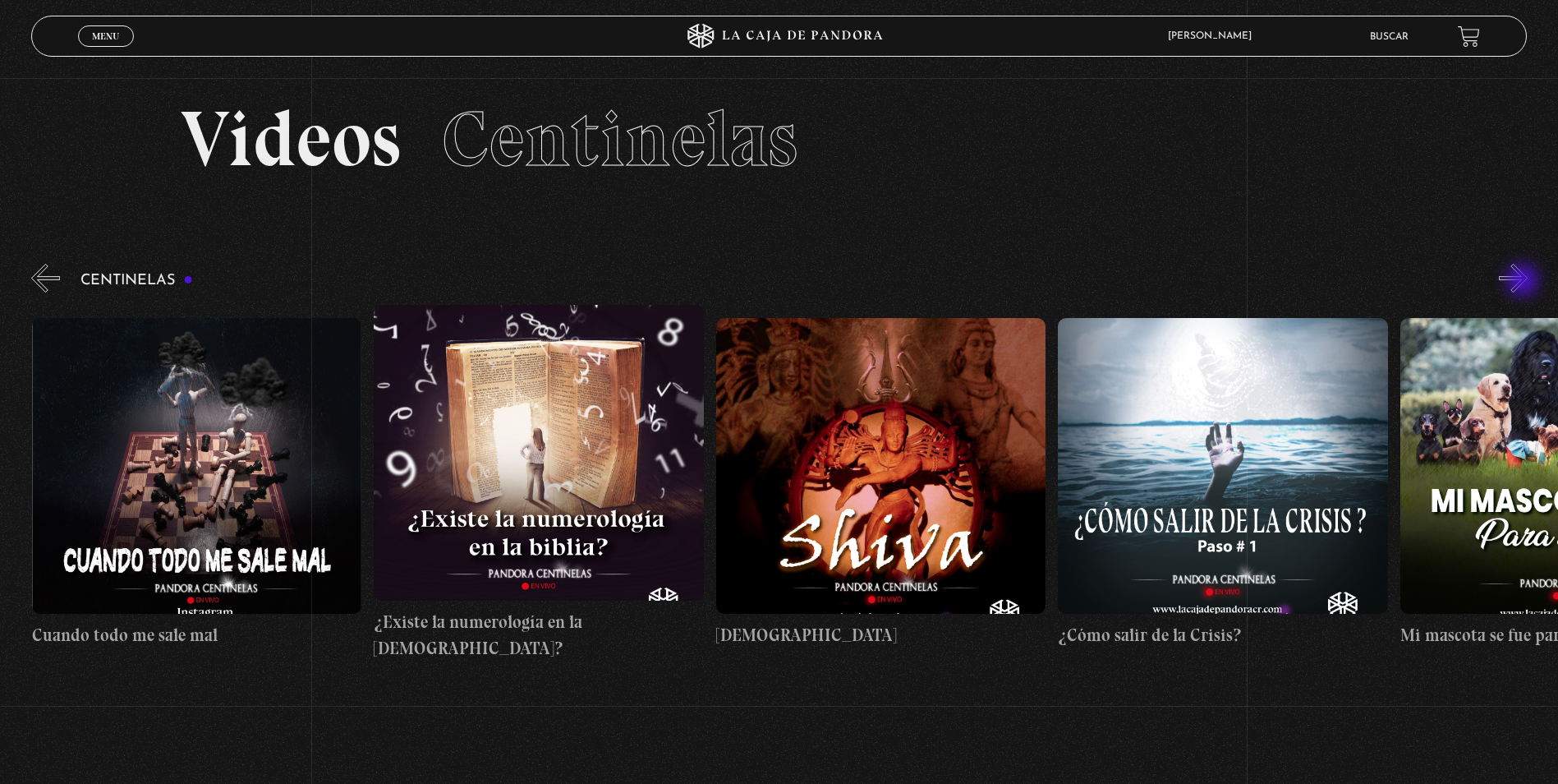
scroll to position [0, 18816]
click at [1525, 282] on button "»" at bounding box center [1514, 278] width 29 height 29
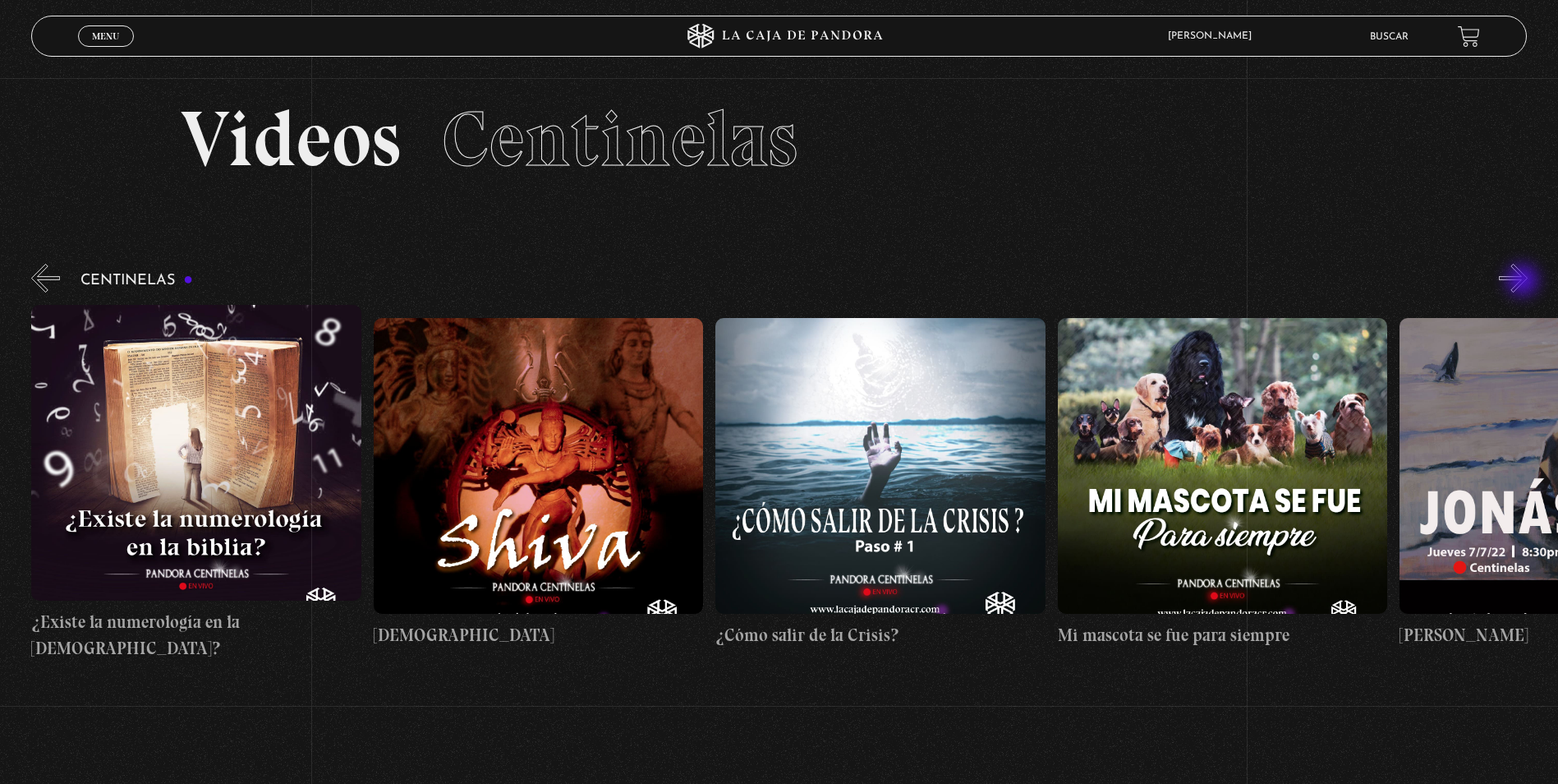
scroll to position [0, 19159]
click at [1525, 282] on button "»" at bounding box center [1514, 278] width 29 height 29
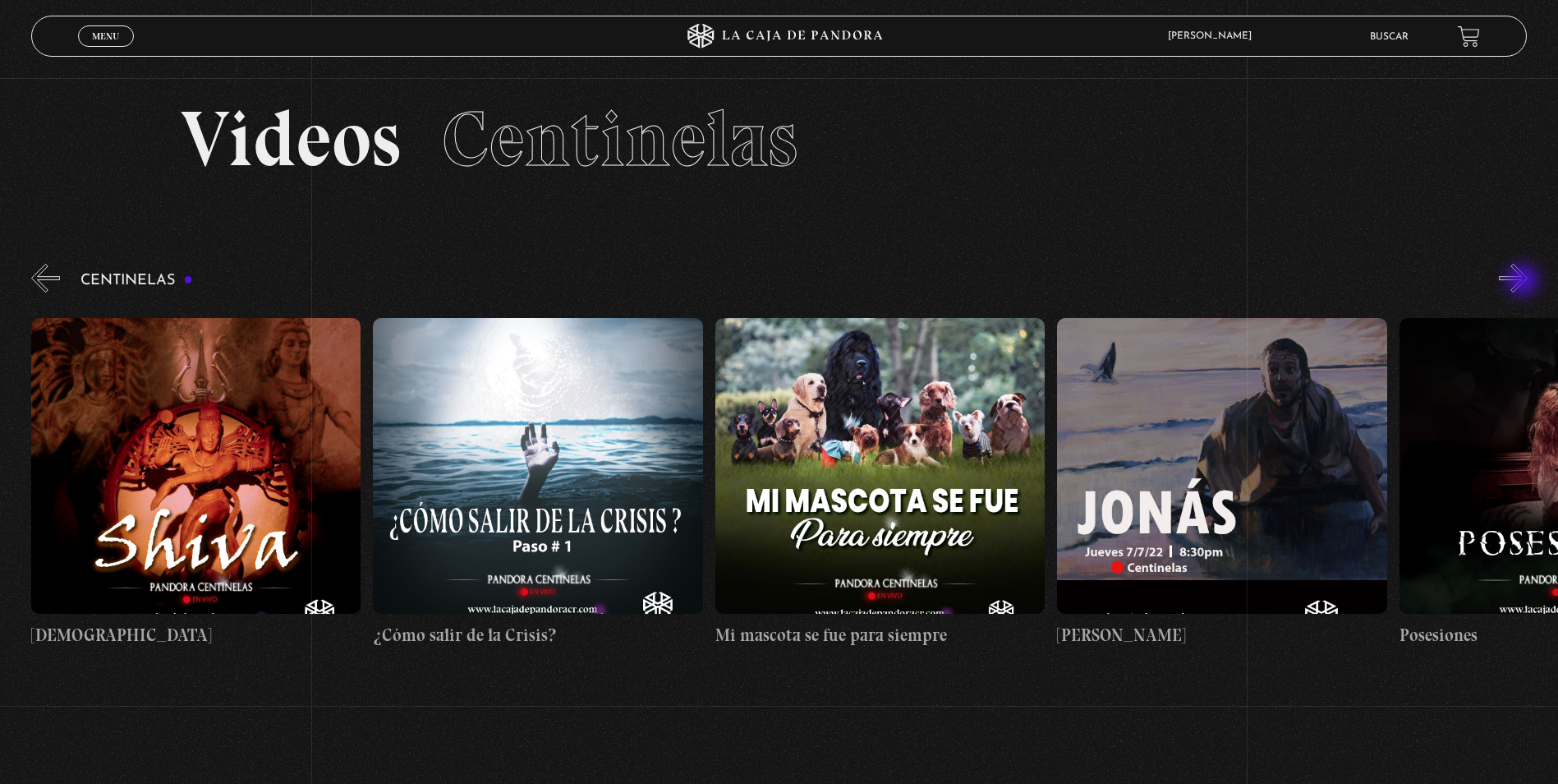
click at [1525, 282] on button "»" at bounding box center [1514, 278] width 29 height 29
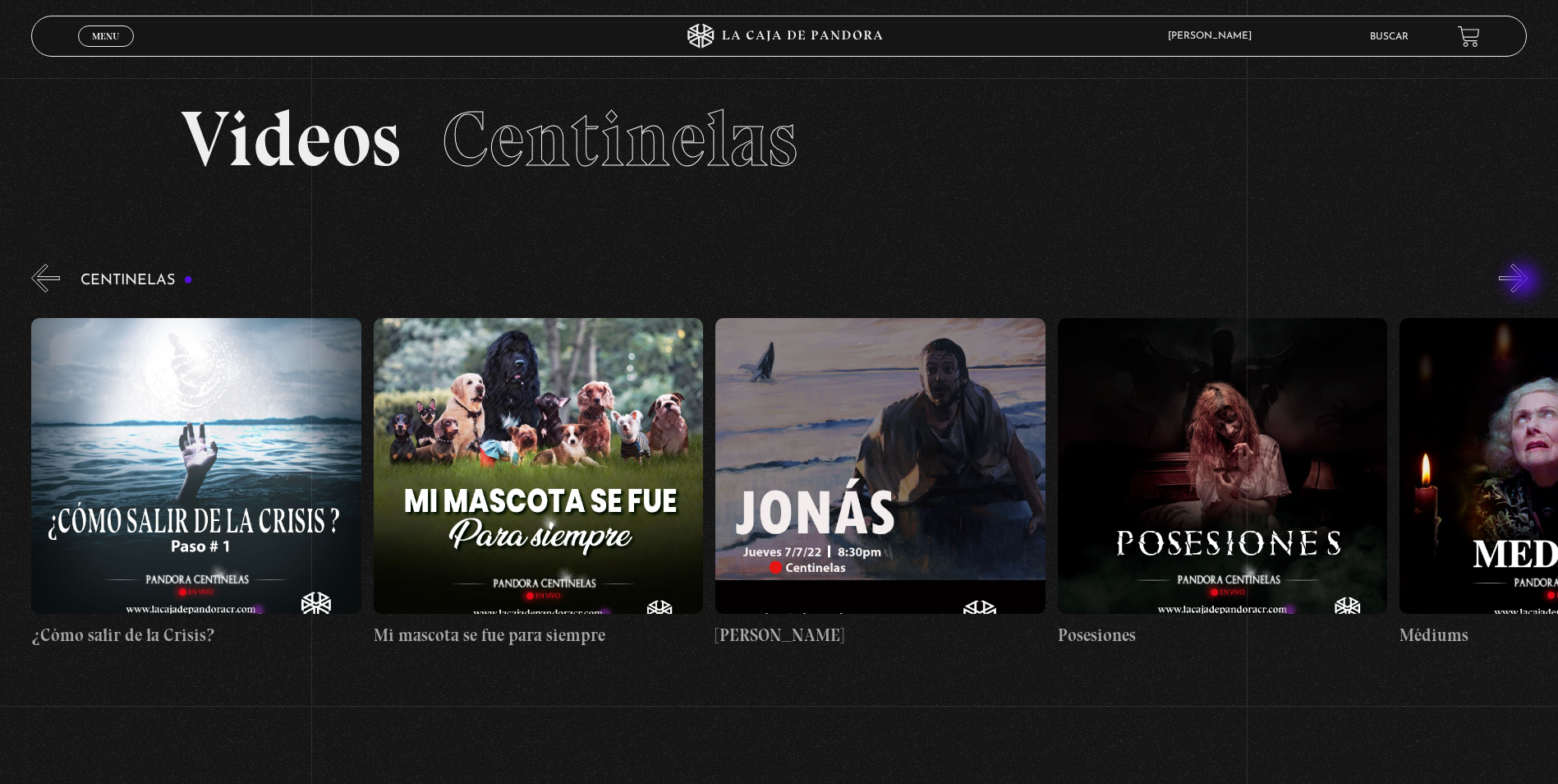
click at [1525, 282] on button "»" at bounding box center [1514, 278] width 29 height 29
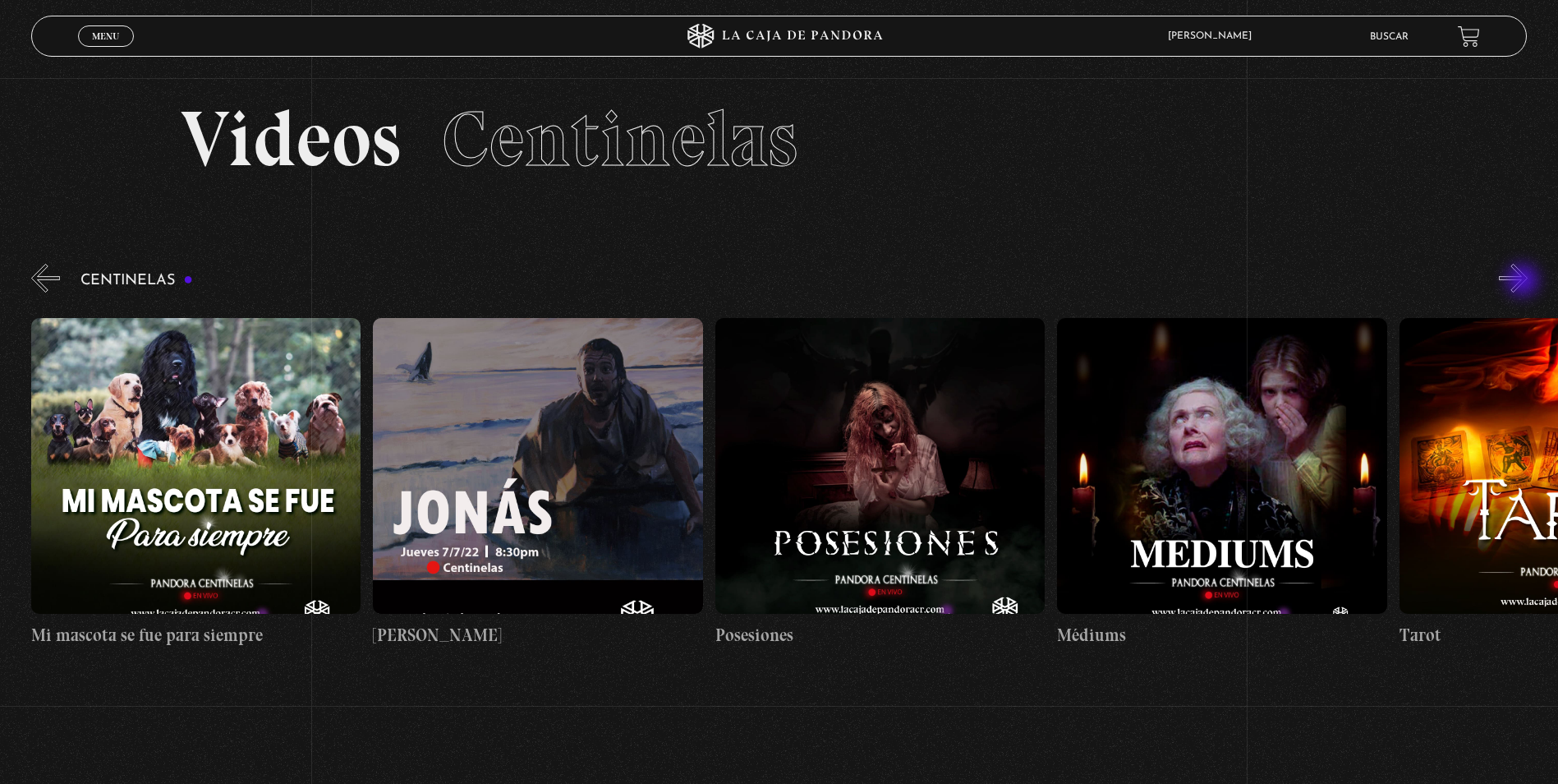
click at [1525, 282] on button "»" at bounding box center [1514, 278] width 29 height 29
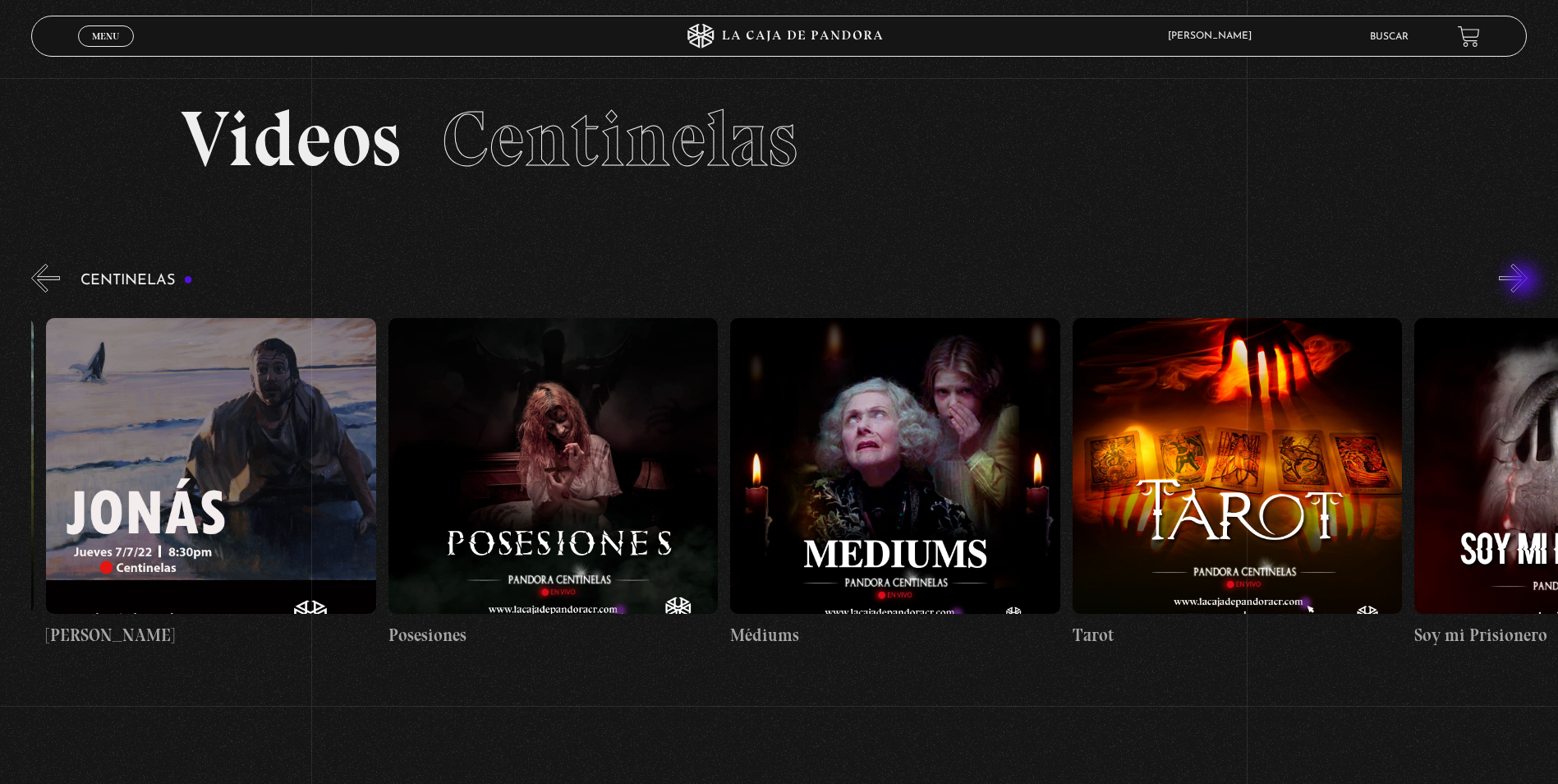
click at [1525, 282] on button "»" at bounding box center [1514, 278] width 29 height 29
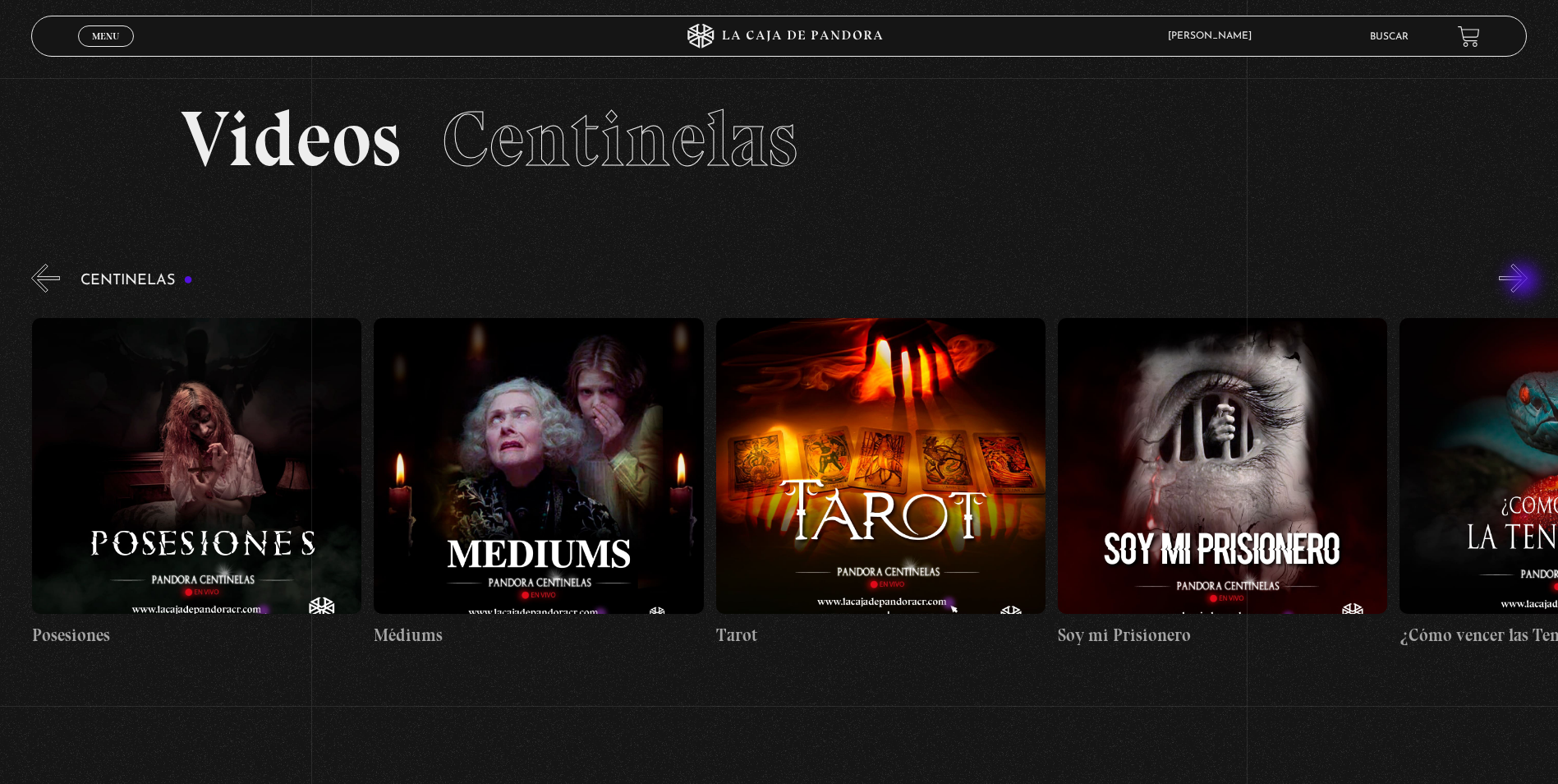
click at [1525, 282] on button "»" at bounding box center [1514, 278] width 29 height 29
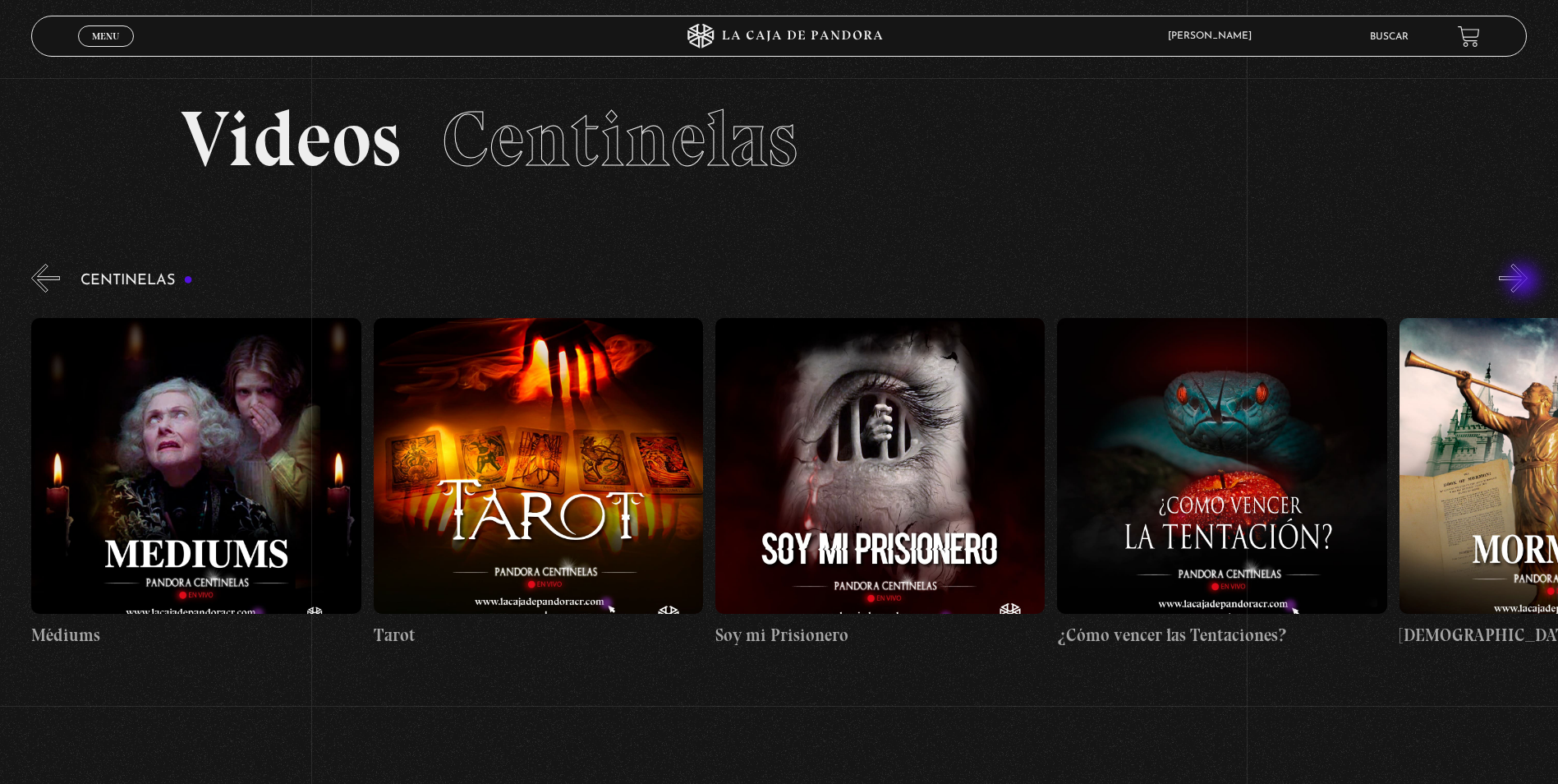
scroll to position [0, 21211]
click at [1525, 282] on button "»" at bounding box center [1514, 278] width 29 height 29
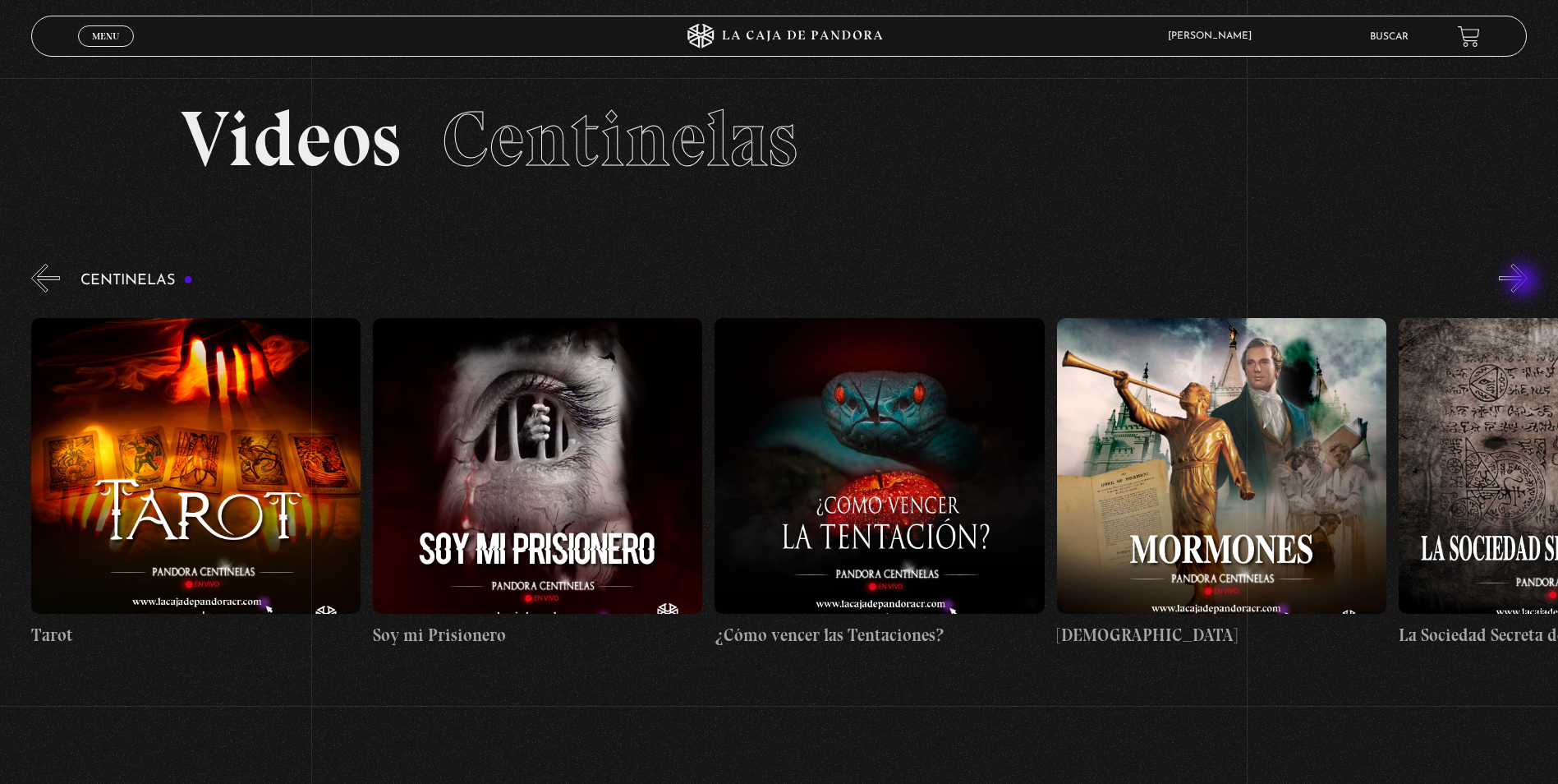
click at [1525, 282] on button "»" at bounding box center [1514, 278] width 29 height 29
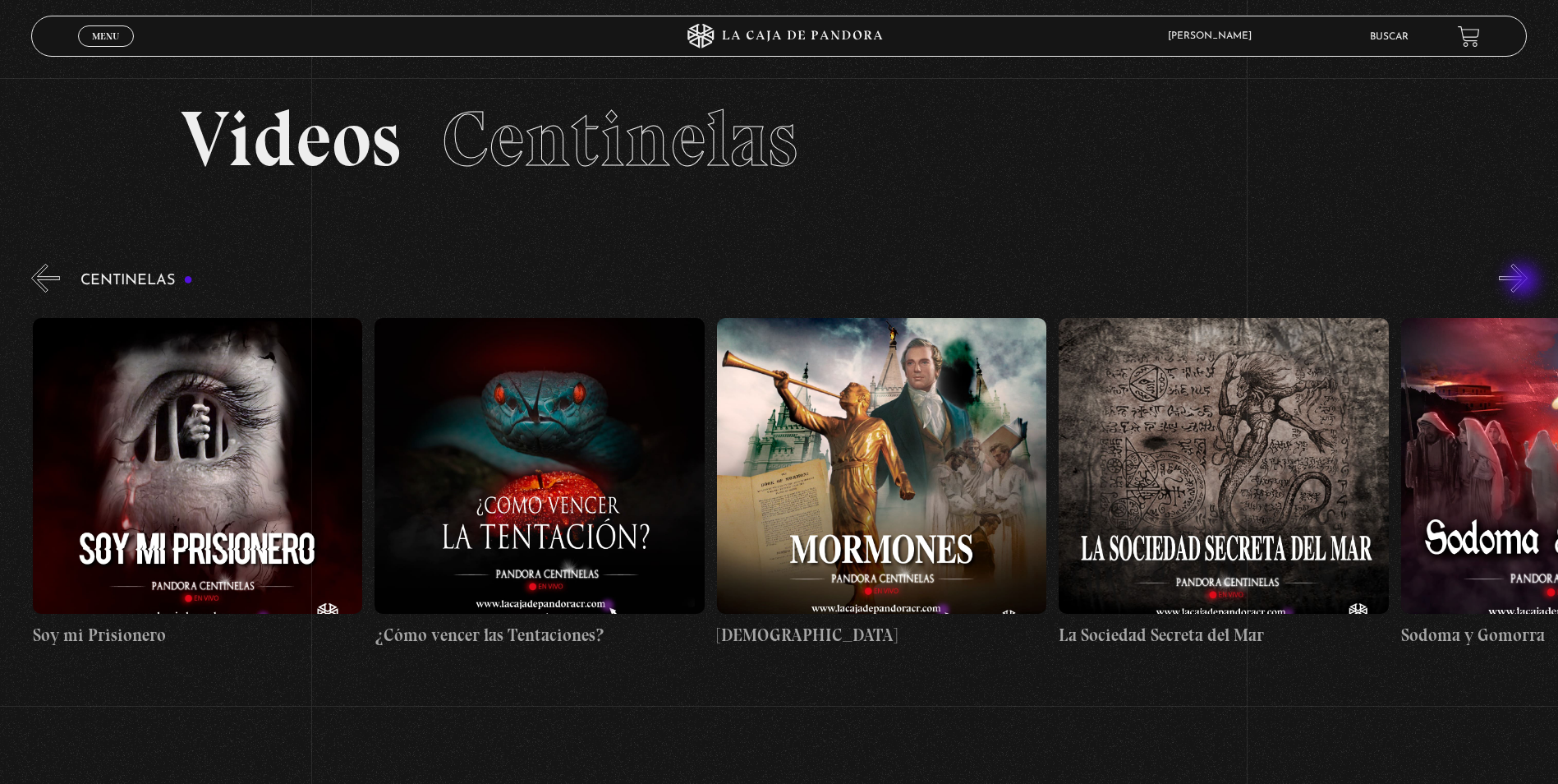
click at [1525, 282] on button "»" at bounding box center [1514, 278] width 29 height 29
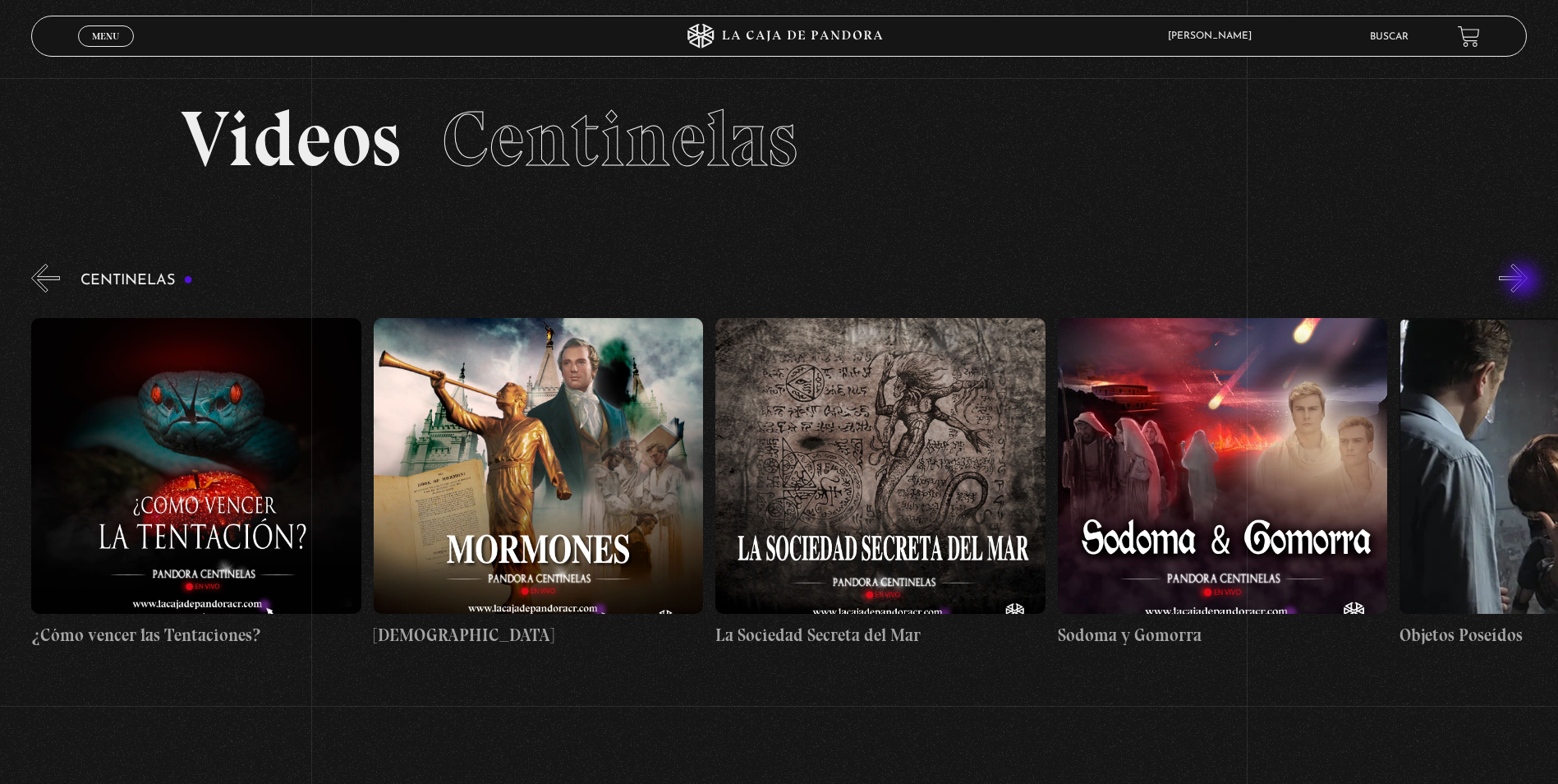
scroll to position [0, 22237]
click at [1525, 282] on button "»" at bounding box center [1514, 278] width 29 height 29
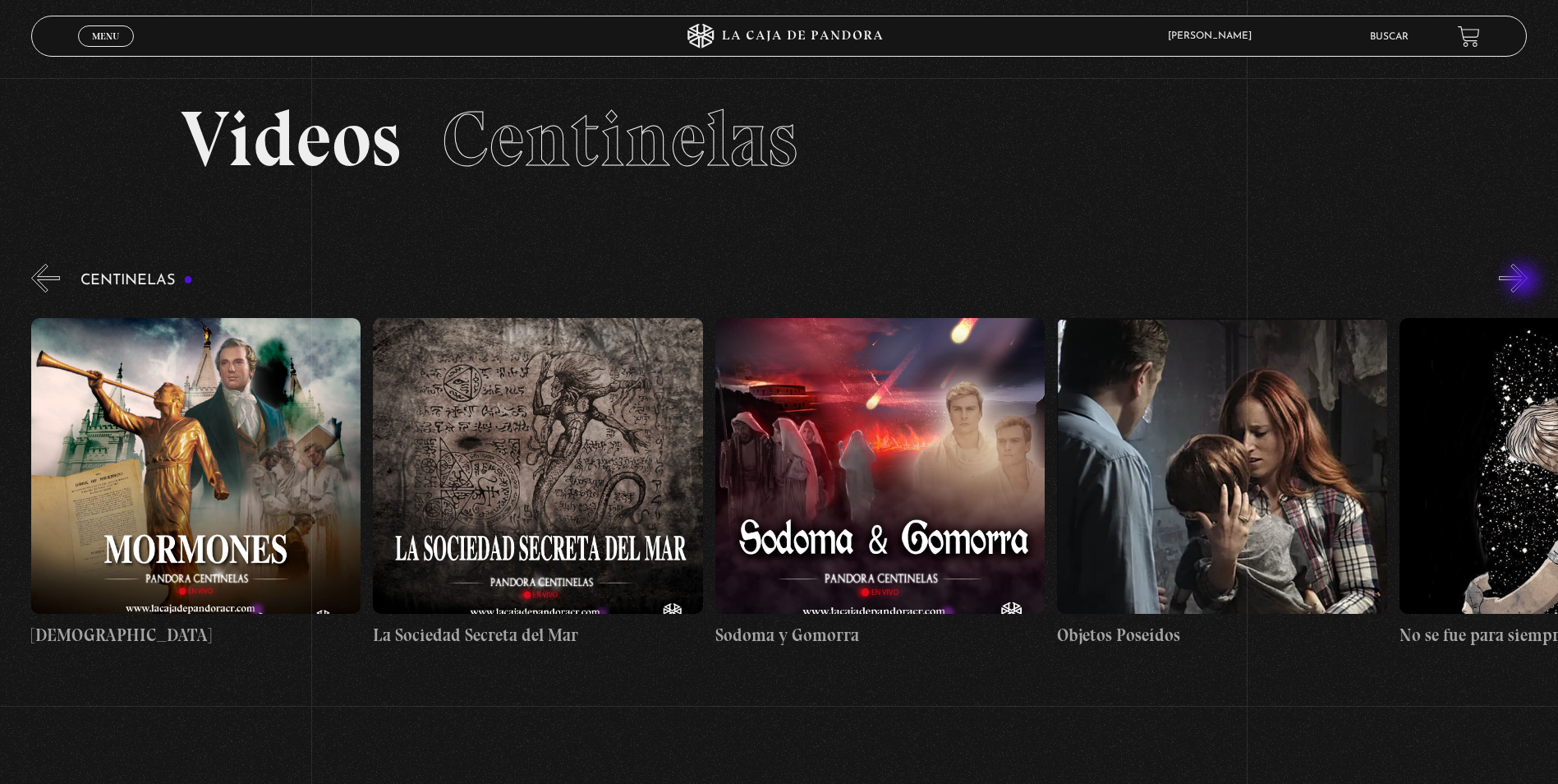
click at [1525, 282] on button "»" at bounding box center [1514, 278] width 29 height 29
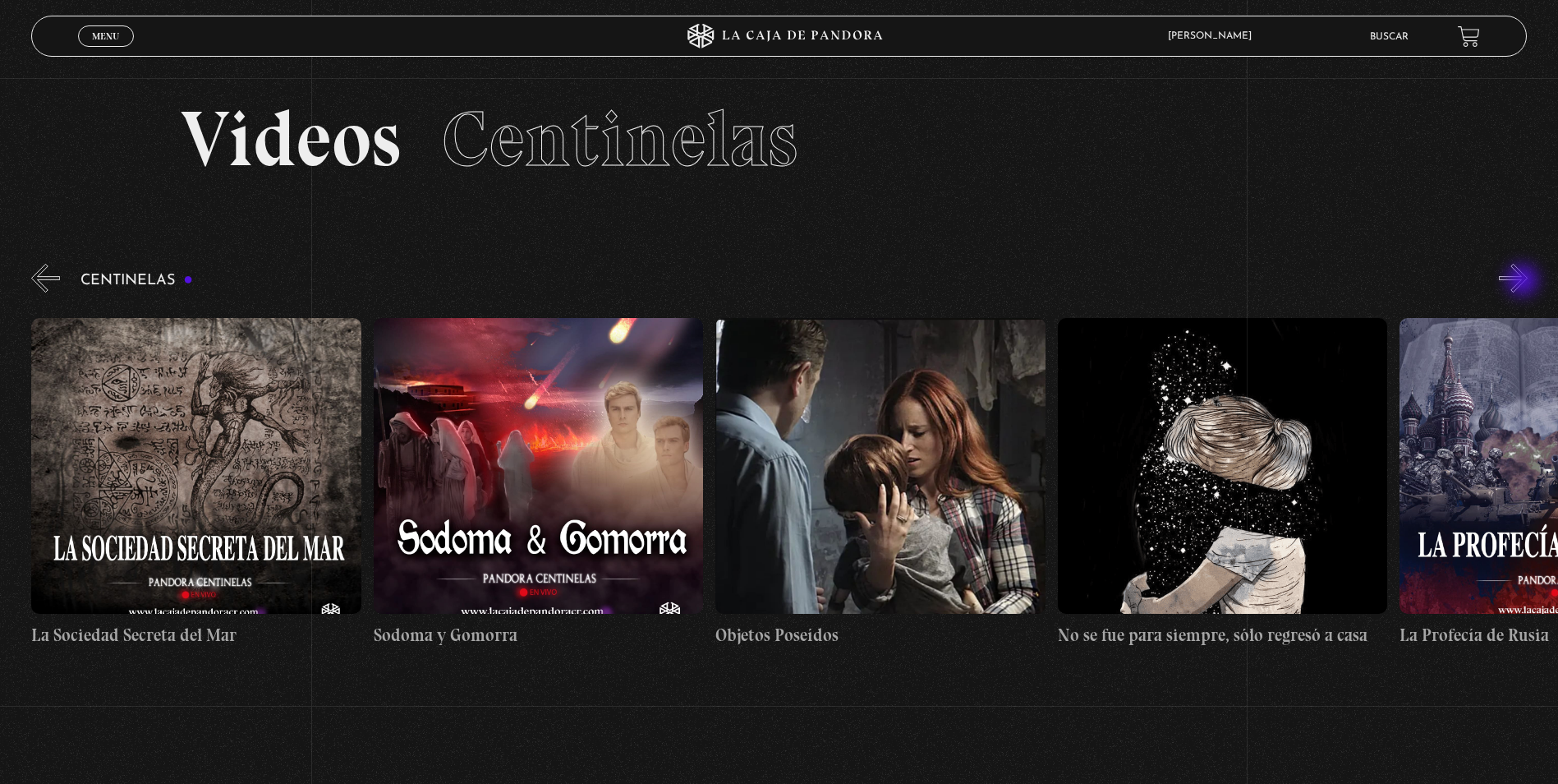
scroll to position [0, 22922]
click at [1525, 282] on button "»" at bounding box center [1514, 278] width 29 height 29
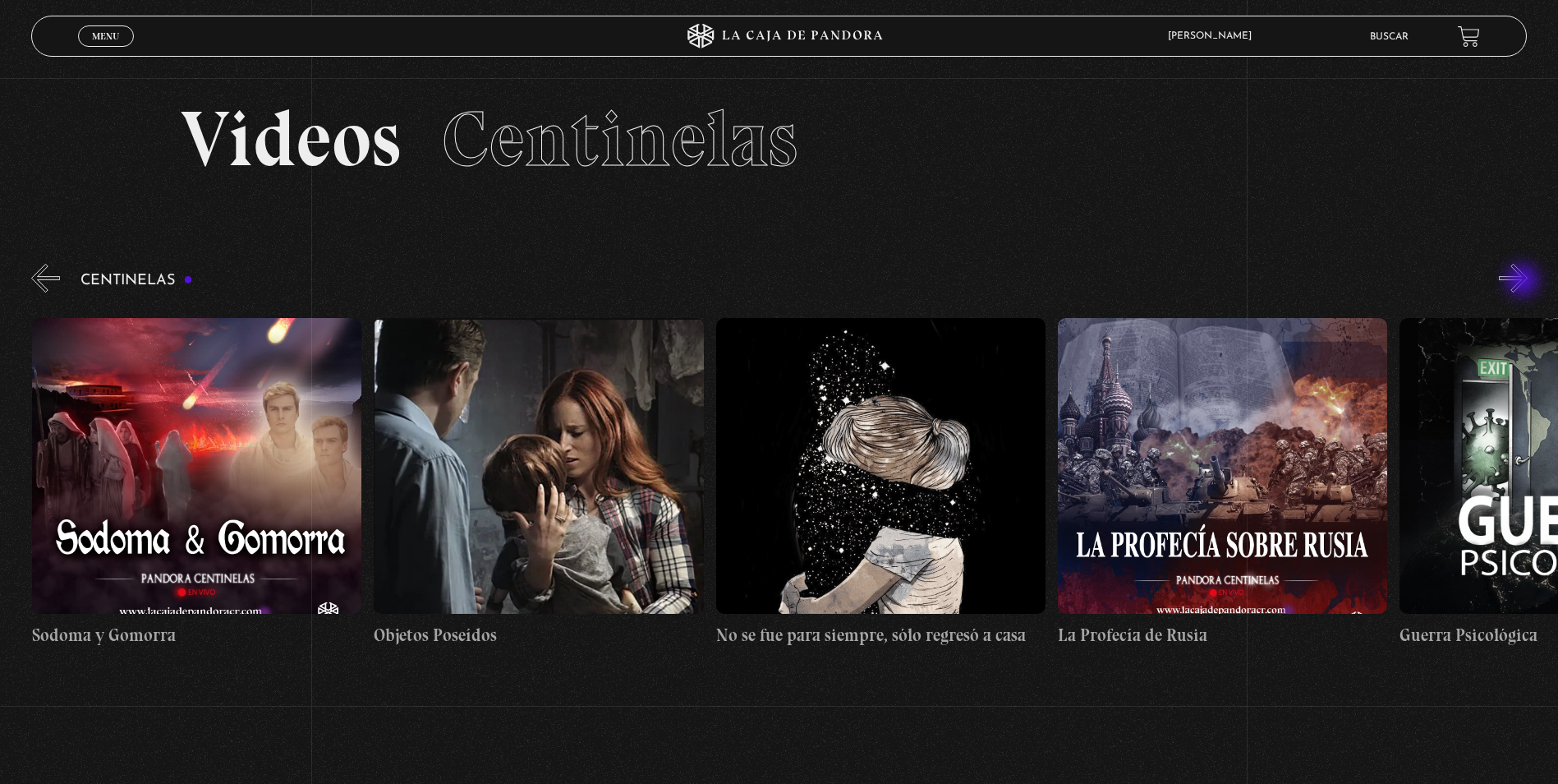
scroll to position [0, 23263]
click at [1527, 278] on button "»" at bounding box center [1514, 278] width 29 height 29
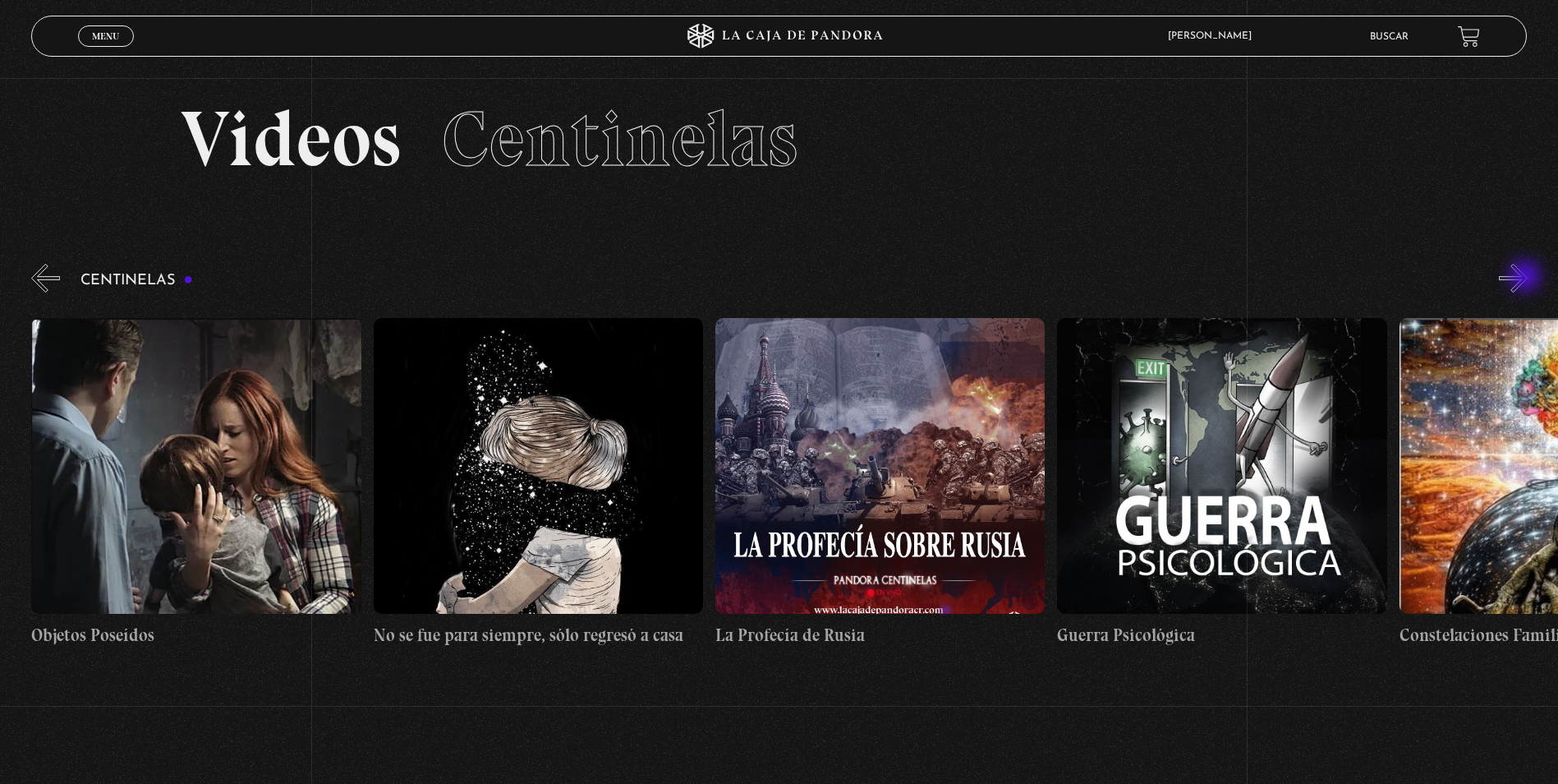
scroll to position [0, 23606]
click at [1527, 278] on button "»" at bounding box center [1514, 278] width 29 height 29
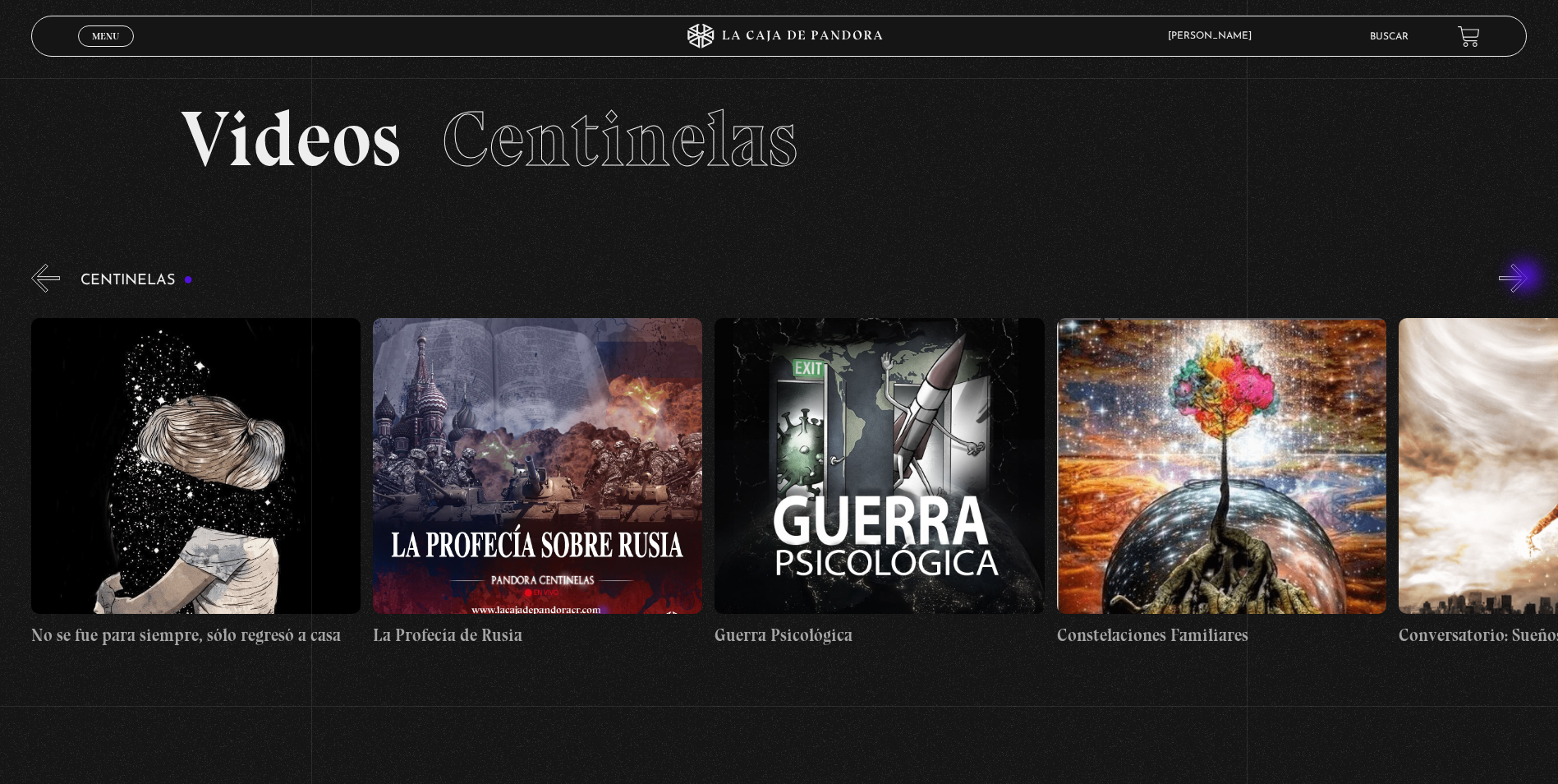
click at [1527, 278] on button "»" at bounding box center [1514, 278] width 29 height 29
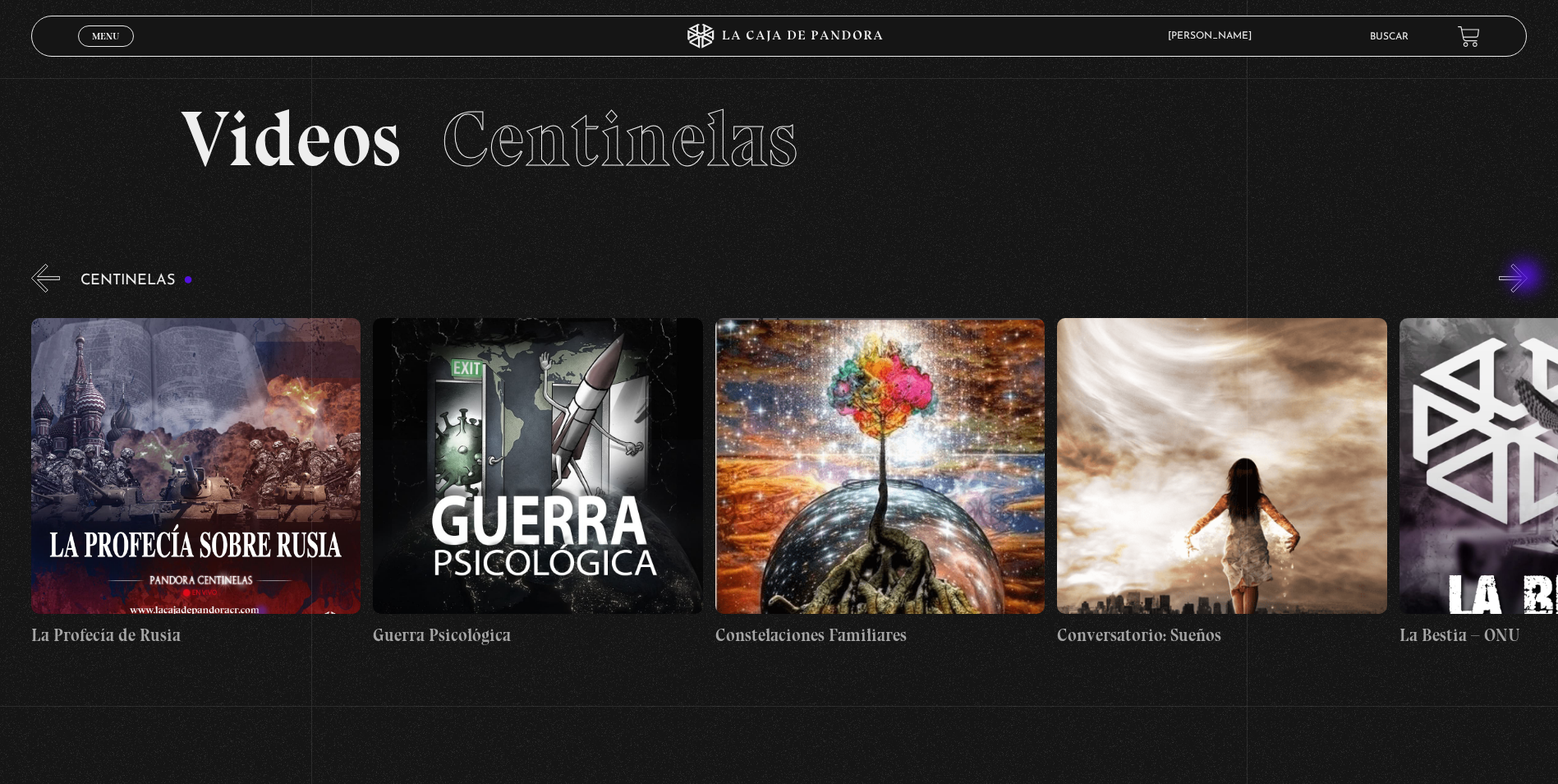
scroll to position [0, 24290]
click at [1527, 278] on button "»" at bounding box center [1514, 278] width 29 height 29
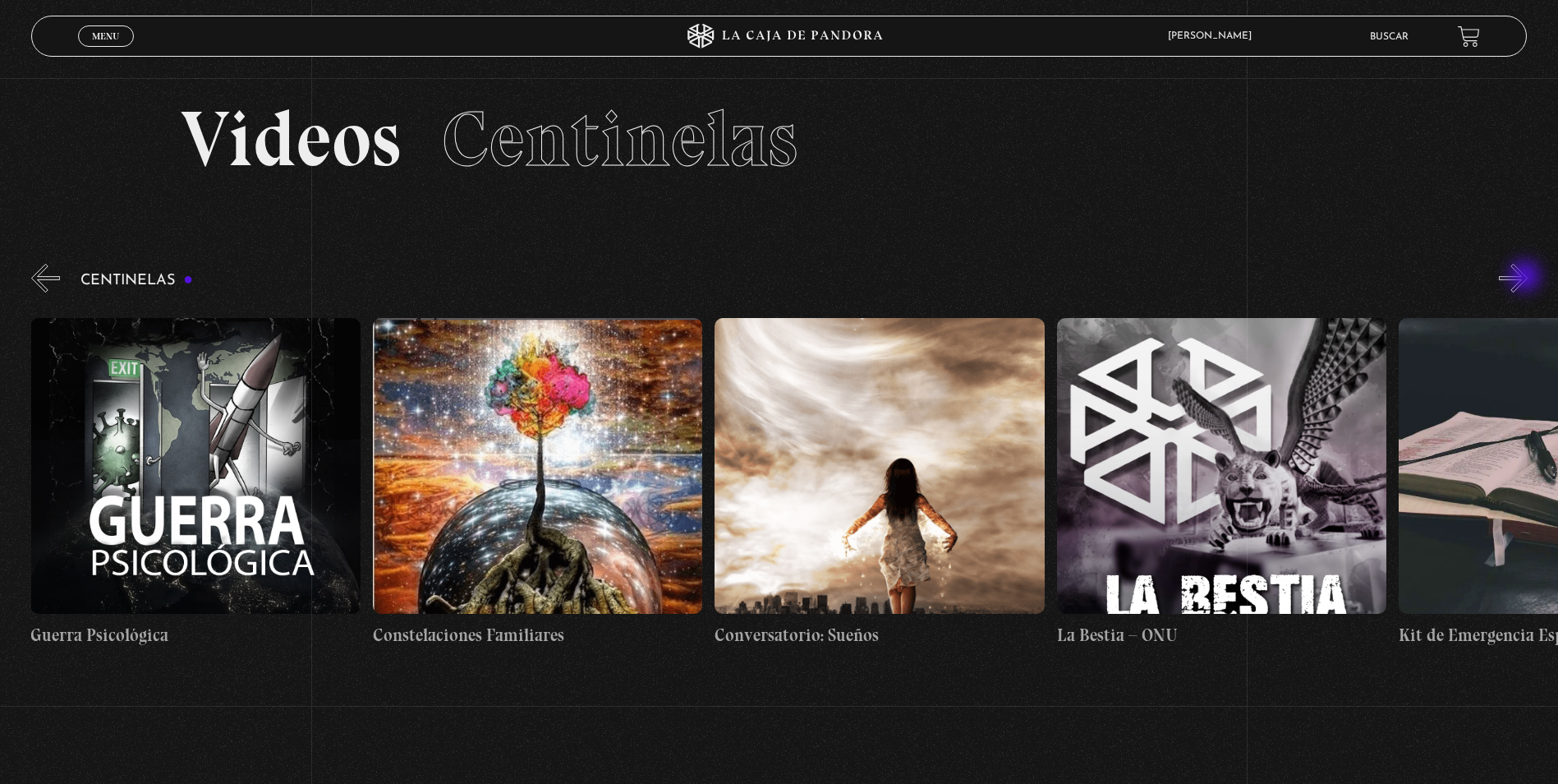
click at [1527, 278] on button "»" at bounding box center [1514, 278] width 29 height 29
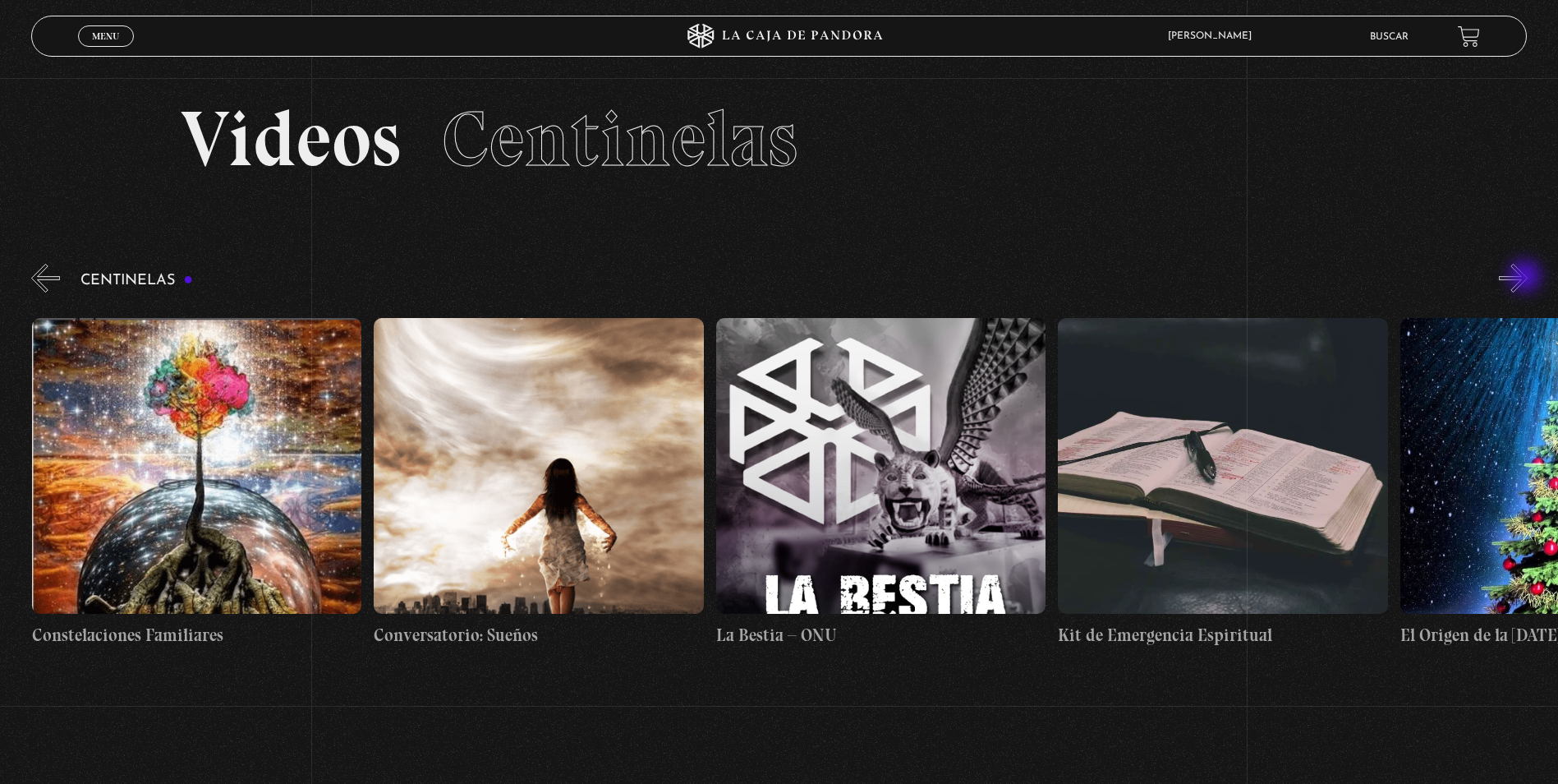
scroll to position [0, 24974]
click at [1527, 278] on button "»" at bounding box center [1514, 278] width 29 height 29
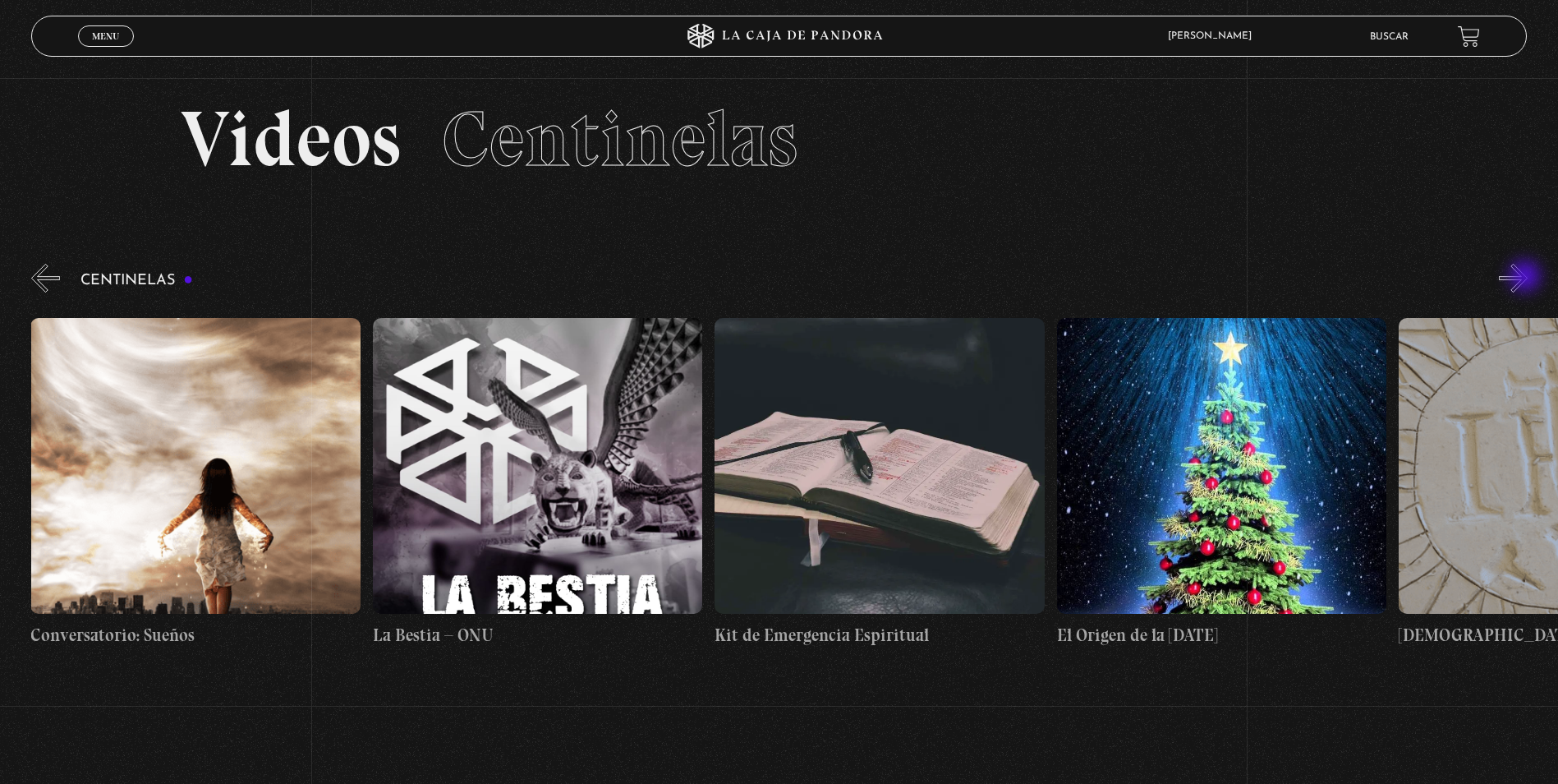
click at [1527, 278] on button "»" at bounding box center [1514, 278] width 29 height 29
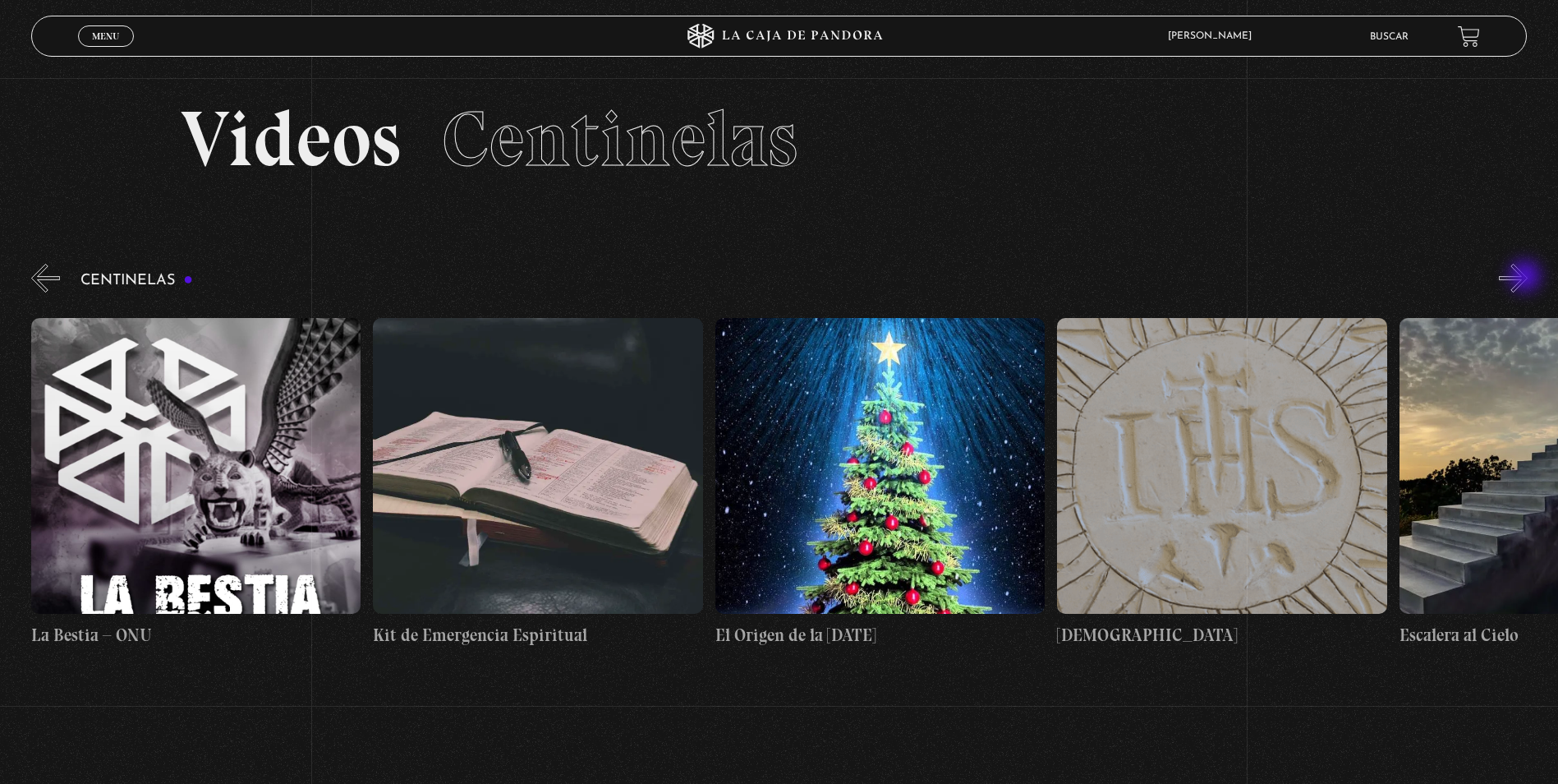
click at [1527, 278] on button "»" at bounding box center [1514, 278] width 29 height 29
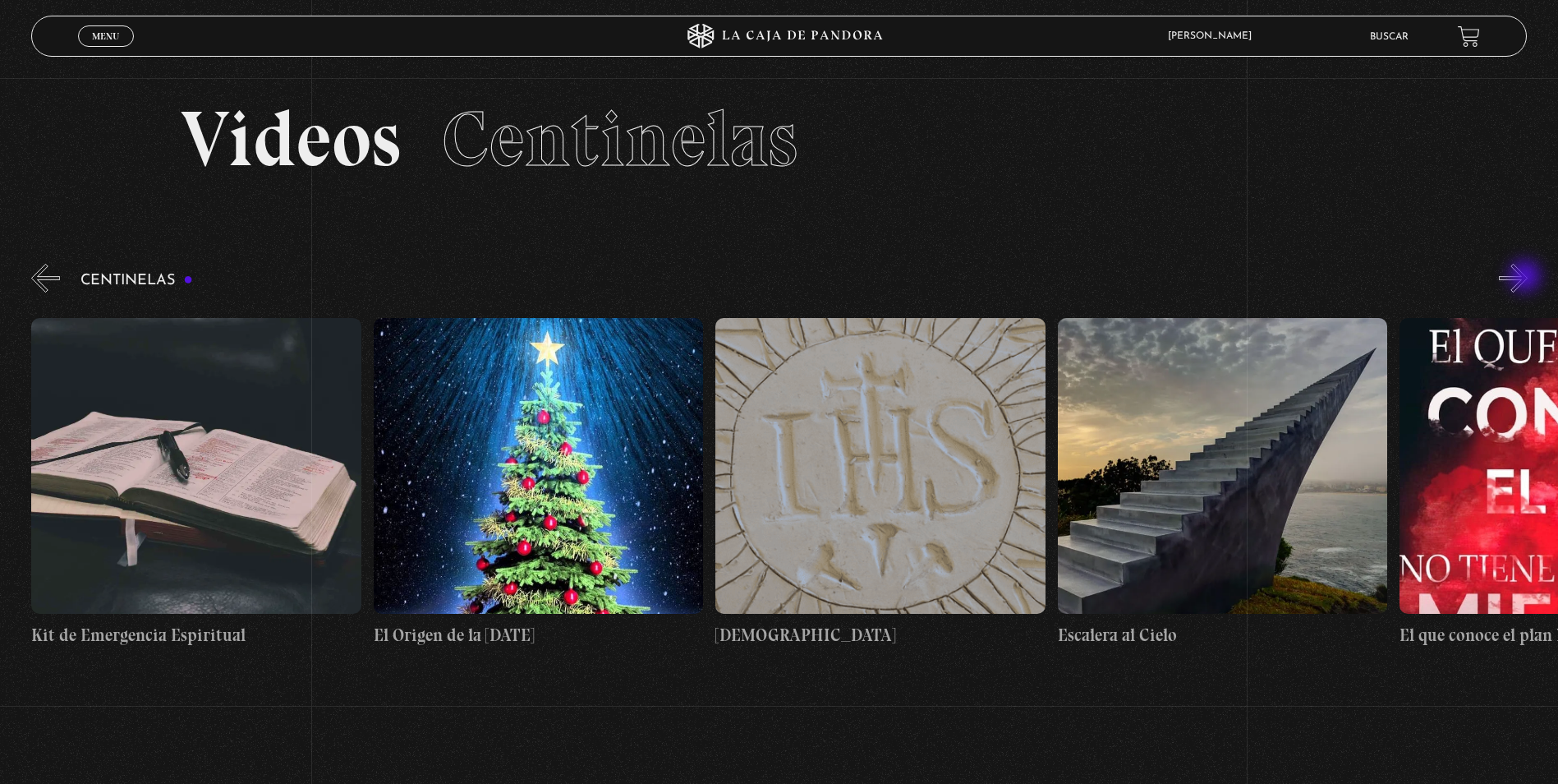
click at [1527, 278] on button "»" at bounding box center [1514, 278] width 29 height 29
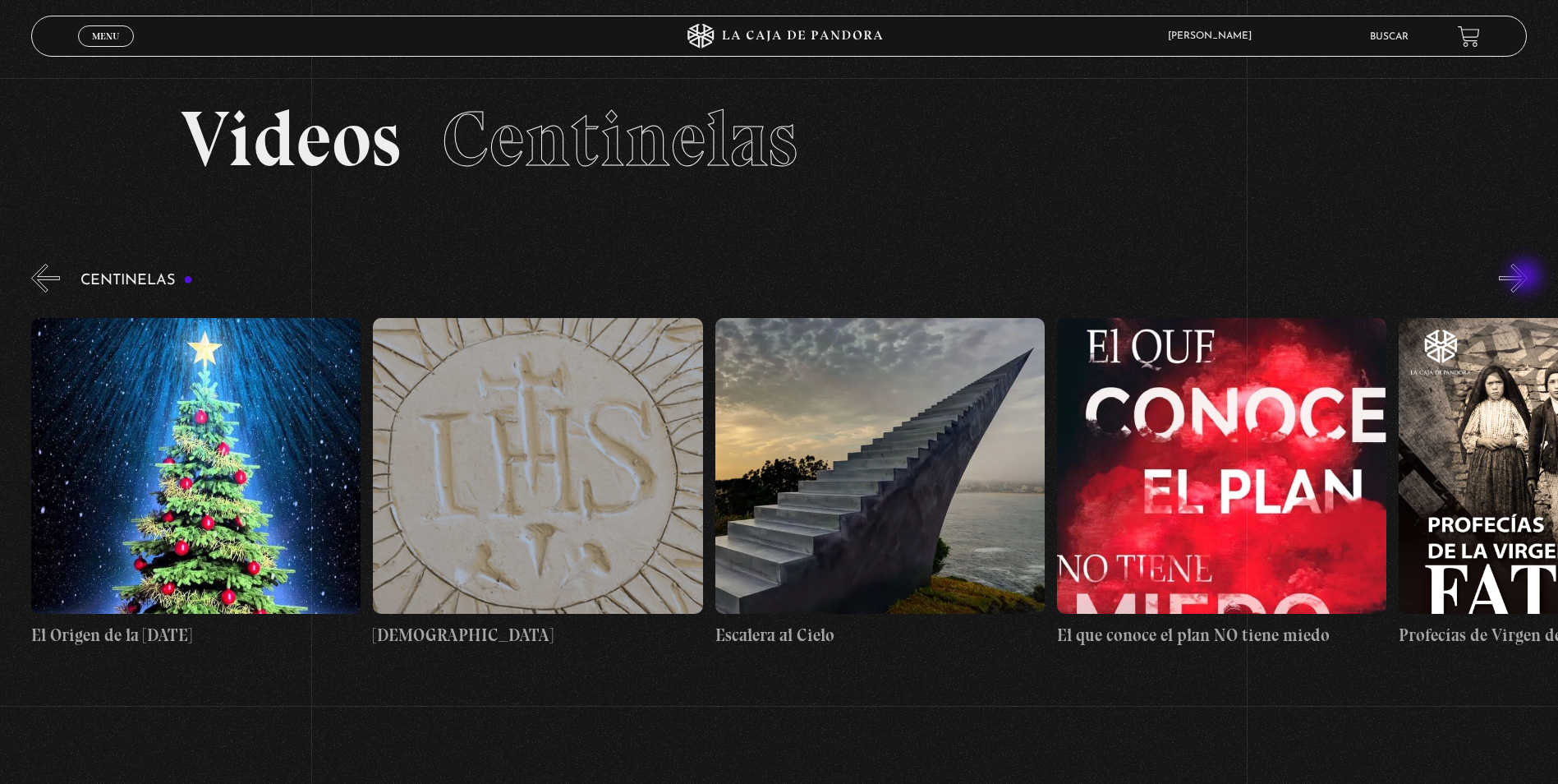
click at [1527, 278] on button "»" at bounding box center [1514, 278] width 29 height 29
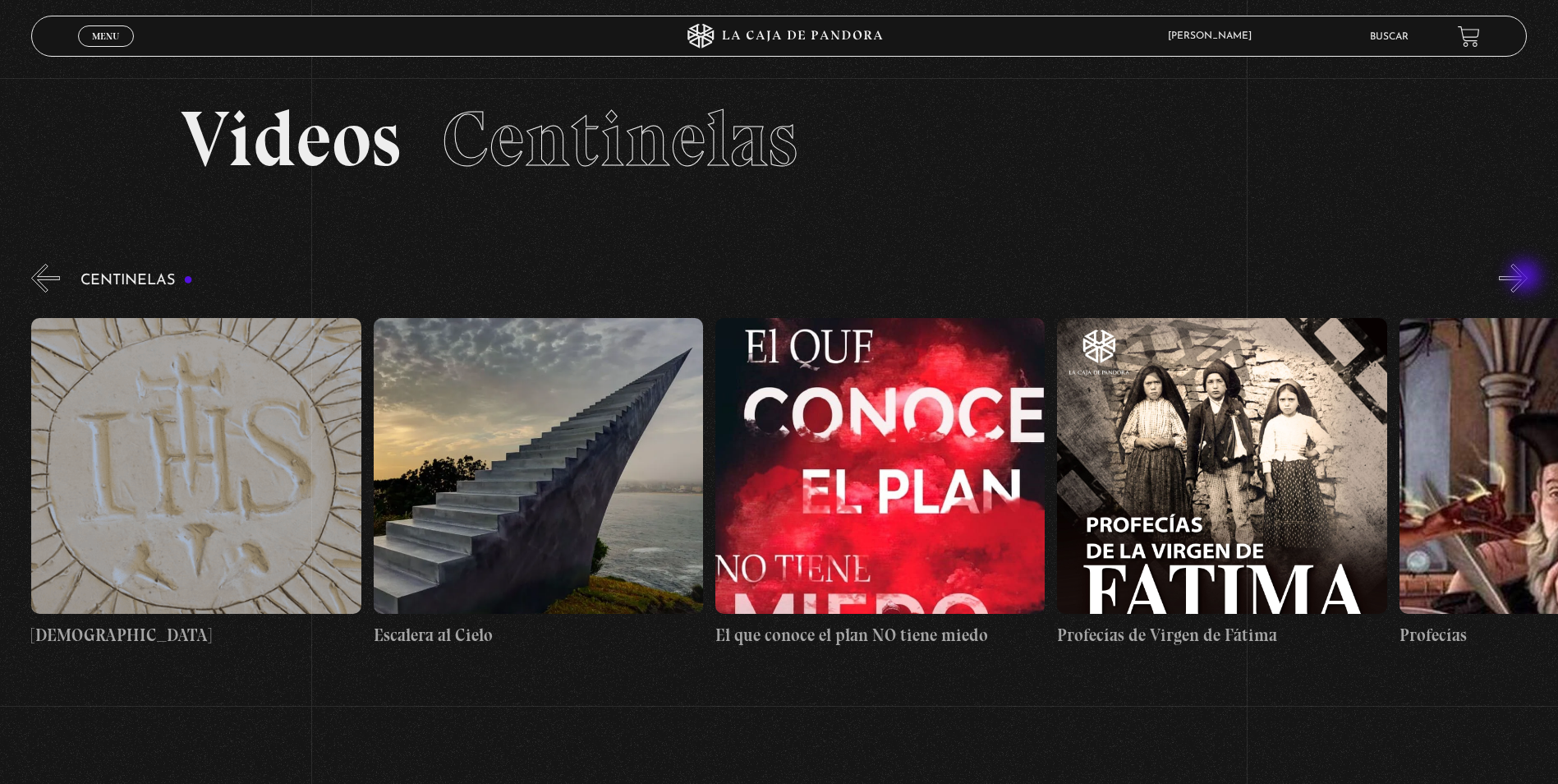
scroll to position [0, 26685]
click at [1527, 278] on button "»" at bounding box center [1514, 278] width 29 height 29
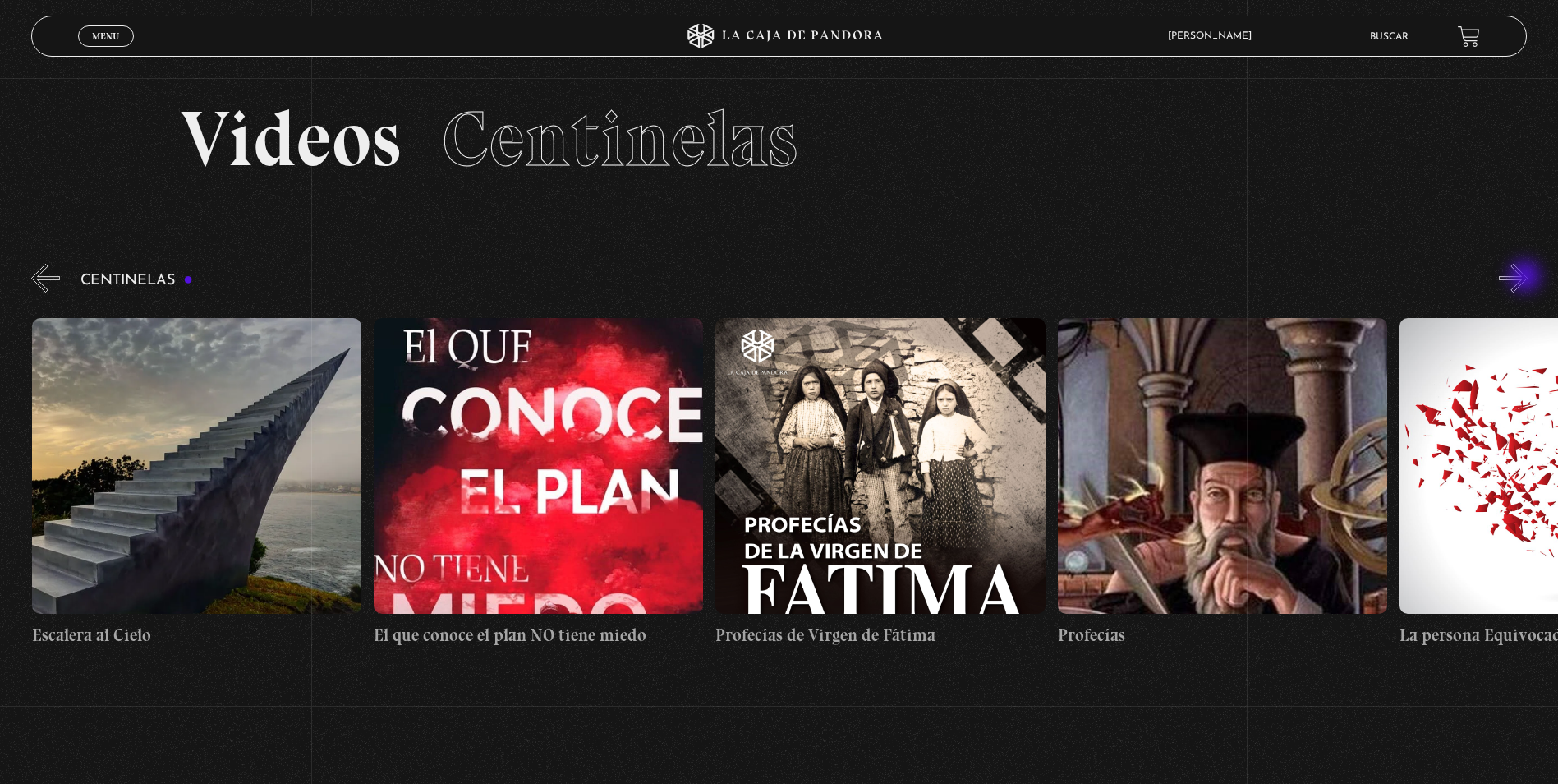
scroll to position [0, 27026]
click at [1527, 278] on button "»" at bounding box center [1514, 278] width 29 height 29
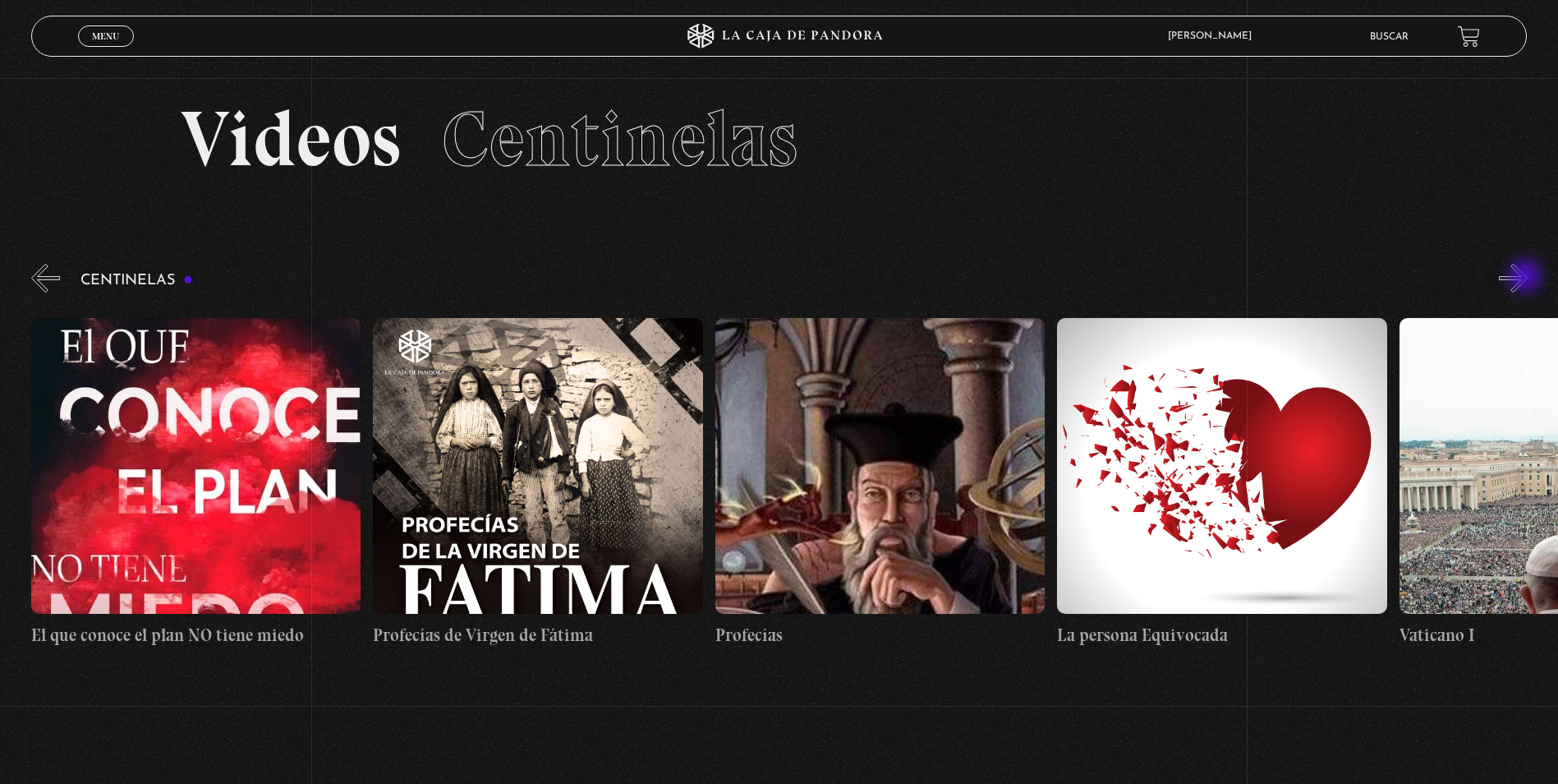
scroll to position [0, 27369]
click at [492, 492] on figure at bounding box center [536, 466] width 329 height 296
click at [522, 605] on link "Profecías de Virgen de Fátima" at bounding box center [536, 482] width 329 height 356
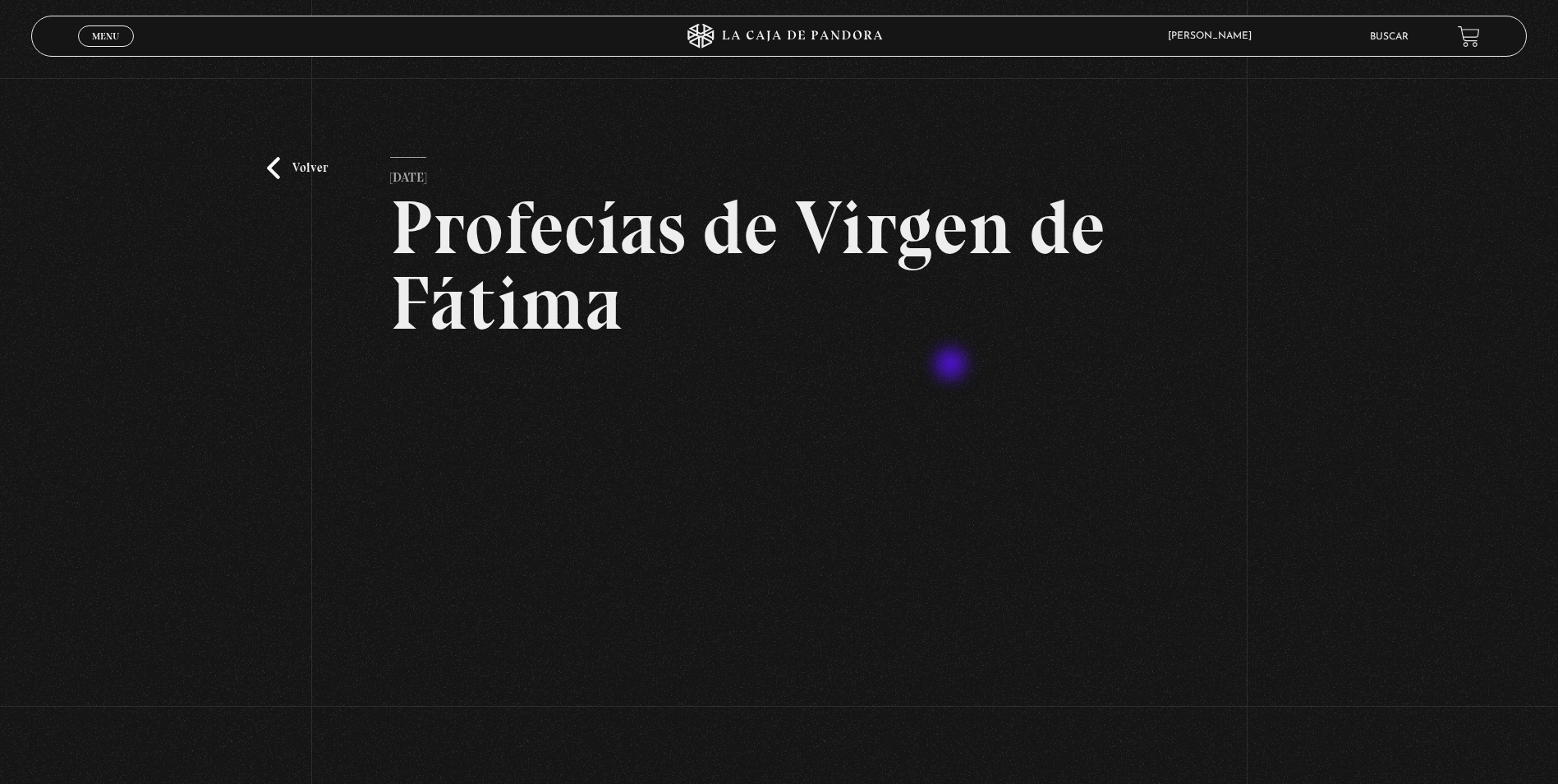
scroll to position [164, 0]
